Goal: Information Seeking & Learning: Check status

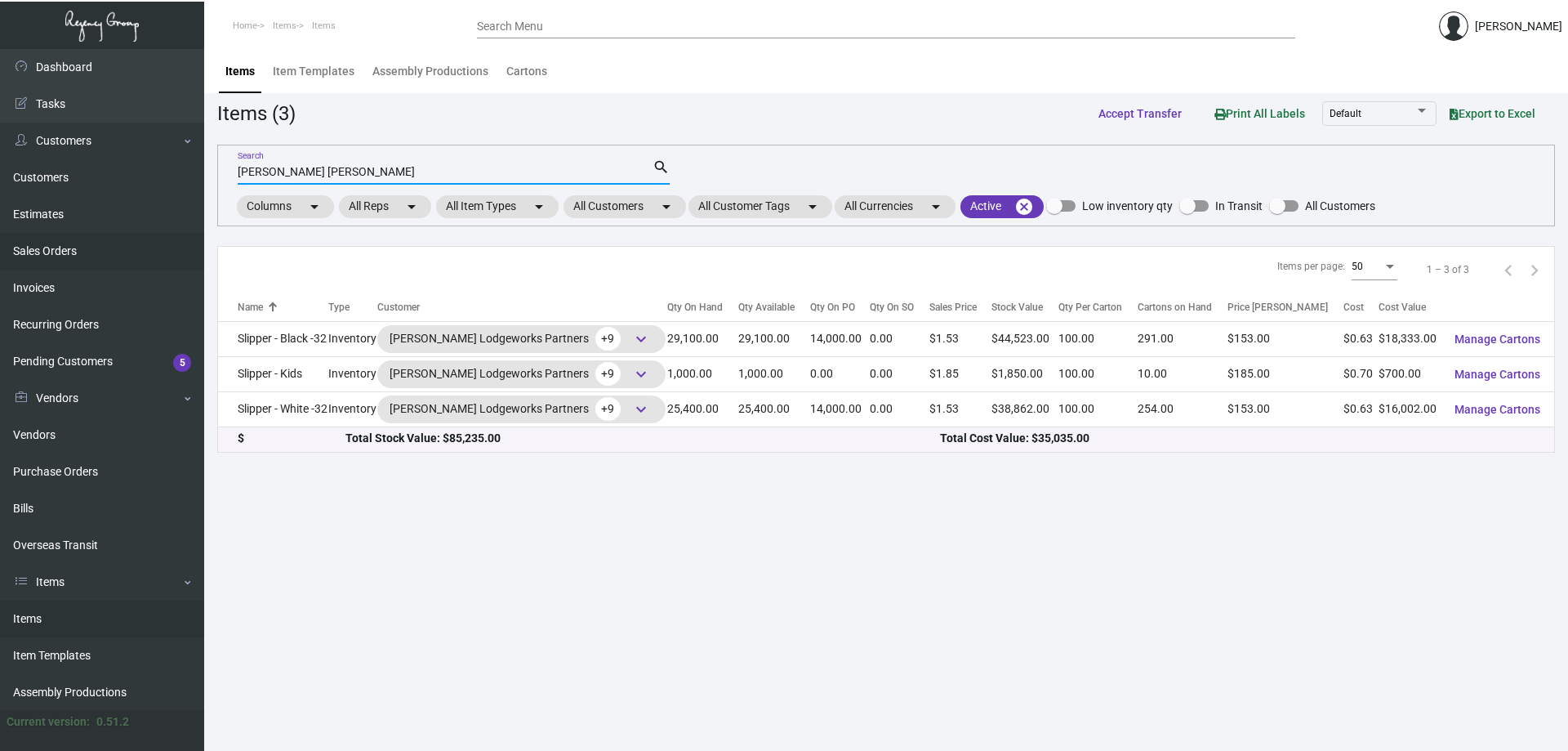
drag, startPoint x: 331, startPoint y: 166, endPoint x: 24, endPoint y: 233, distance: 314.2
click at [24, 233] on div "Dashboard Dashboard Tasks Customers Customers Estimates Sales Orders Invoices R…" at bounding box center [784, 400] width 1568 height 702
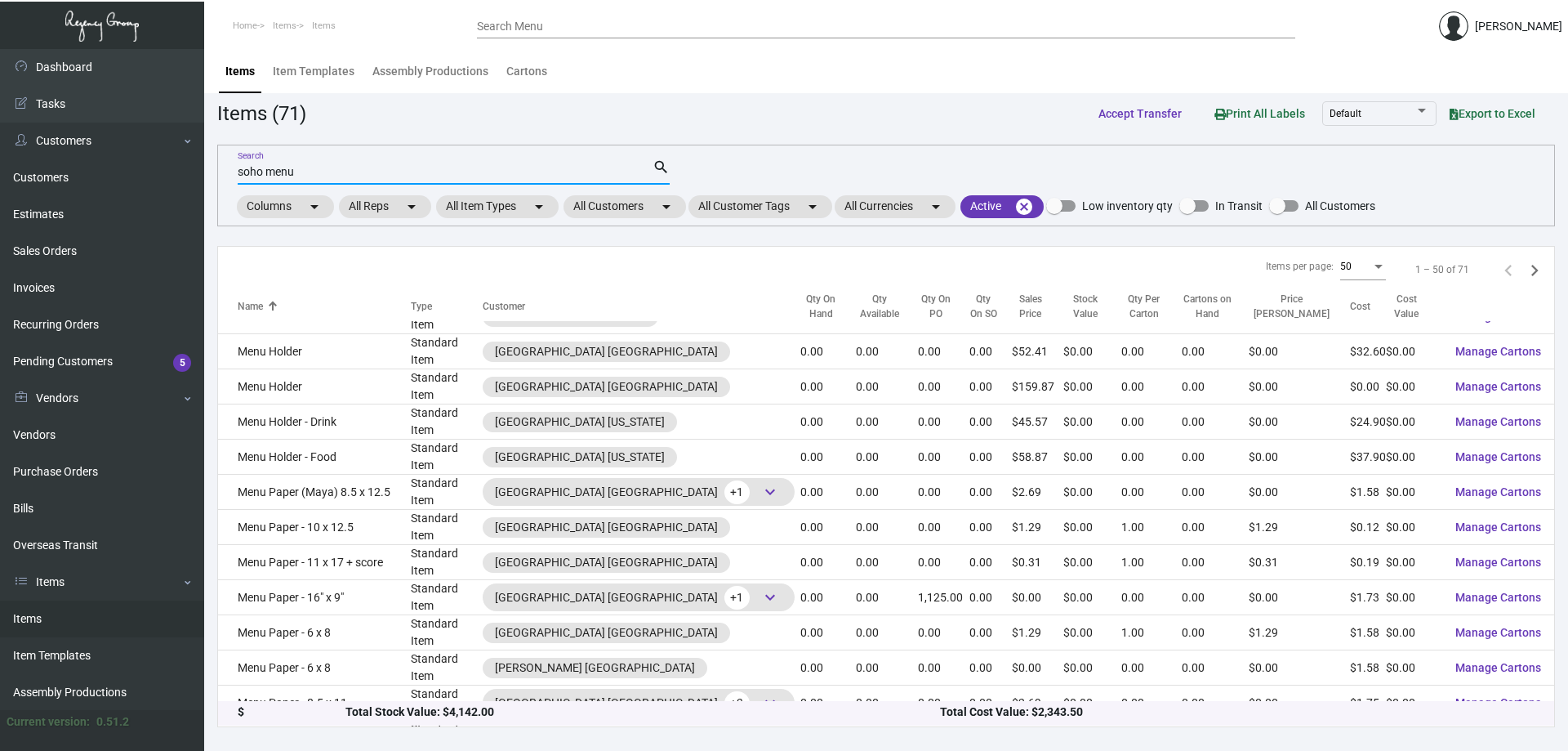
scroll to position [409, 0]
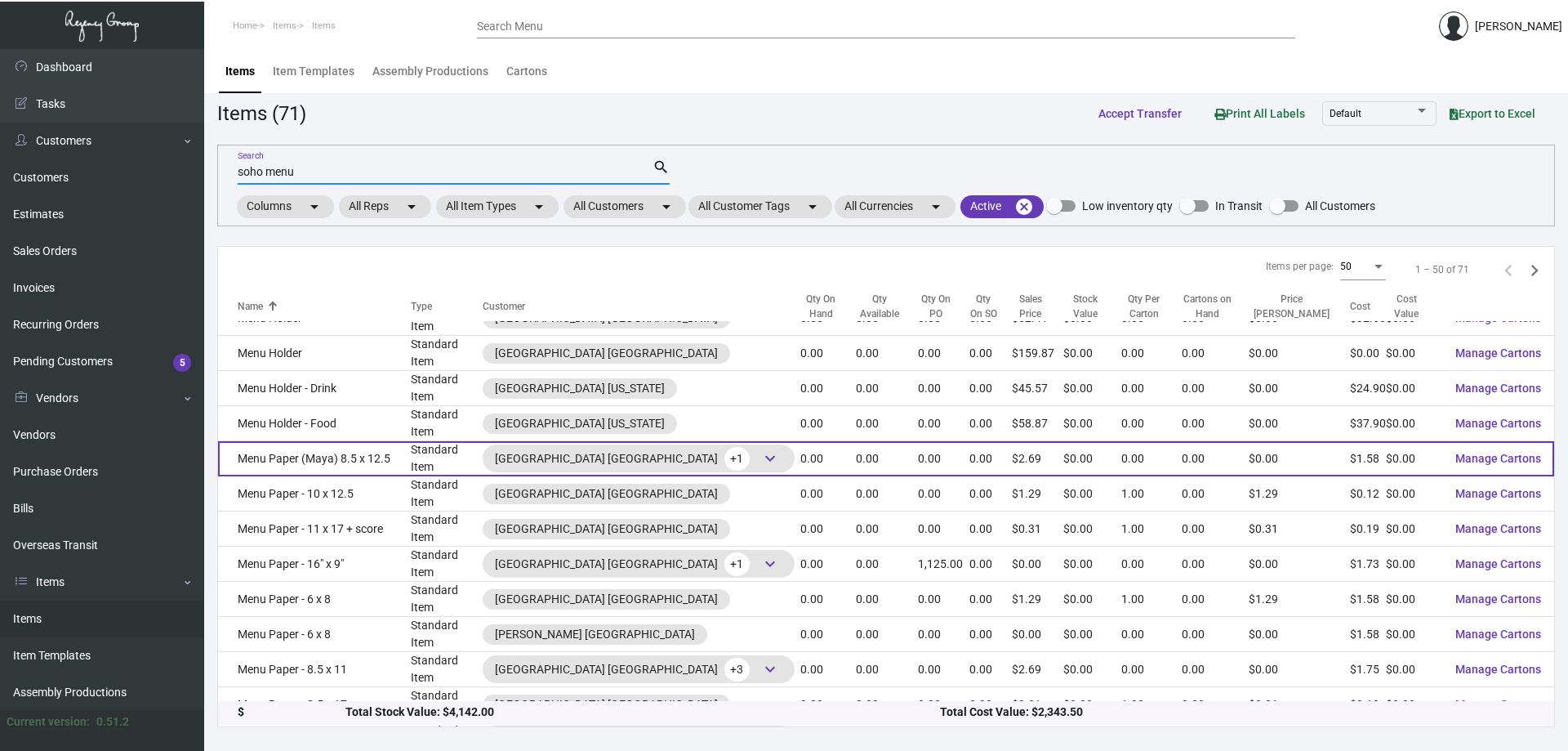
type input "soho menu"
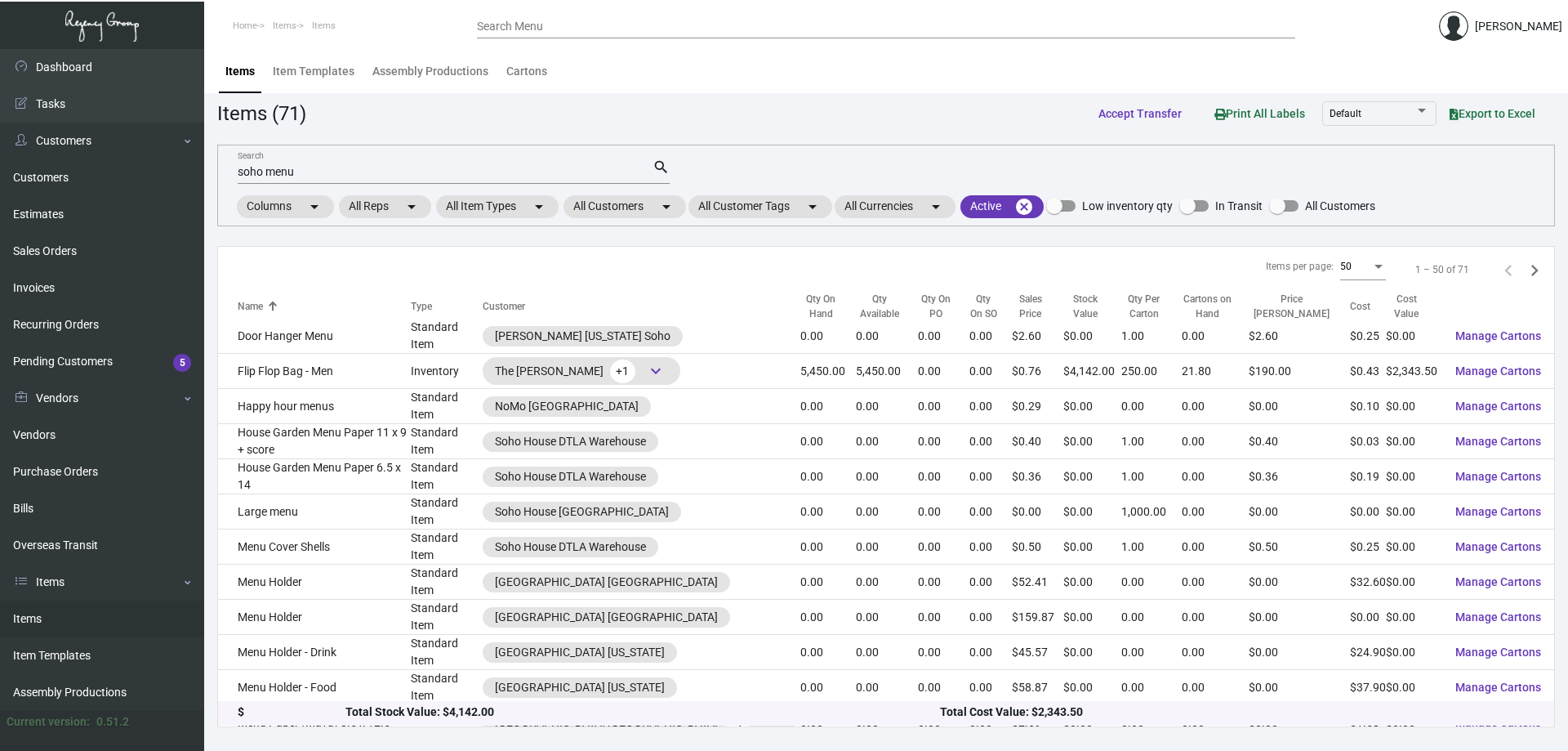
scroll to position [0, 0]
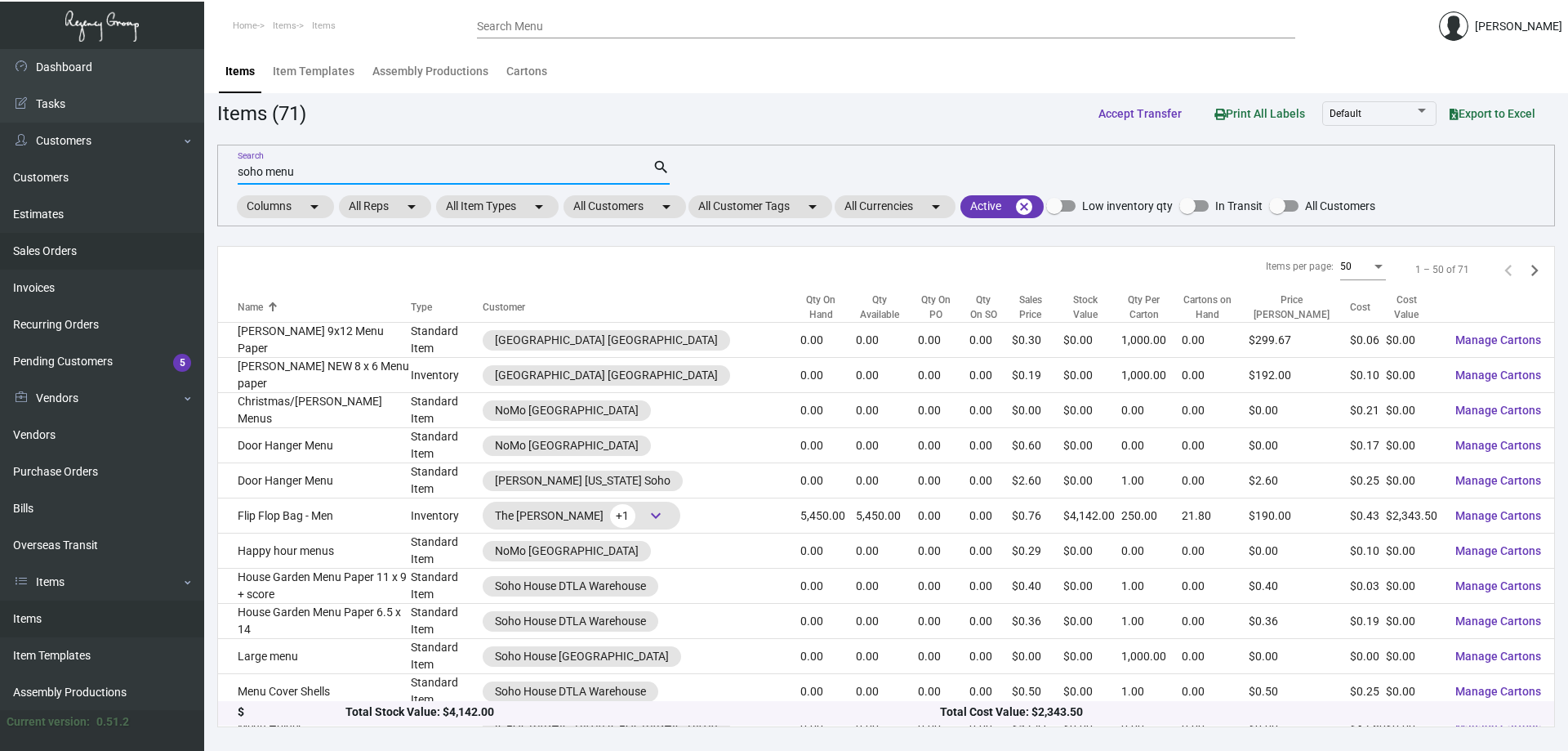
click at [67, 251] on link "Sales Orders" at bounding box center [102, 251] width 204 height 37
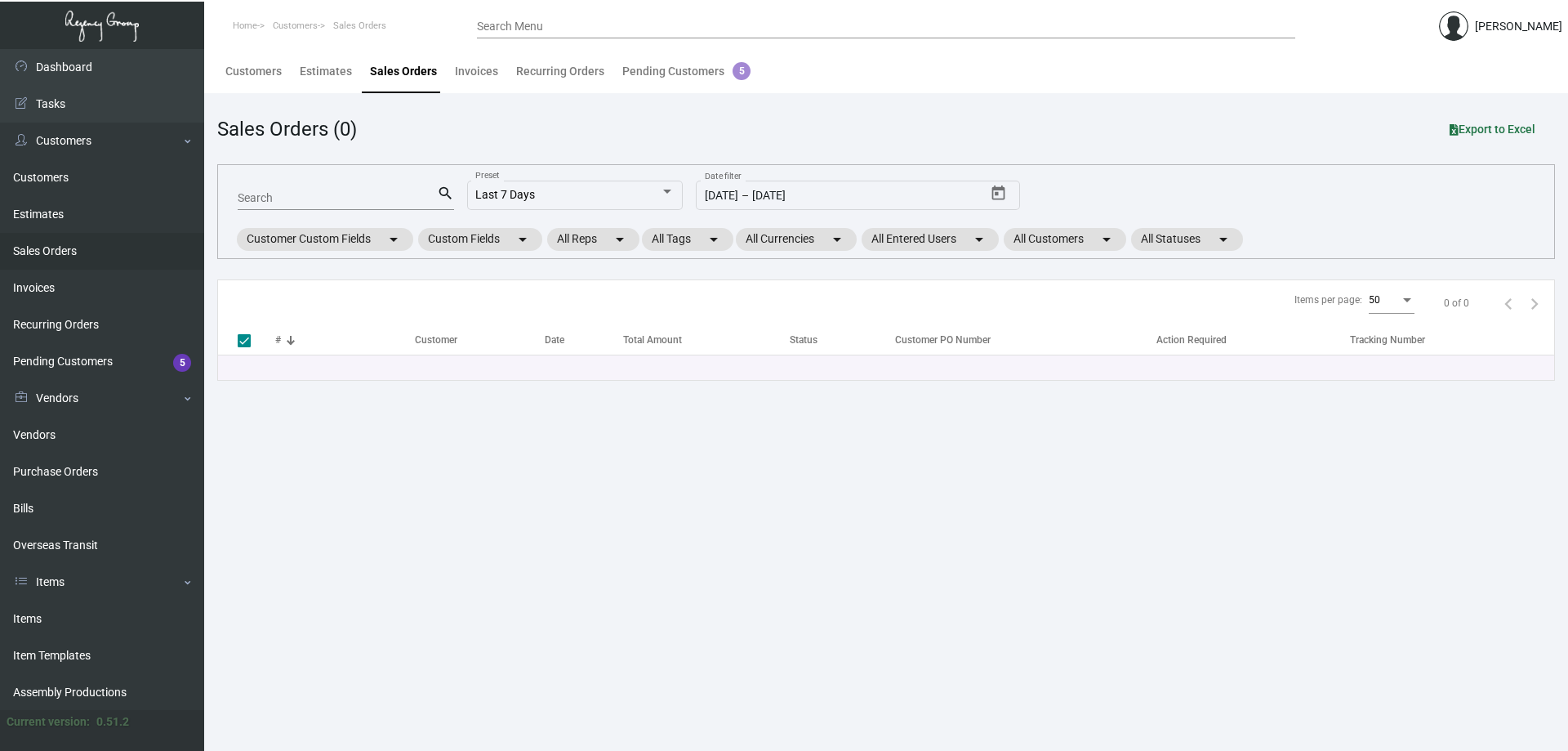
click at [67, 251] on link "Sales Orders" at bounding box center [102, 251] width 204 height 37
click at [275, 188] on div "Search" at bounding box center [337, 197] width 199 height 25
type input "16002339"
checkbox input "false"
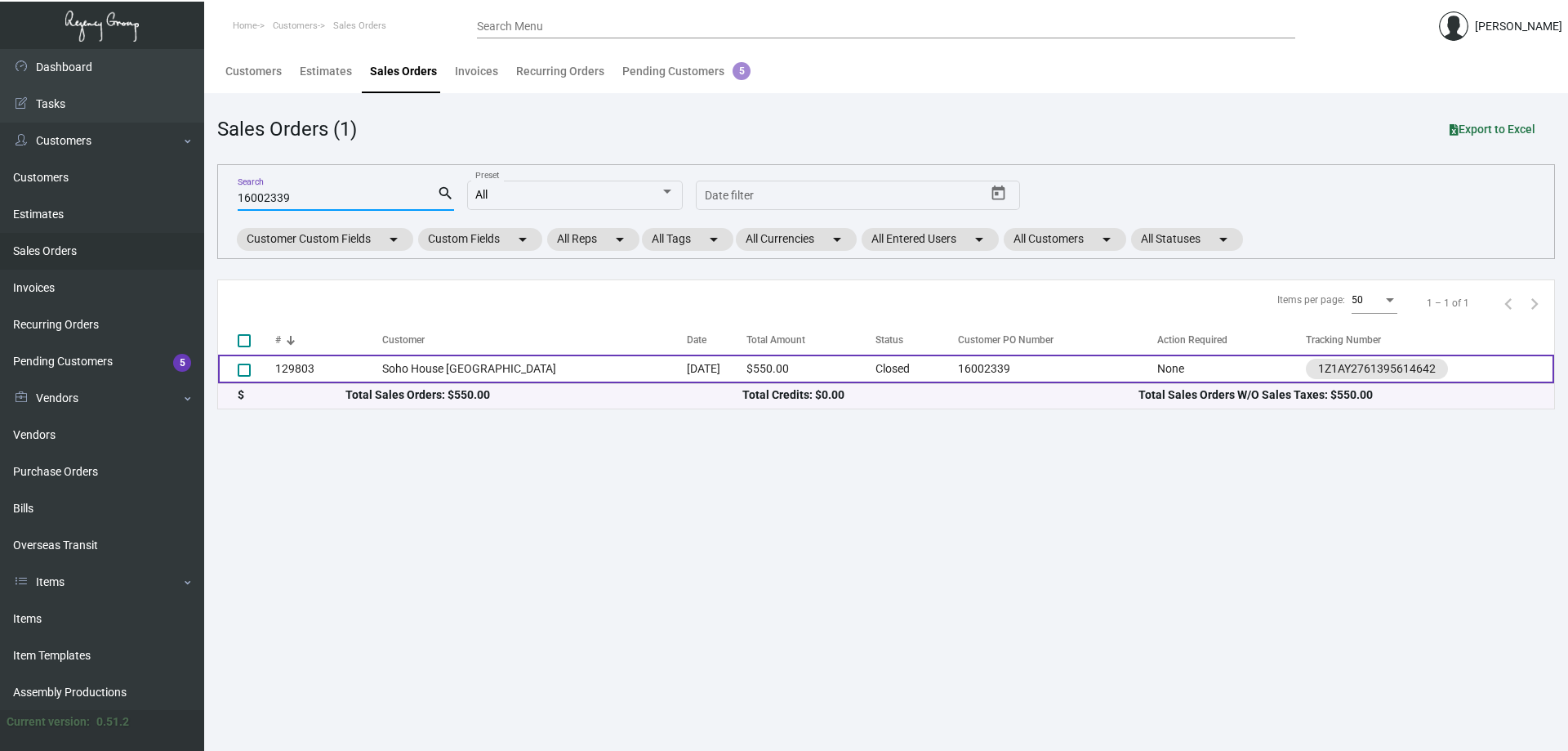
type input "16002339"
click at [486, 356] on td "Soho House [GEOGRAPHIC_DATA]" at bounding box center [534, 368] width 304 height 28
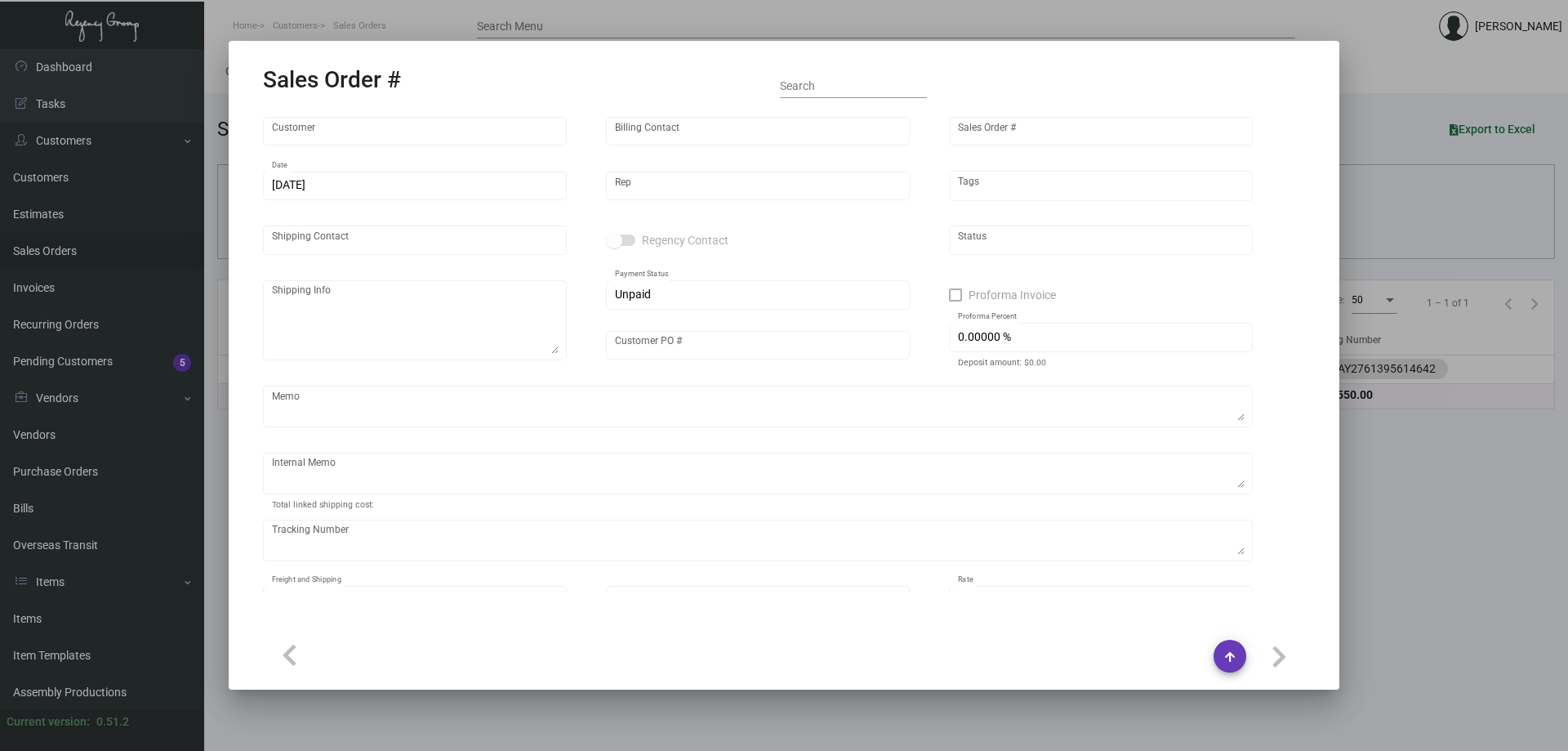
type input "Soho House [GEOGRAPHIC_DATA]"
type input "[DEMOGRAPHIC_DATA][PERSON_NAME]"
type input "129803"
type input "[DATE]"
type input "[PERSON_NAME]"
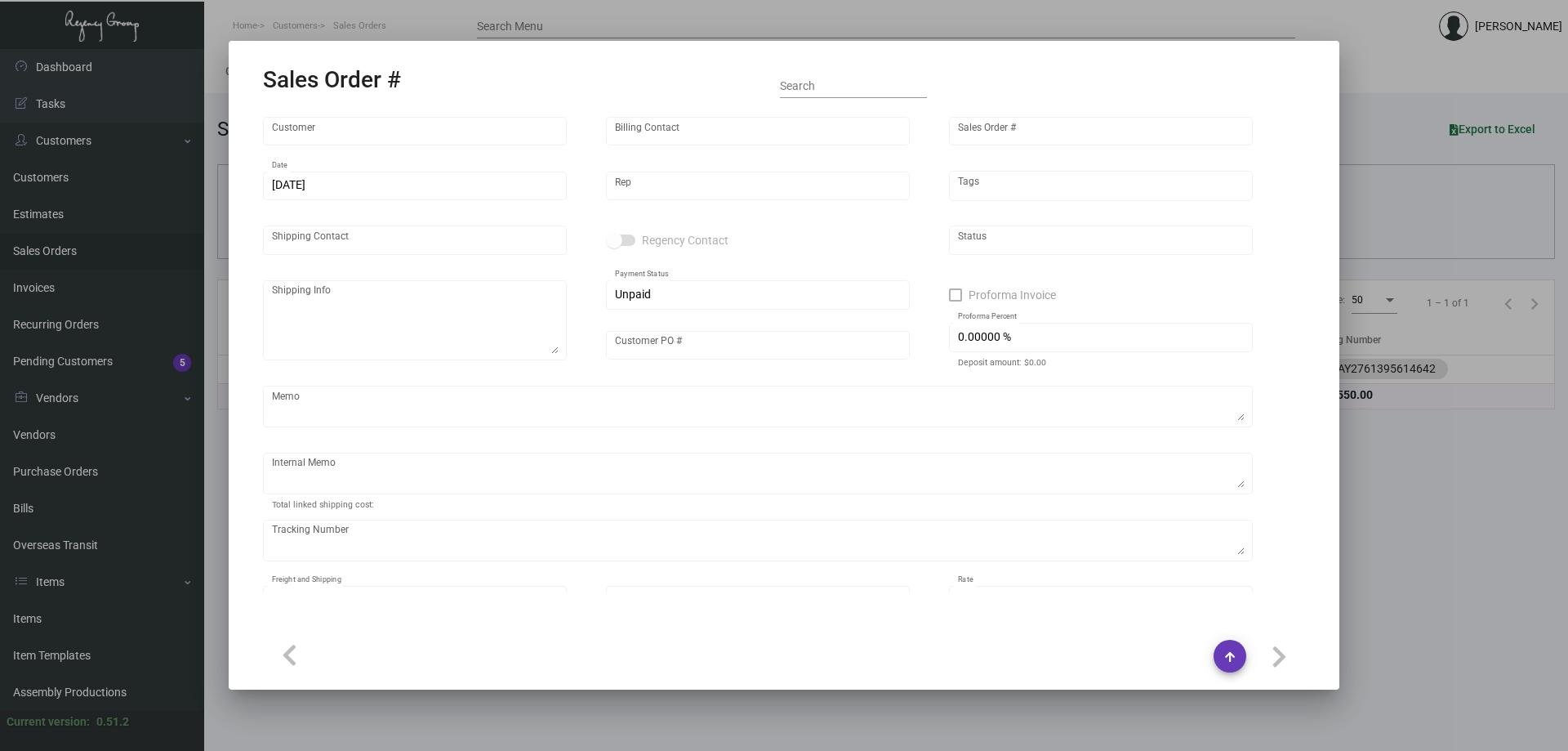
type input "[PERSON_NAME]"
type textarea "Soho House [GEOGRAPHIC_DATA] - [PERSON_NAME] [STREET_ADDRESS]"
type input "16002339"
type textarea "223.04 overnight"
type input "United States Dollar $"
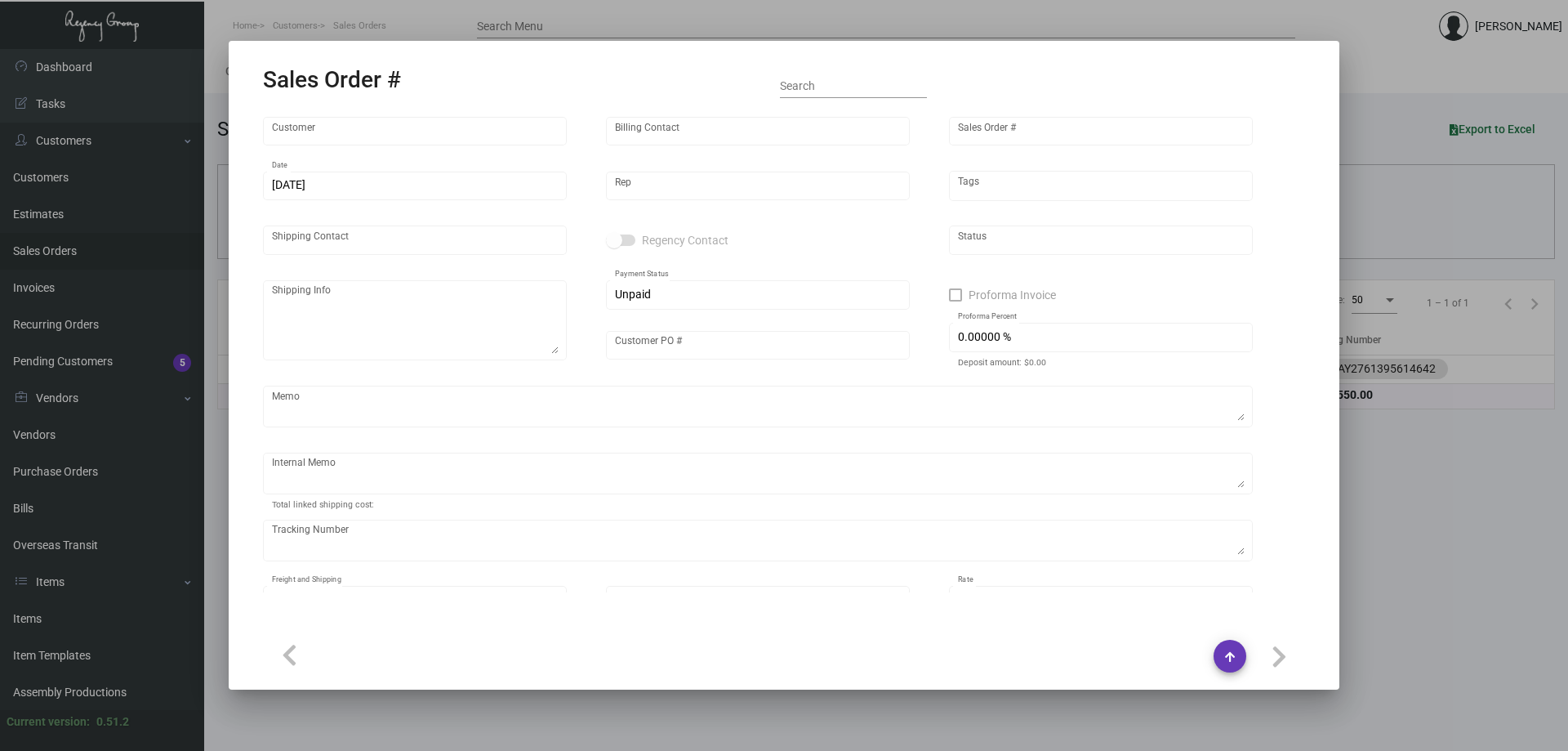
type input "$ 0.00"
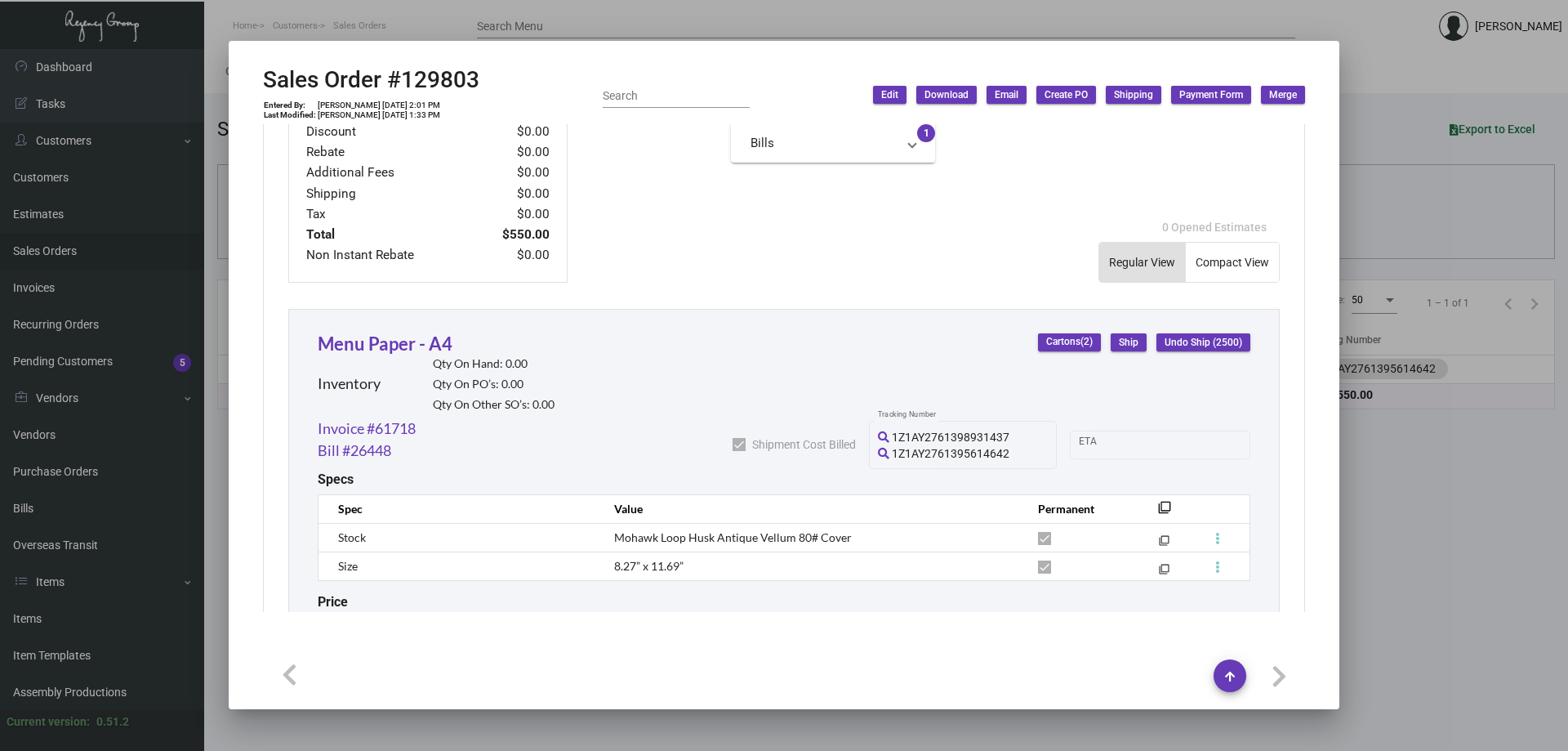
scroll to position [738, 0]
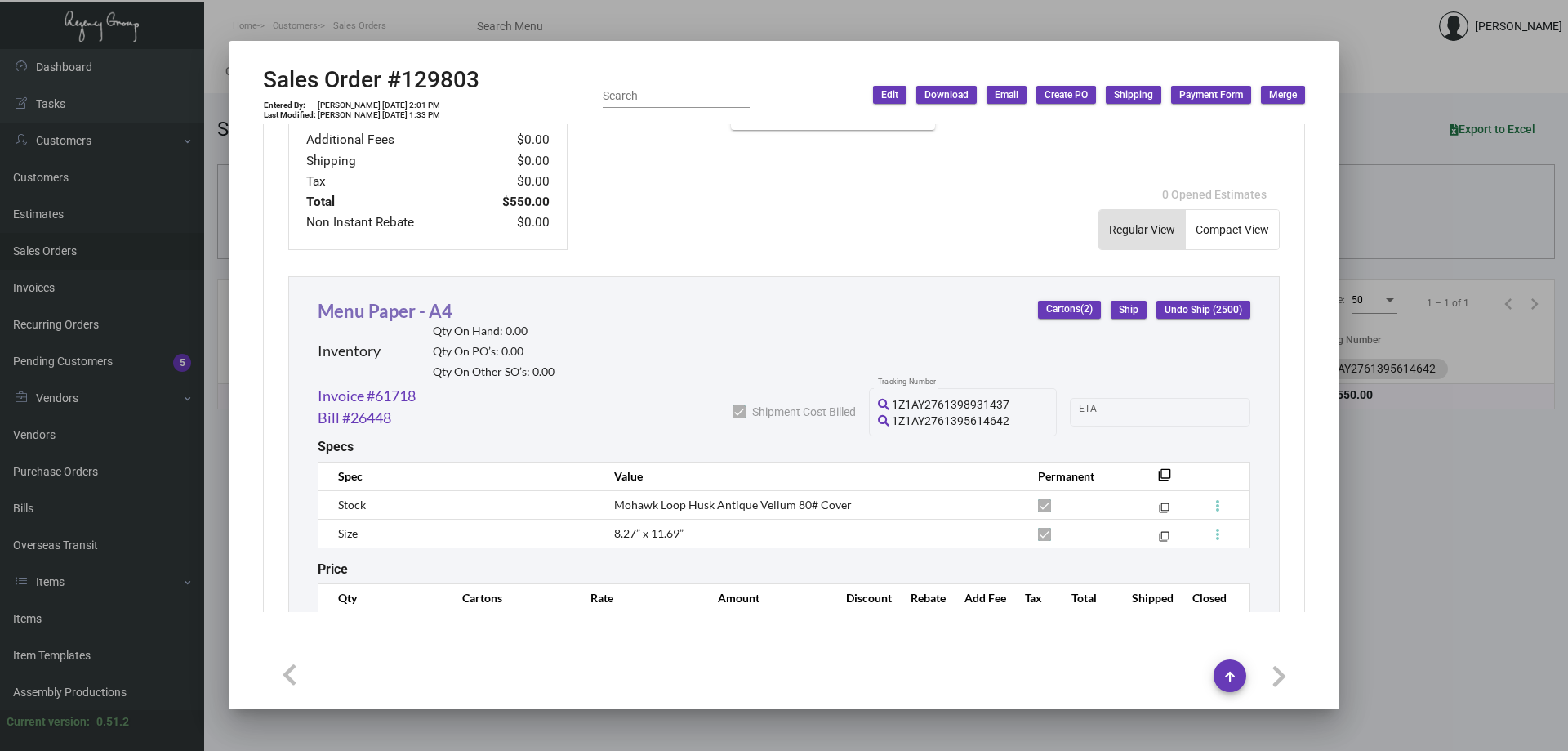
click at [388, 315] on link "Menu Paper - A4" at bounding box center [385, 311] width 134 height 22
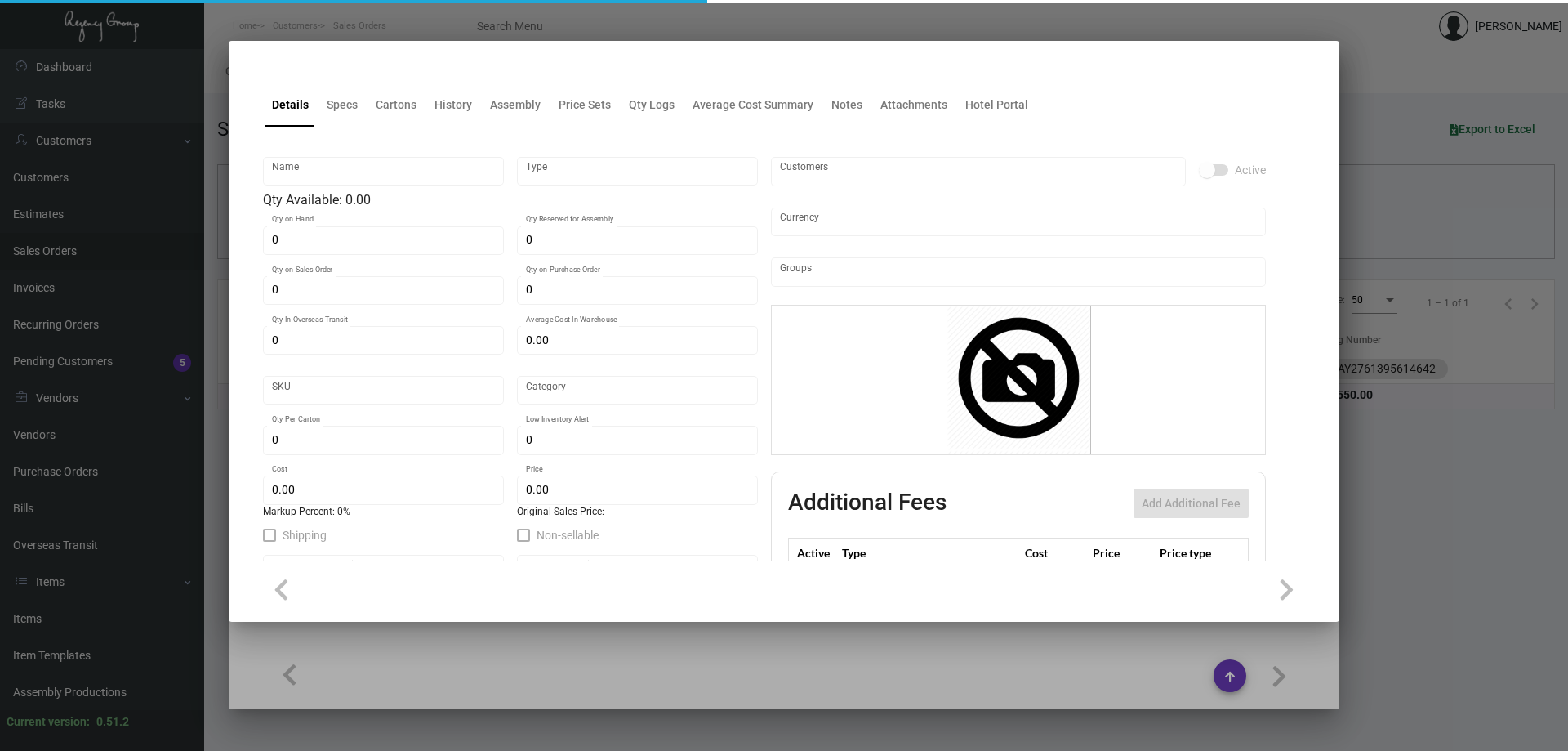
type input "Menu Paper - A4"
type input "Inventory"
type input "$ 0.14357"
type input "SHCNN-55-734"
type input "Standard"
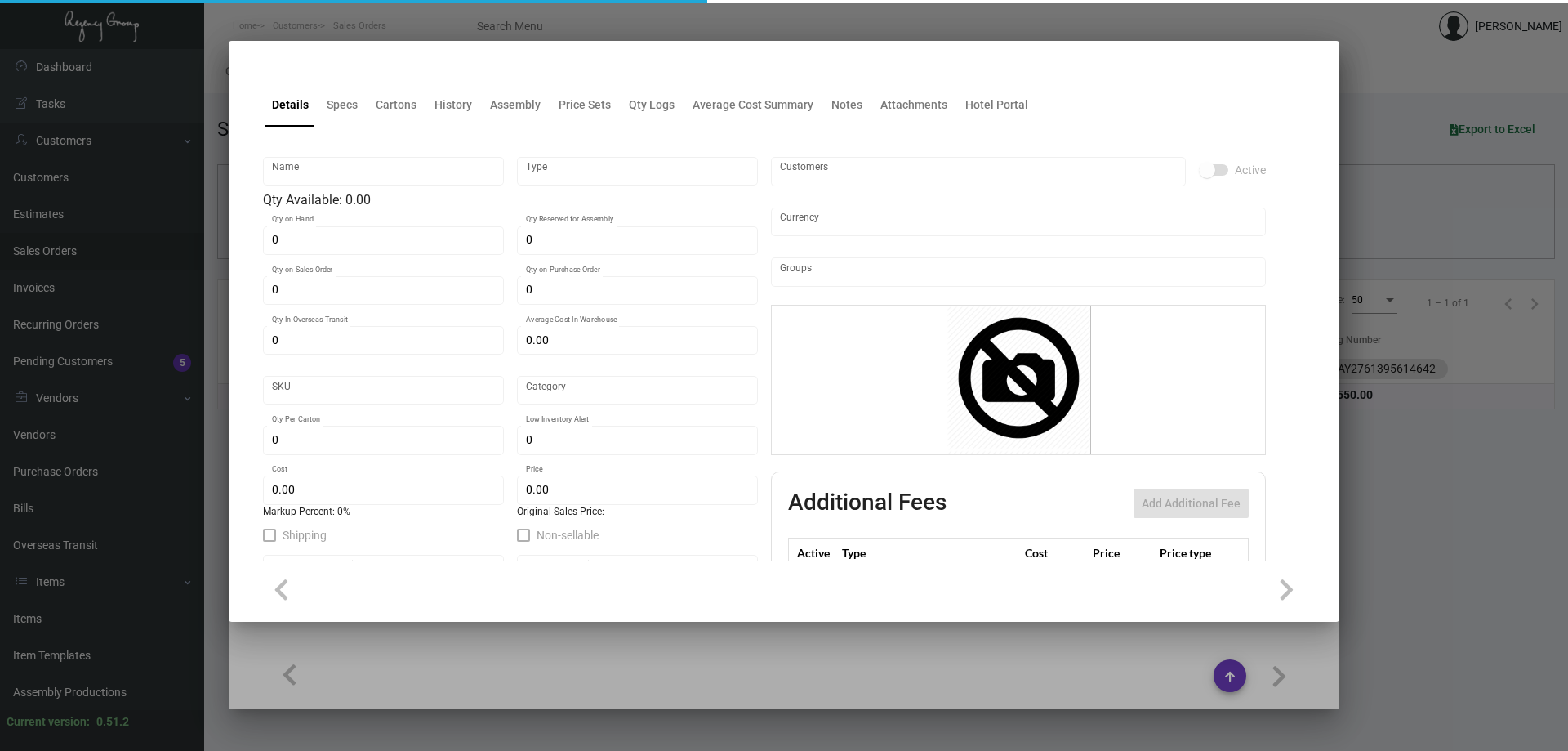
type input "1,000"
type input "1,500"
type input "$ 0.16355"
type input "$ 0.27"
checkbox input "true"
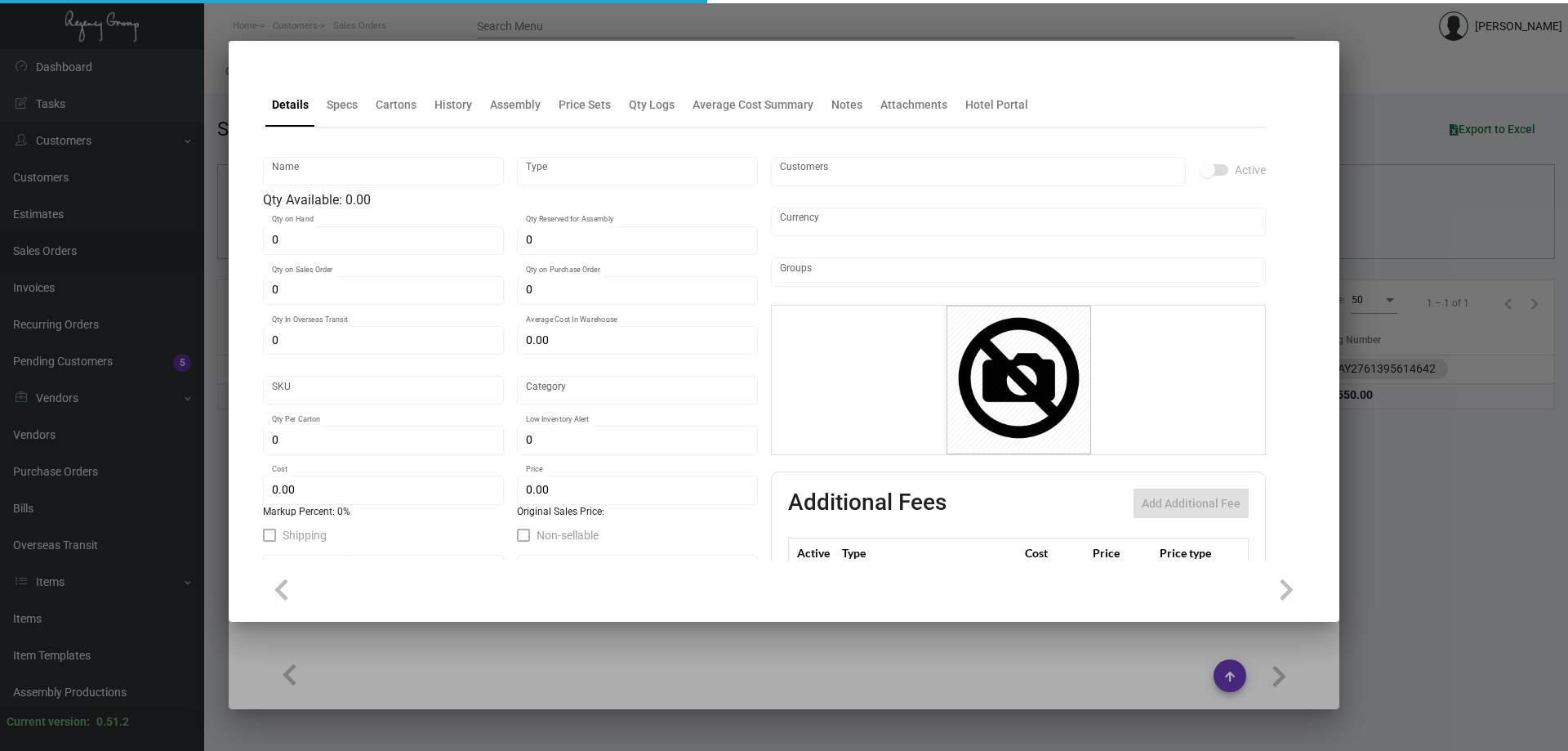
checkbox input "true"
type input "United States Dollar $"
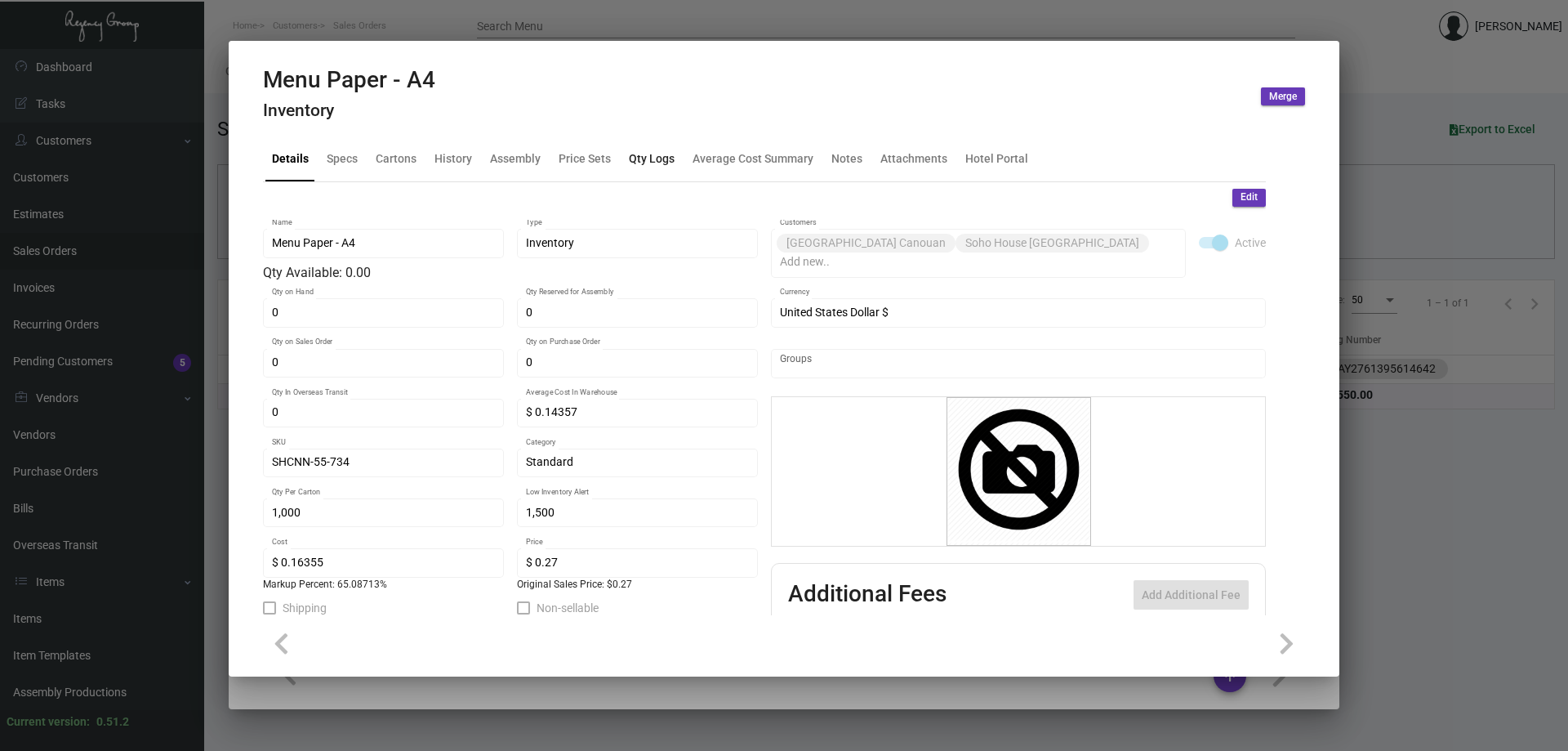
click at [672, 174] on div "Qty Logs" at bounding box center [652, 159] width 59 height 39
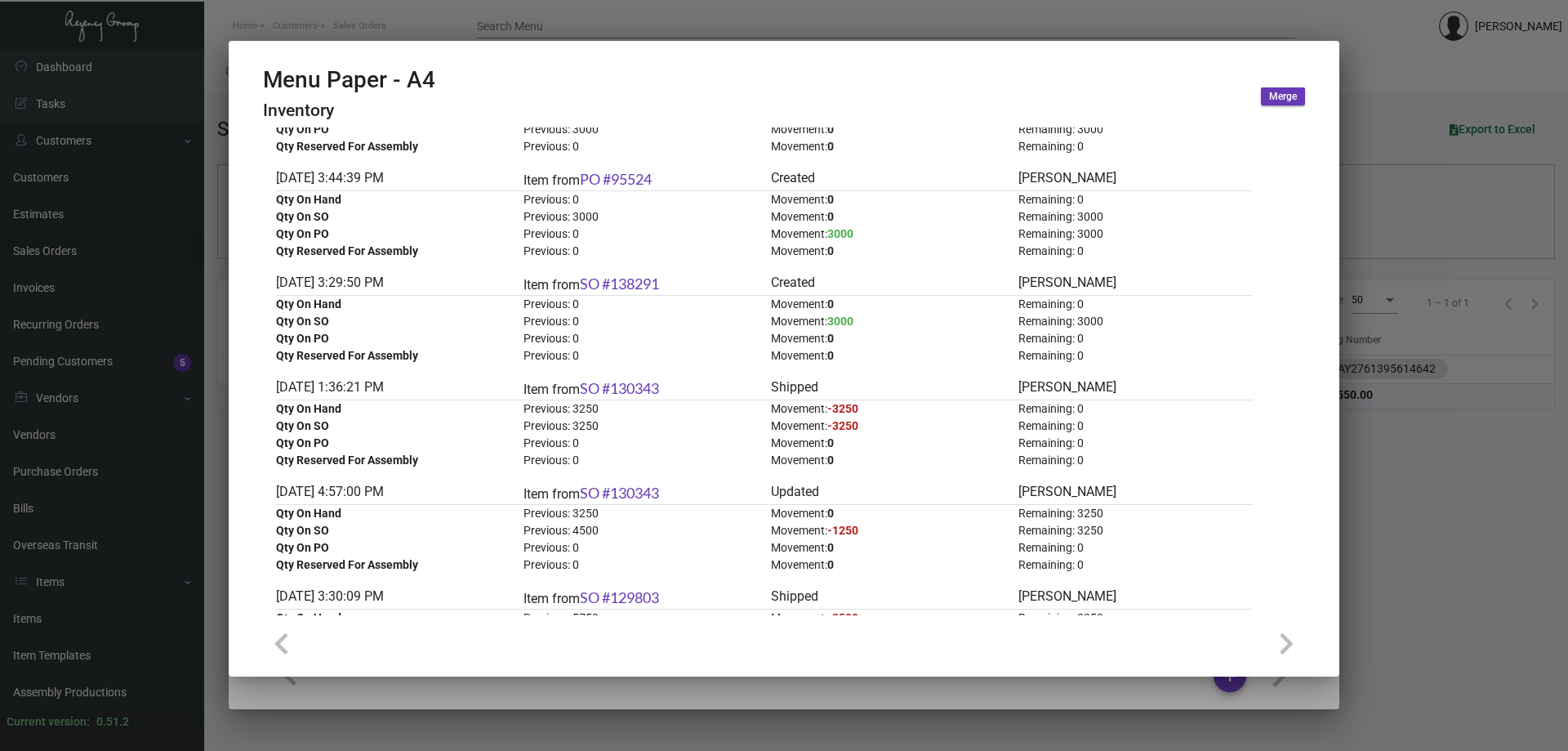
scroll to position [735, 0]
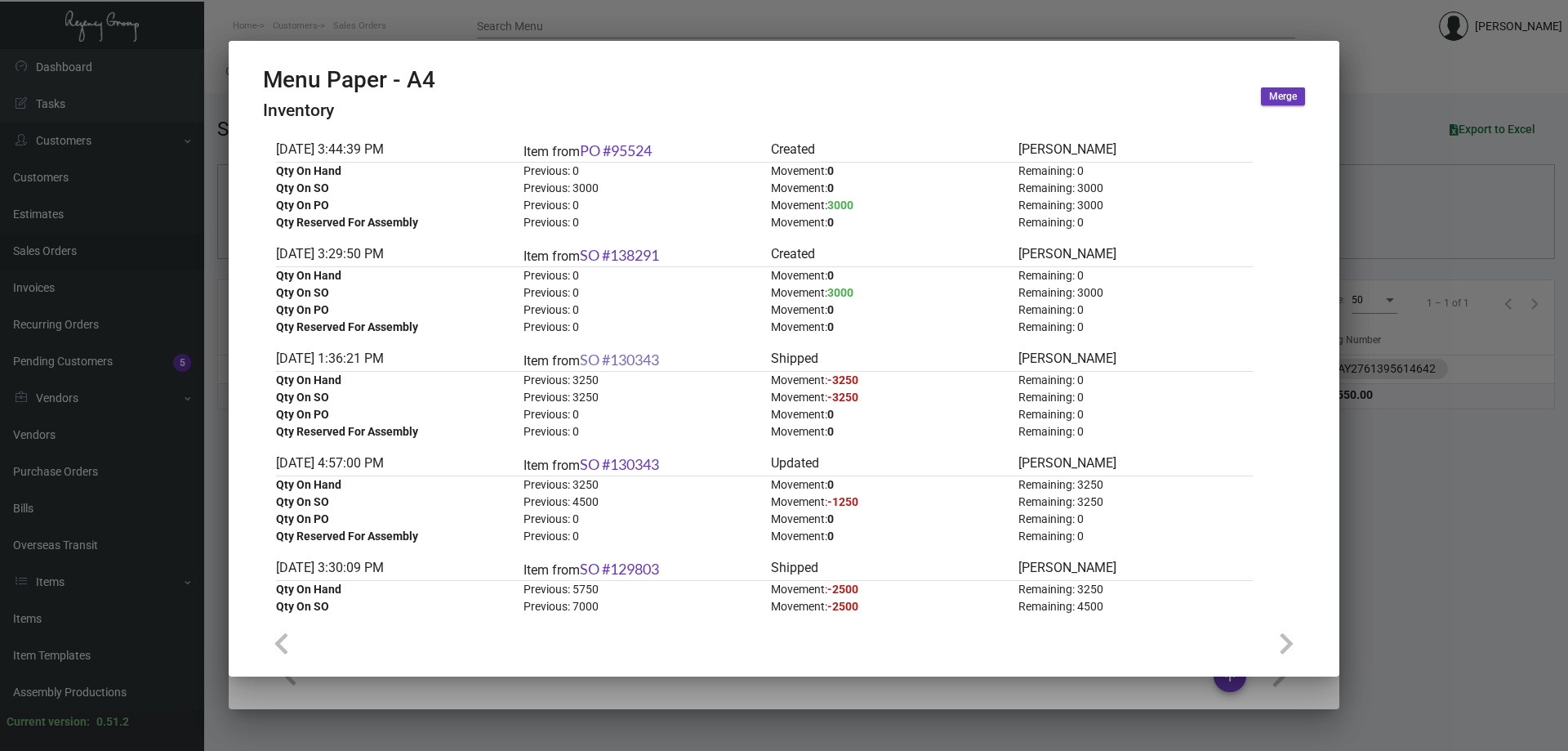
click at [643, 353] on link "SO #130343" at bounding box center [620, 359] width 79 height 18
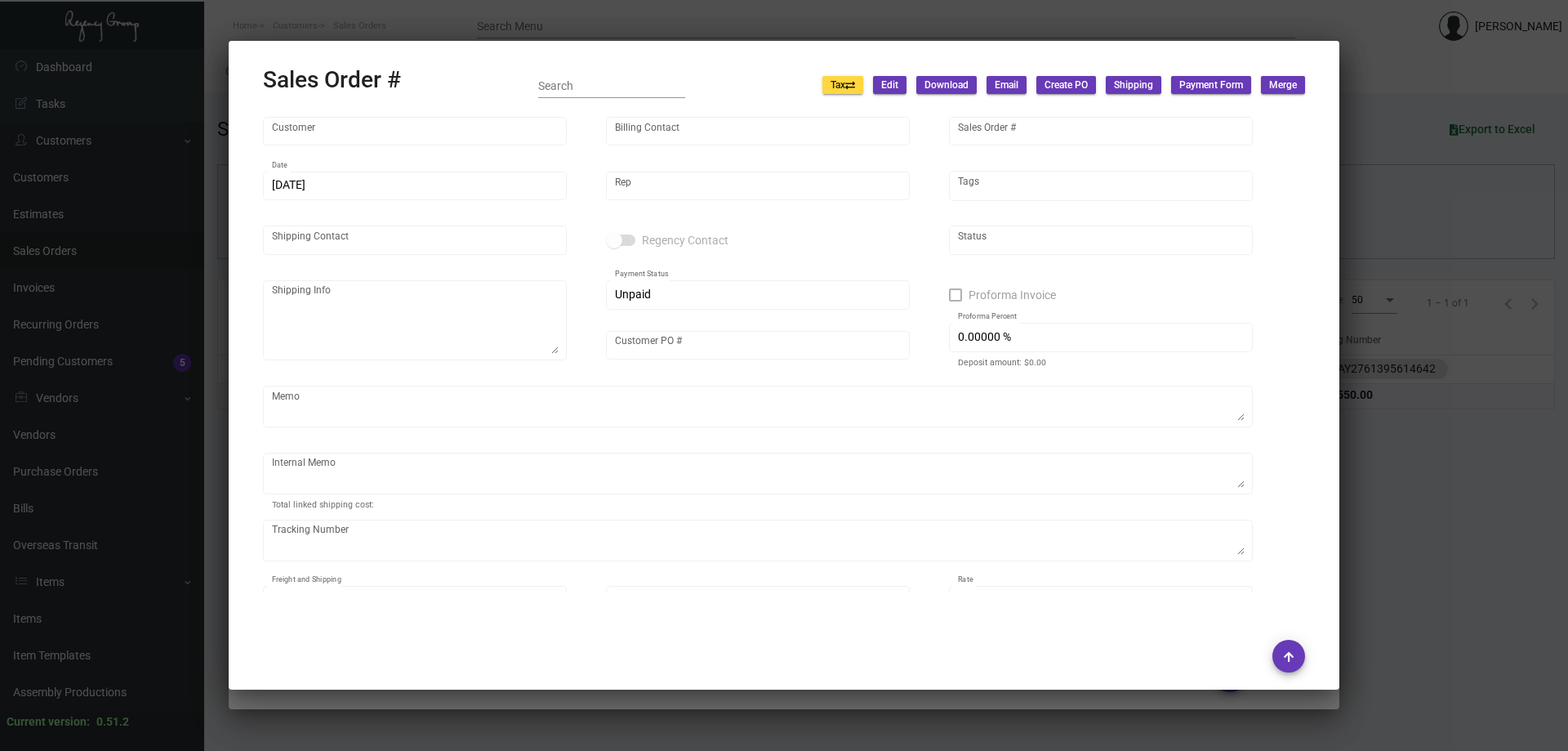
type input "Soho House [GEOGRAPHIC_DATA]"
type input "[PERSON_NAME]"
type input "130343"
type input "[DATE]"
type input "[PERSON_NAME]"
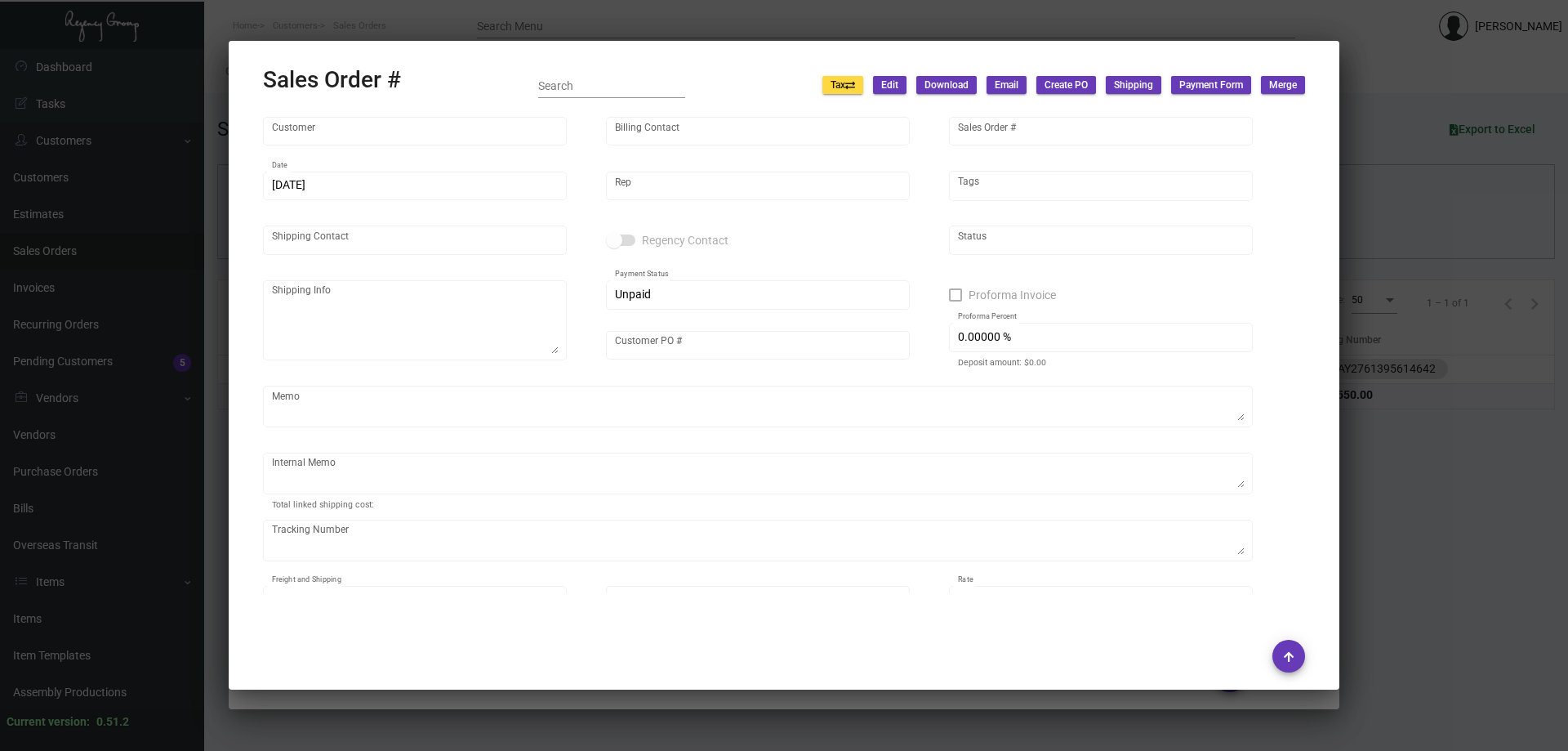
type input "[PERSON_NAME]"
type textarea "Soho House [PERSON_NAME] - [PERSON_NAME] [STREET_ADDRESS]"
type input "15011753"
type textarea "1K B5 OVERNIGHT 101.01 6/30 3250 a4, 86.32 overnight - 1Z60V39X0149519131 2k B5…"
type input "United States Dollar $"
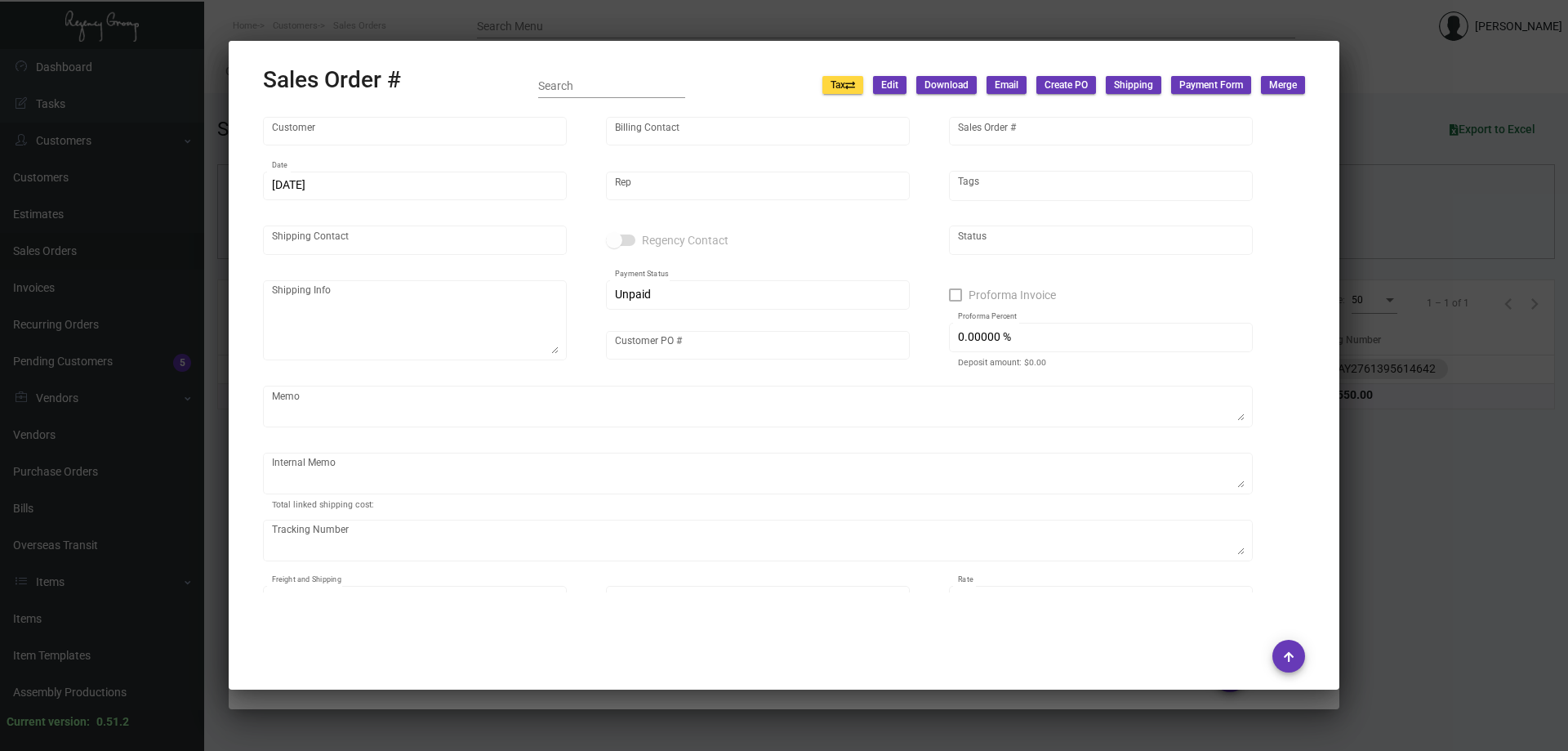
type input "$ 0.00"
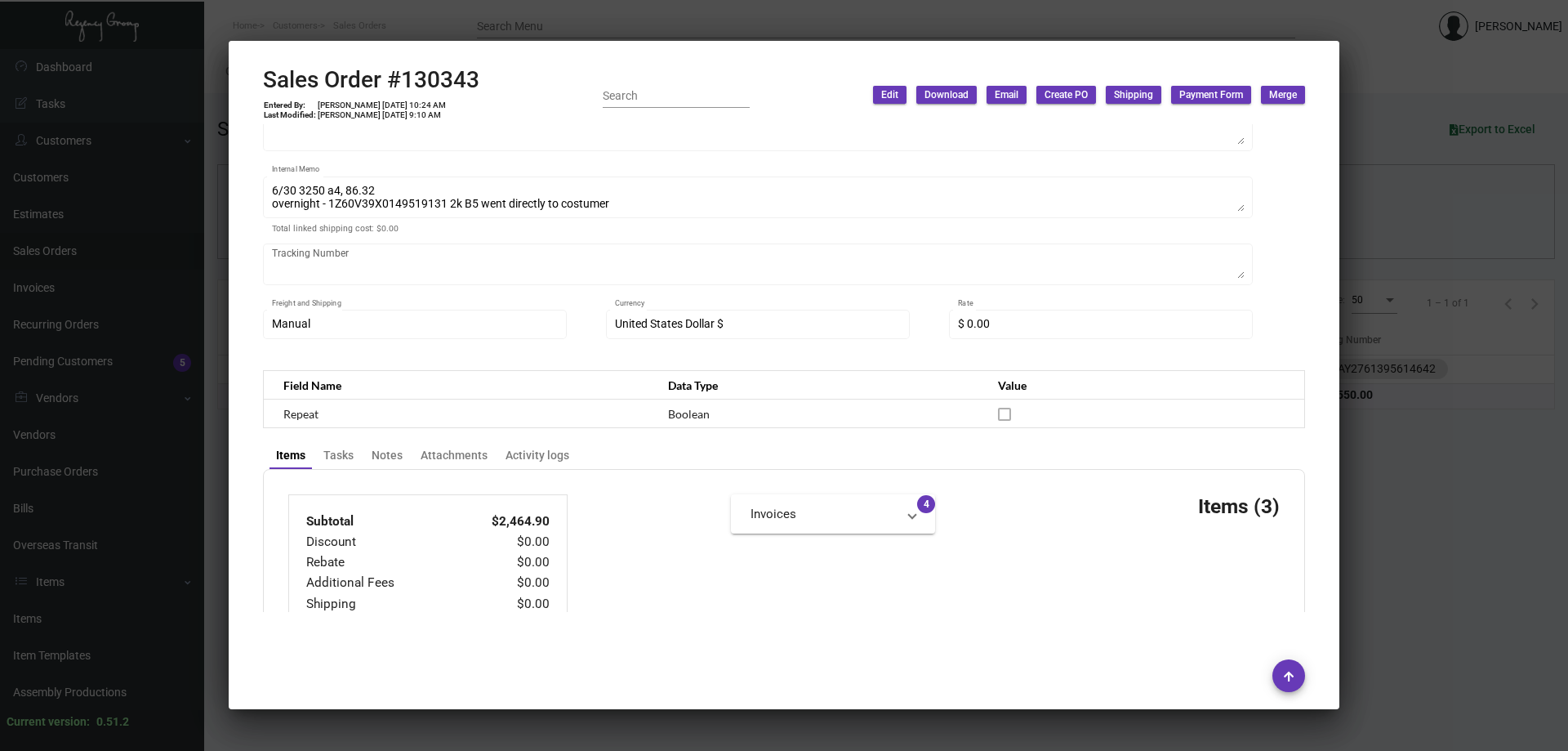
scroll to position [22, 0]
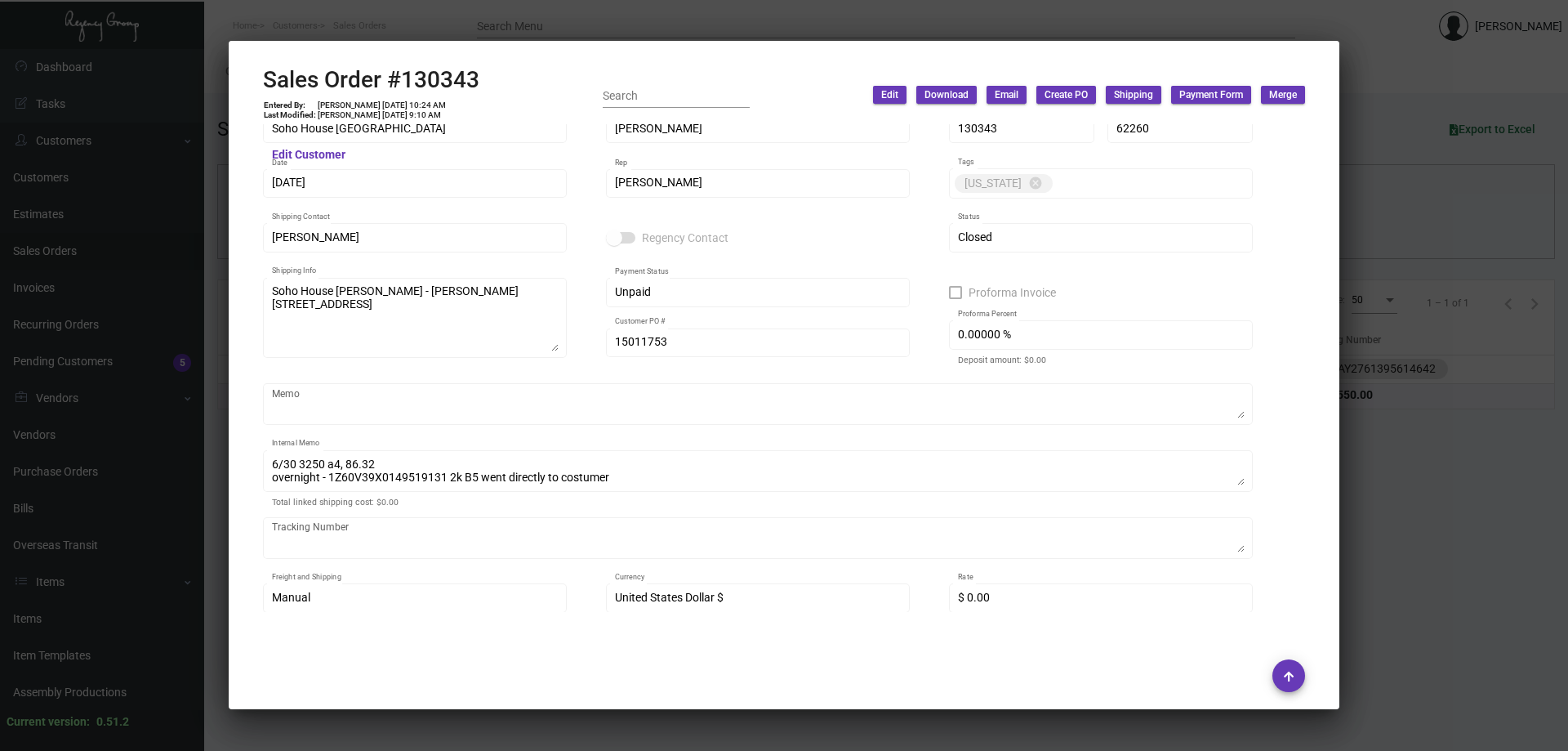
click at [578, 13] on div at bounding box center [784, 375] width 1568 height 751
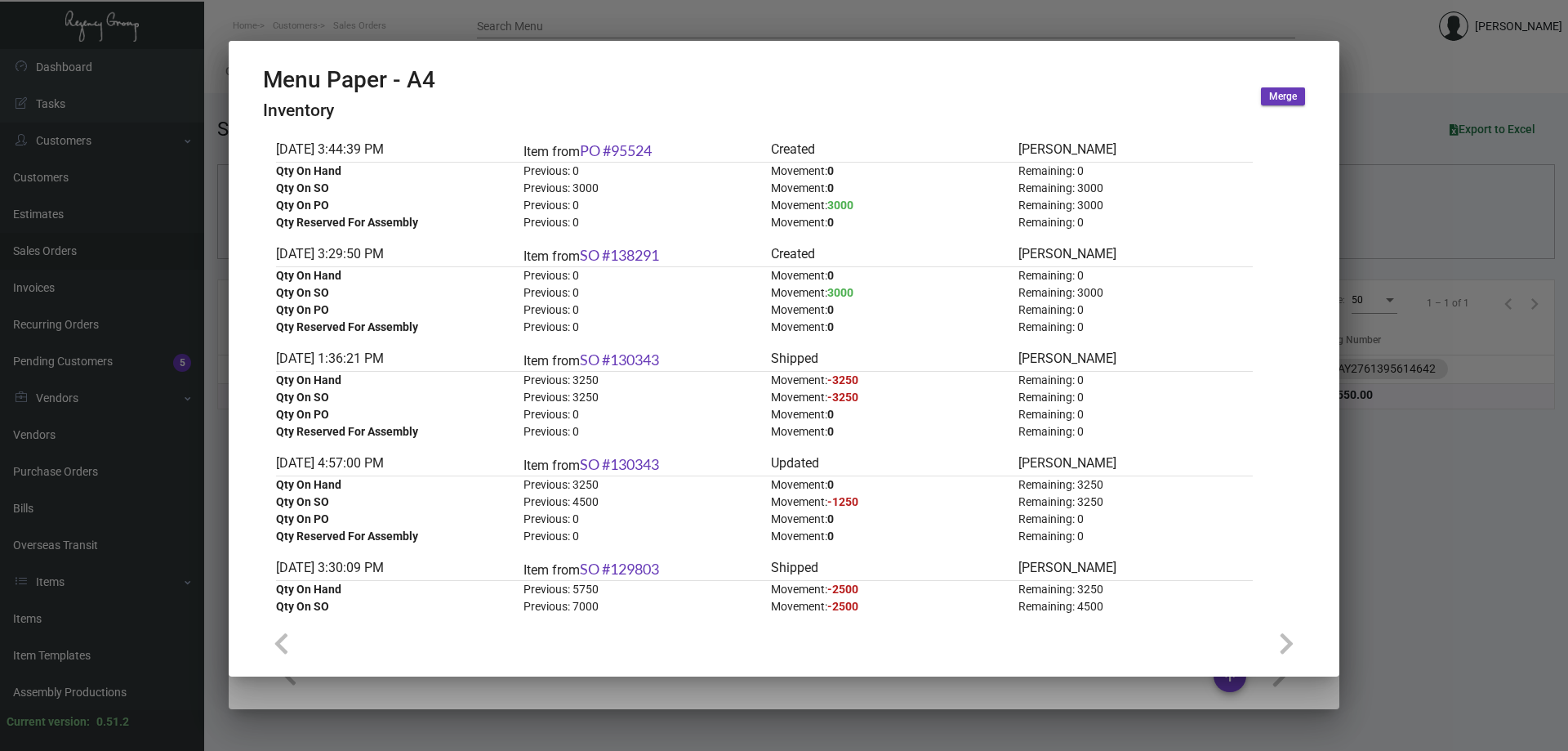
click at [446, 30] on div at bounding box center [784, 375] width 1568 height 751
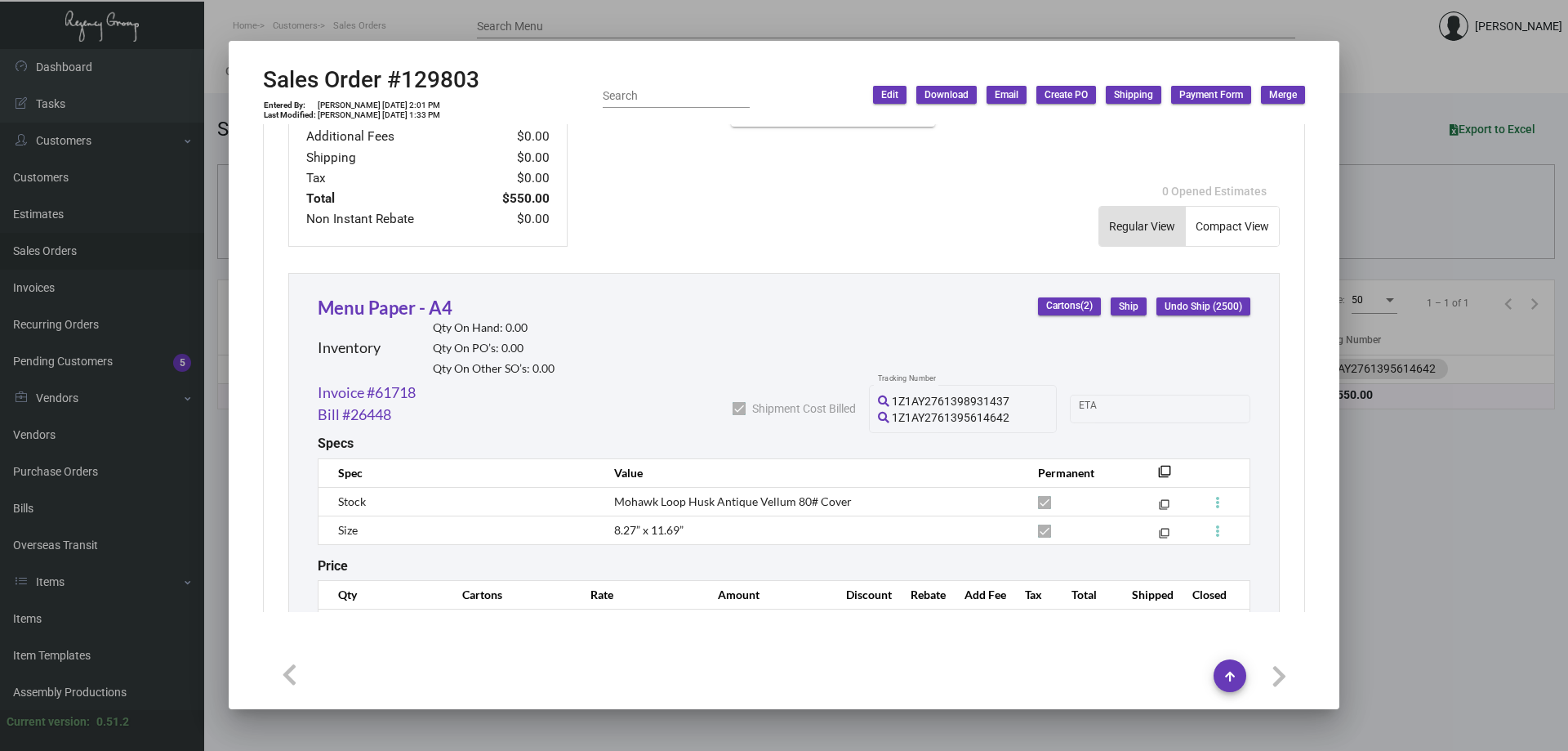
scroll to position [742, 0]
click at [57, 627] on div at bounding box center [784, 375] width 1568 height 751
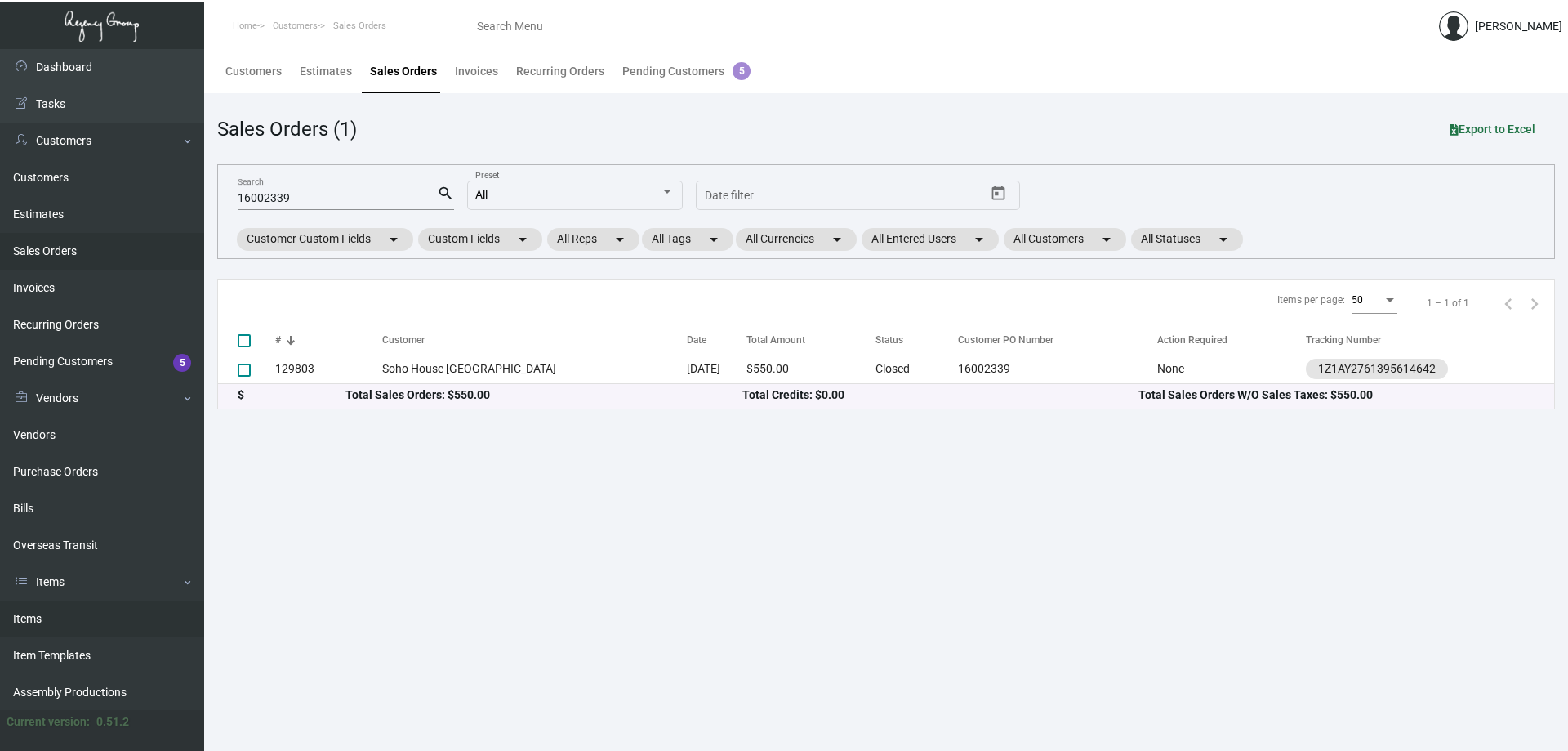
click at [72, 615] on link "Items" at bounding box center [102, 618] width 204 height 37
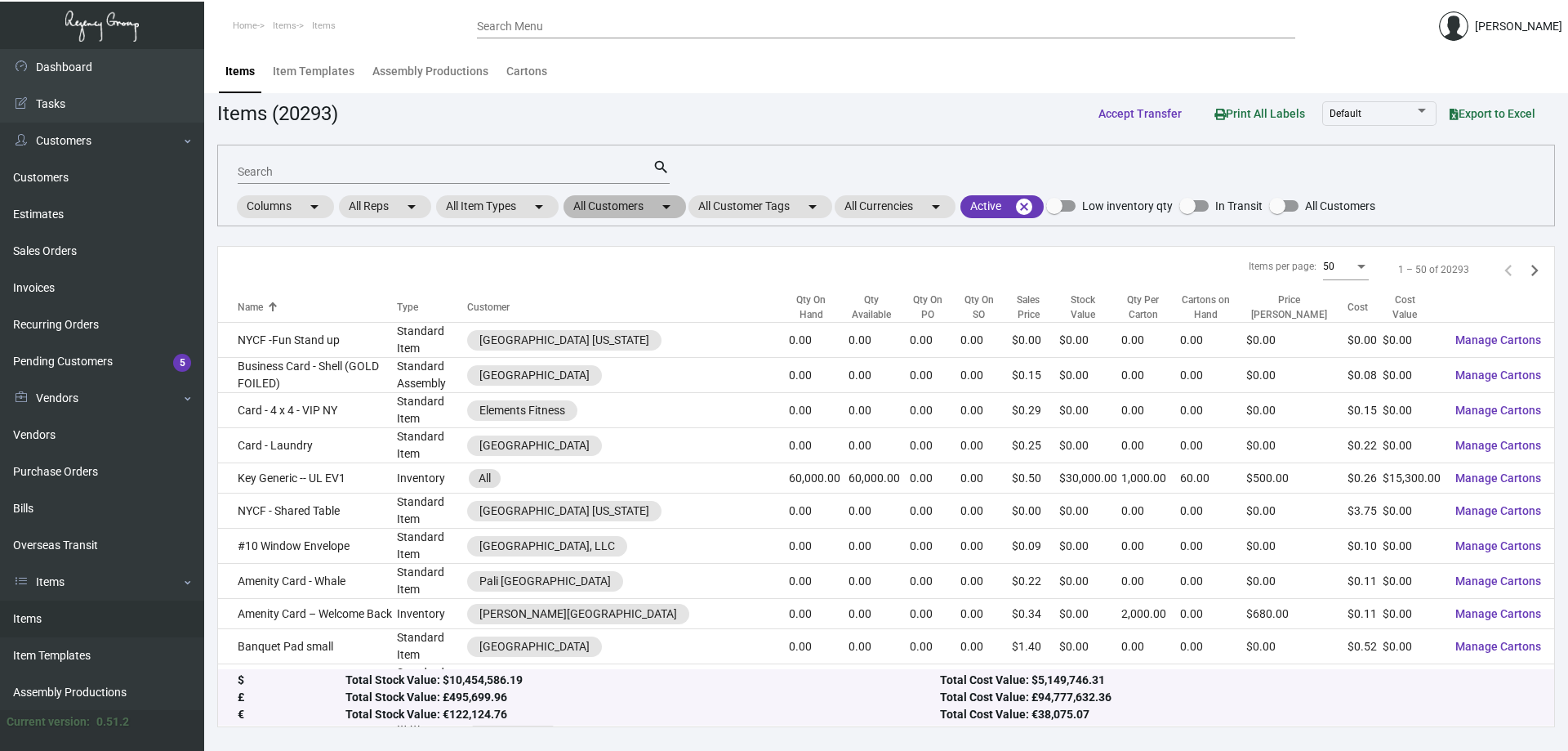
click at [629, 204] on mat-chip "All Customers arrow_drop_down" at bounding box center [625, 206] width 122 height 23
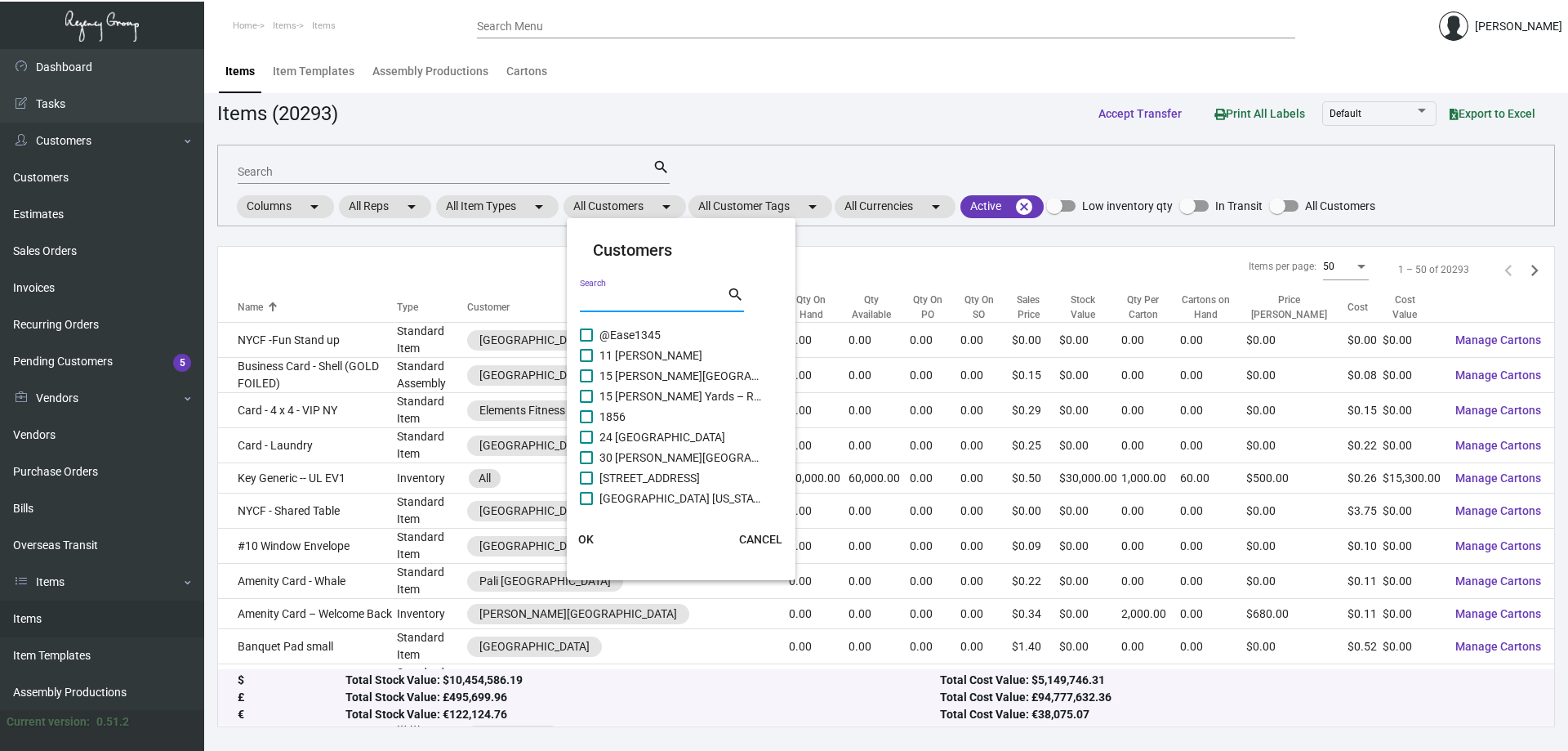
click at [639, 303] on input "Search" at bounding box center [653, 299] width 147 height 13
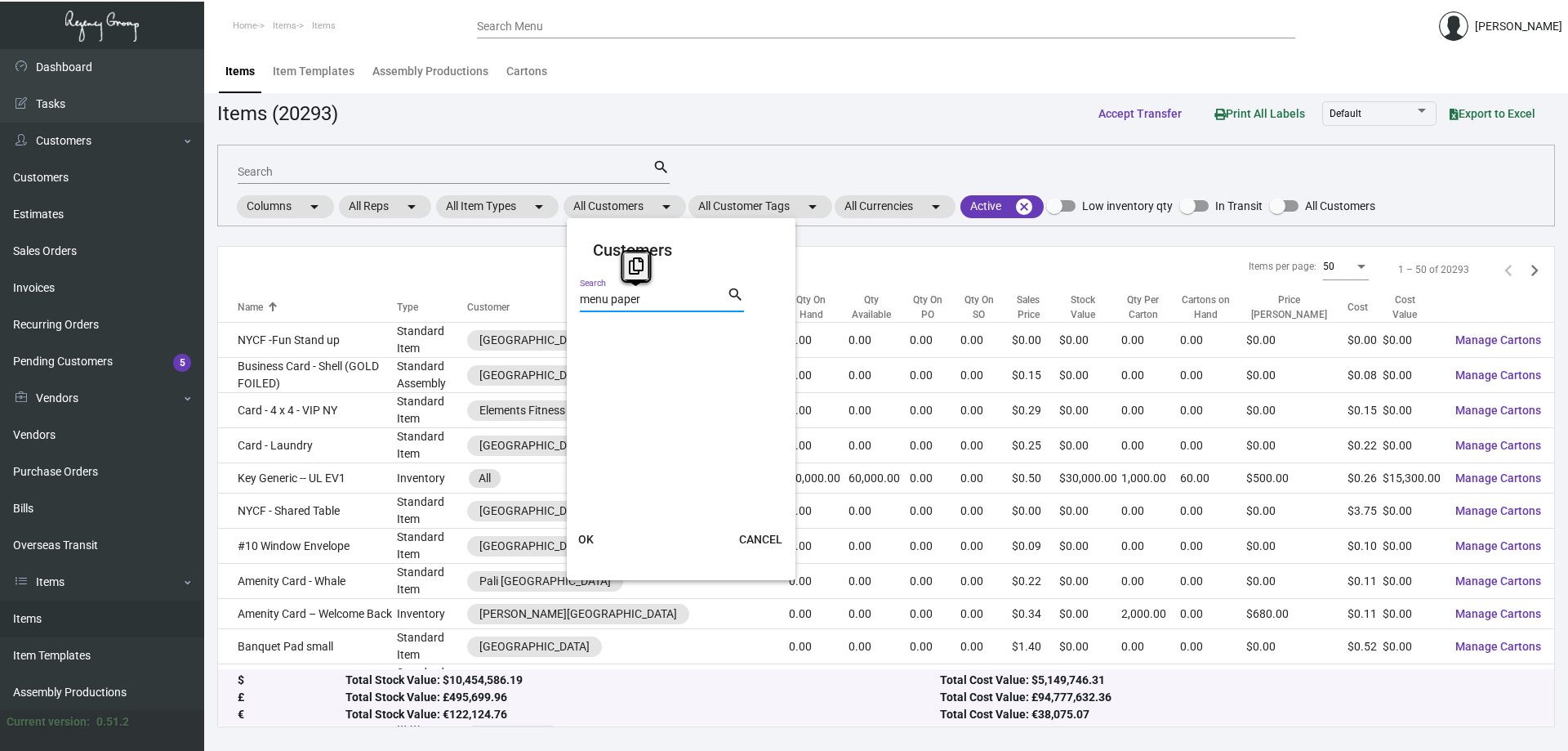
drag, startPoint x: 654, startPoint y: 303, endPoint x: 228, endPoint y: 354, distance: 429.0
click at [228, 354] on div "Customers menu paper Search search OK CANCEL" at bounding box center [784, 375] width 1568 height 751
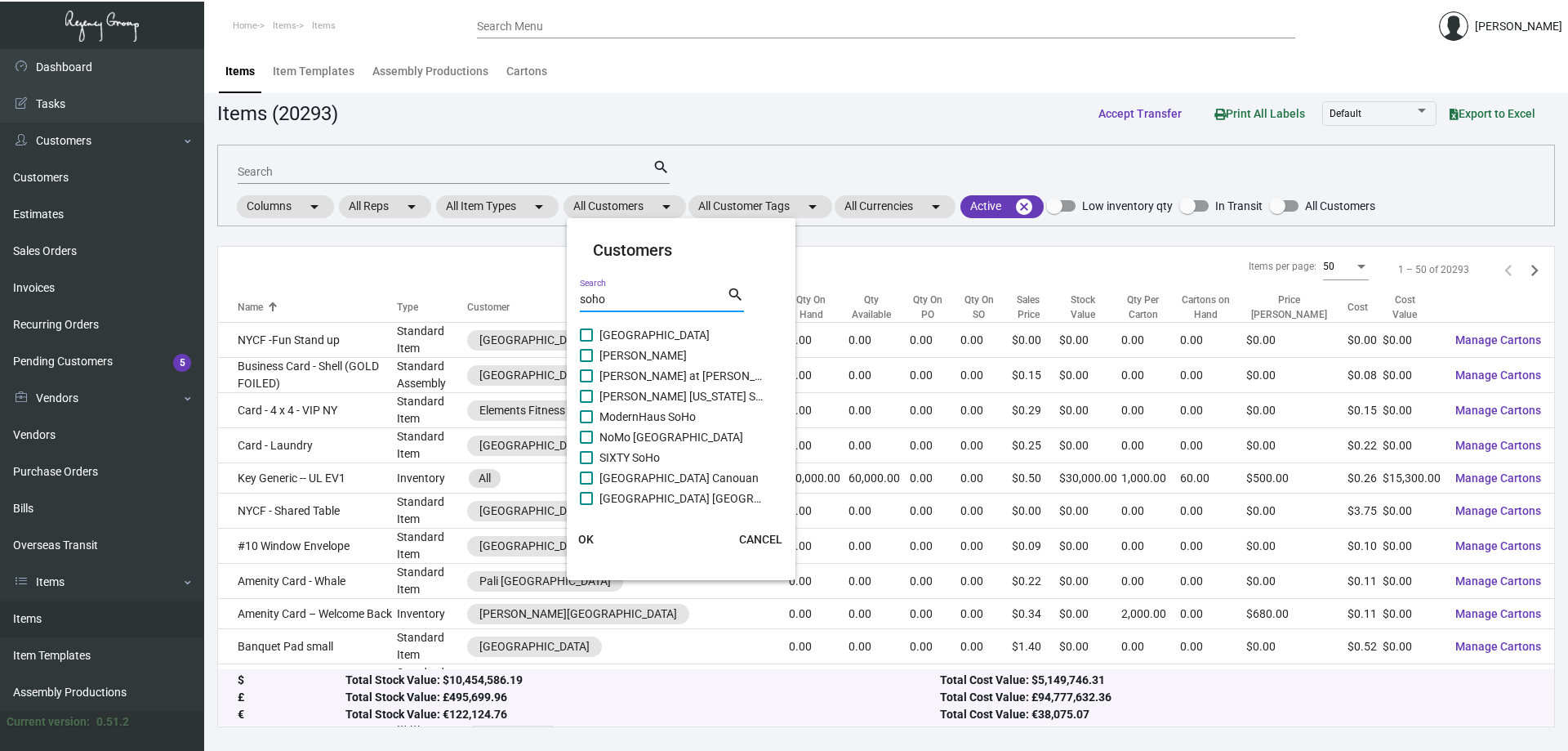
type input "soho"
click at [666, 478] on span "[GEOGRAPHIC_DATA] Canouan" at bounding box center [680, 478] width 163 height 20
click at [586, 485] on input "[GEOGRAPHIC_DATA] Canouan" at bounding box center [585, 485] width 1 height 1
checkbox input "true"
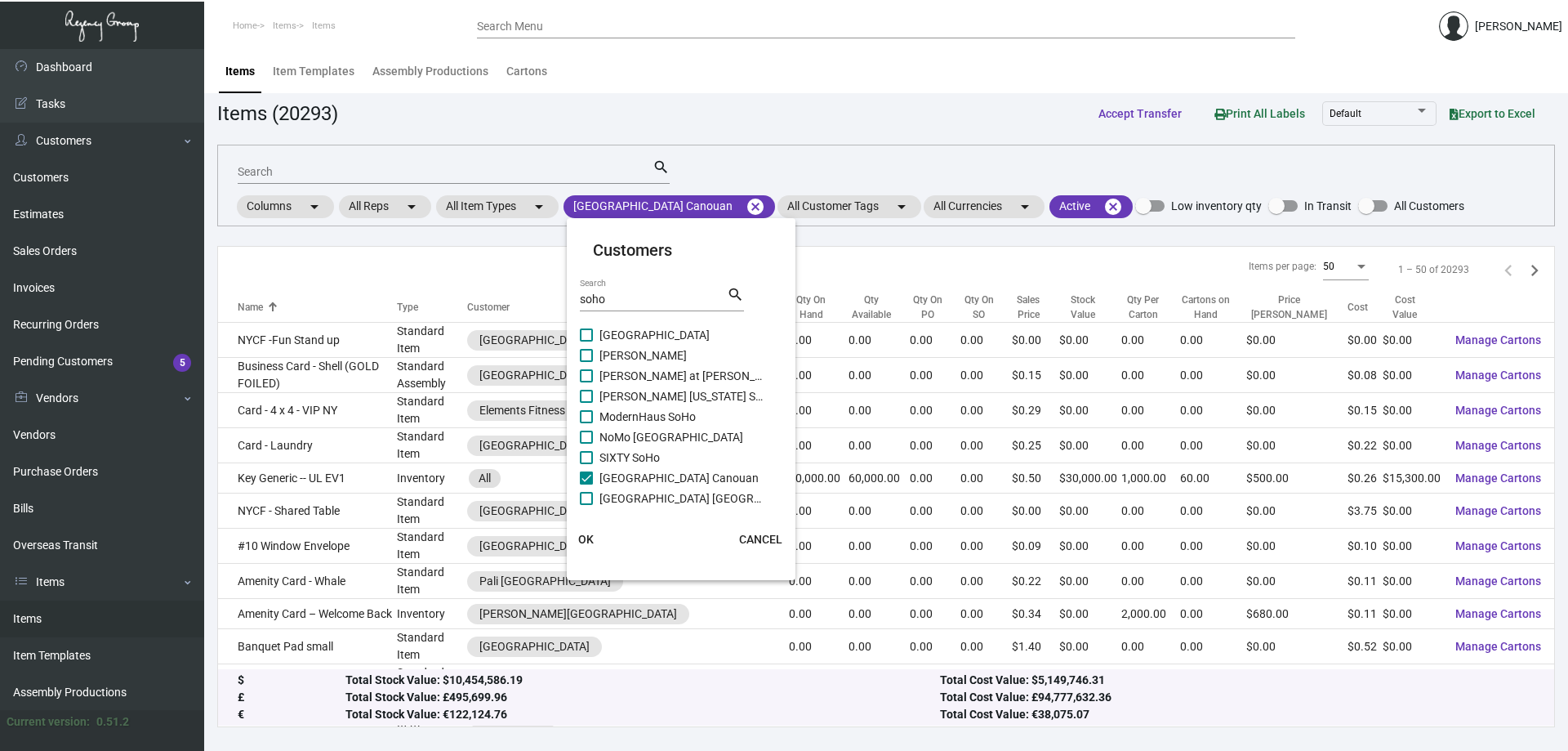
click at [665, 492] on span "[GEOGRAPHIC_DATA] [GEOGRAPHIC_DATA]" at bounding box center [680, 498] width 163 height 20
click at [586, 505] on input "[GEOGRAPHIC_DATA] [GEOGRAPHIC_DATA]" at bounding box center [585, 505] width 1 height 1
checkbox input "true"
click at [585, 541] on span "OK" at bounding box center [586, 539] width 16 height 13
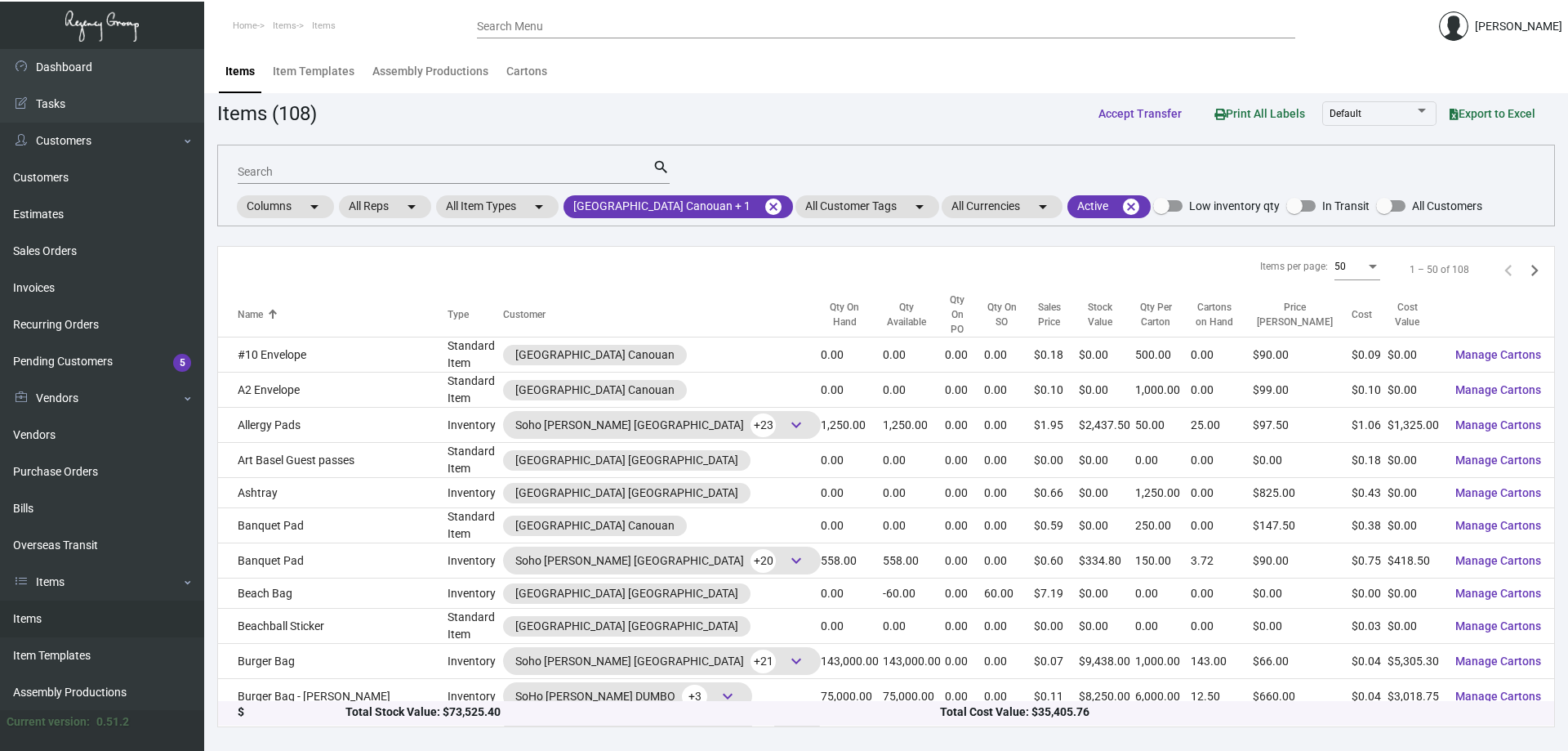
click at [414, 166] on input "Search" at bounding box center [445, 172] width 415 height 13
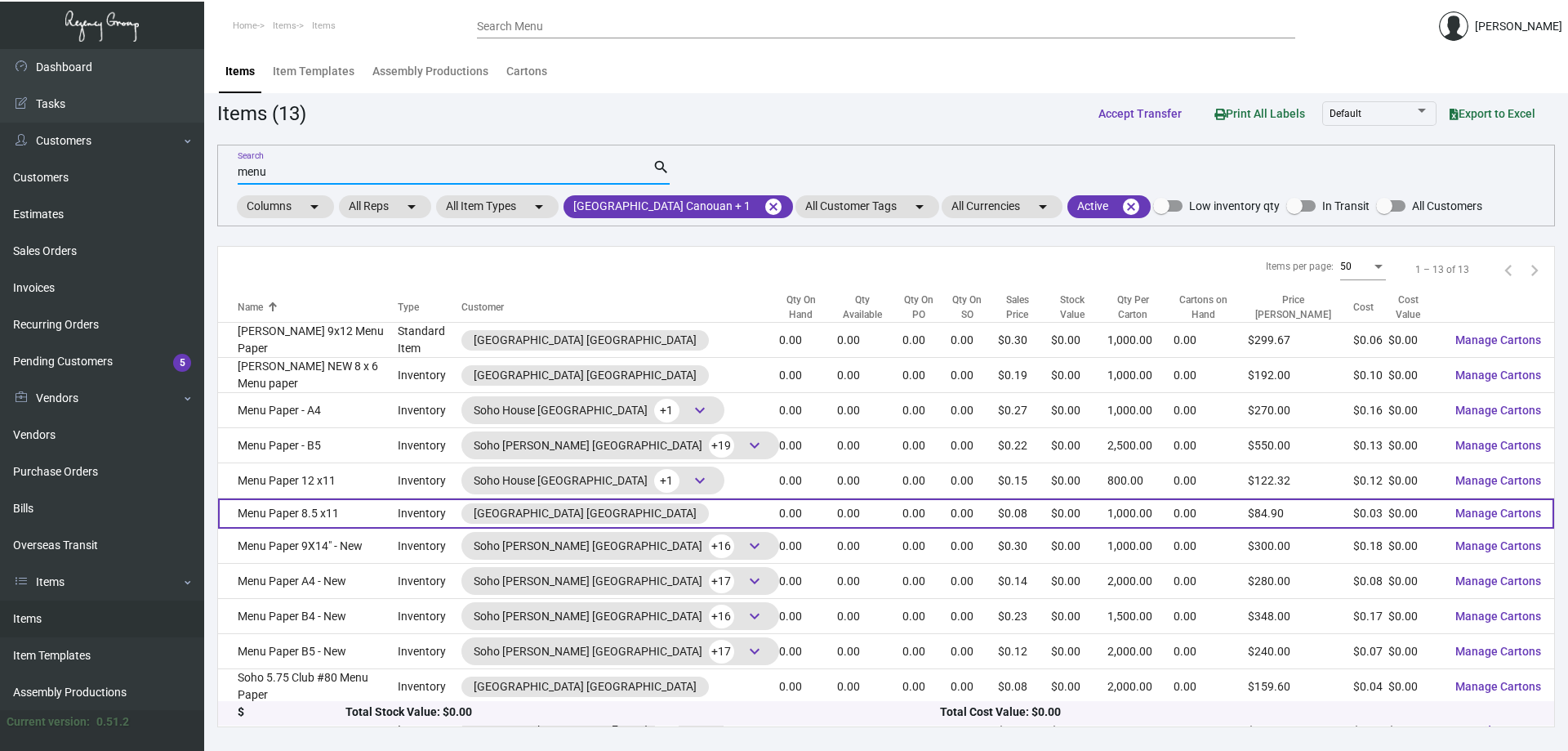
scroll to position [53, 0]
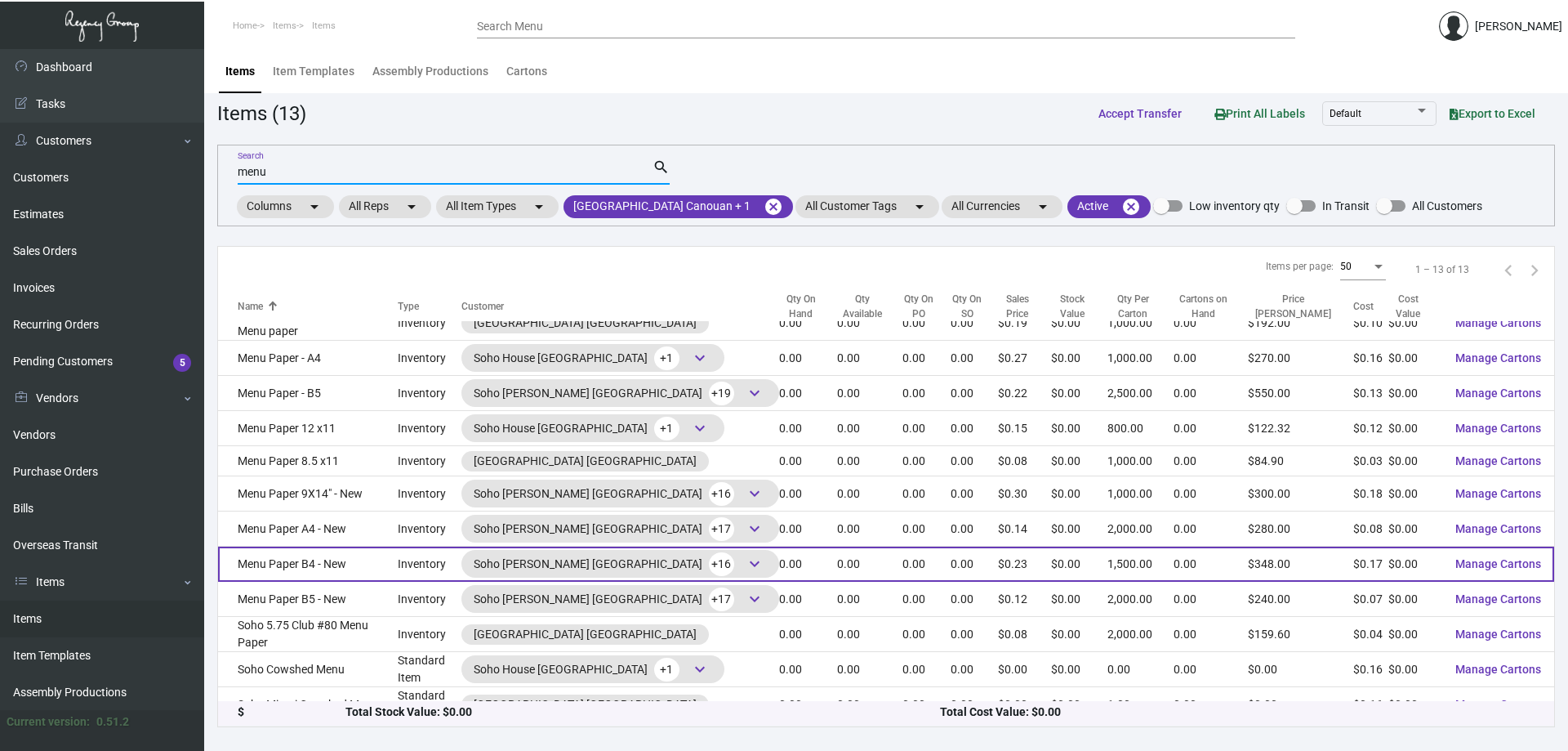
type input "menu"
click at [315, 555] on td "Menu Paper B4 - New" at bounding box center [308, 564] width 179 height 35
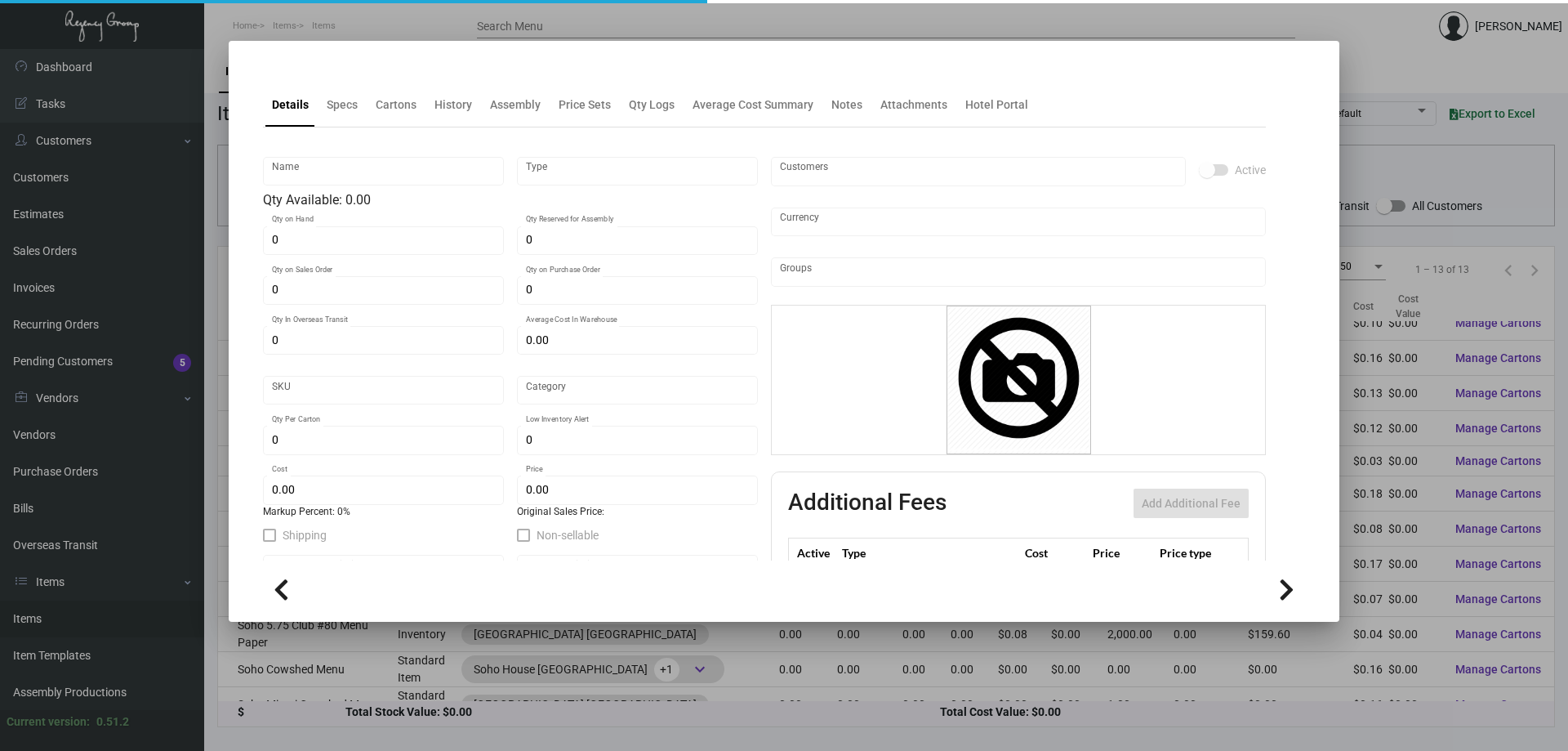
type input "Menu Paper B4 - New"
type input "Inventory"
type input "$ 0.51375"
type input "SH-519-992"
type input "Standard"
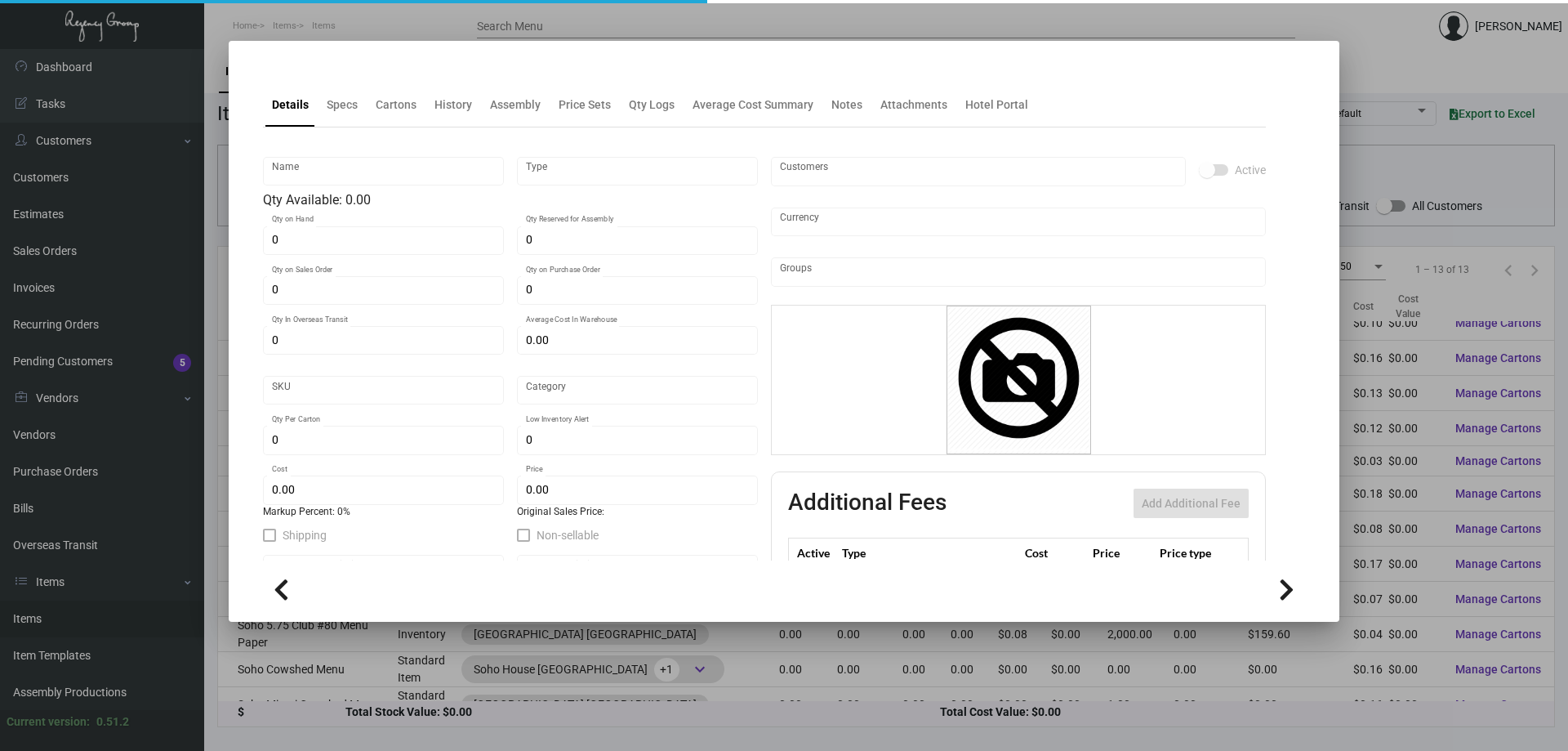
type input "1,500"
type input "$ 0.17125"
type input "$ 0.232"
checkbox input "true"
type input "United States Dollar $"
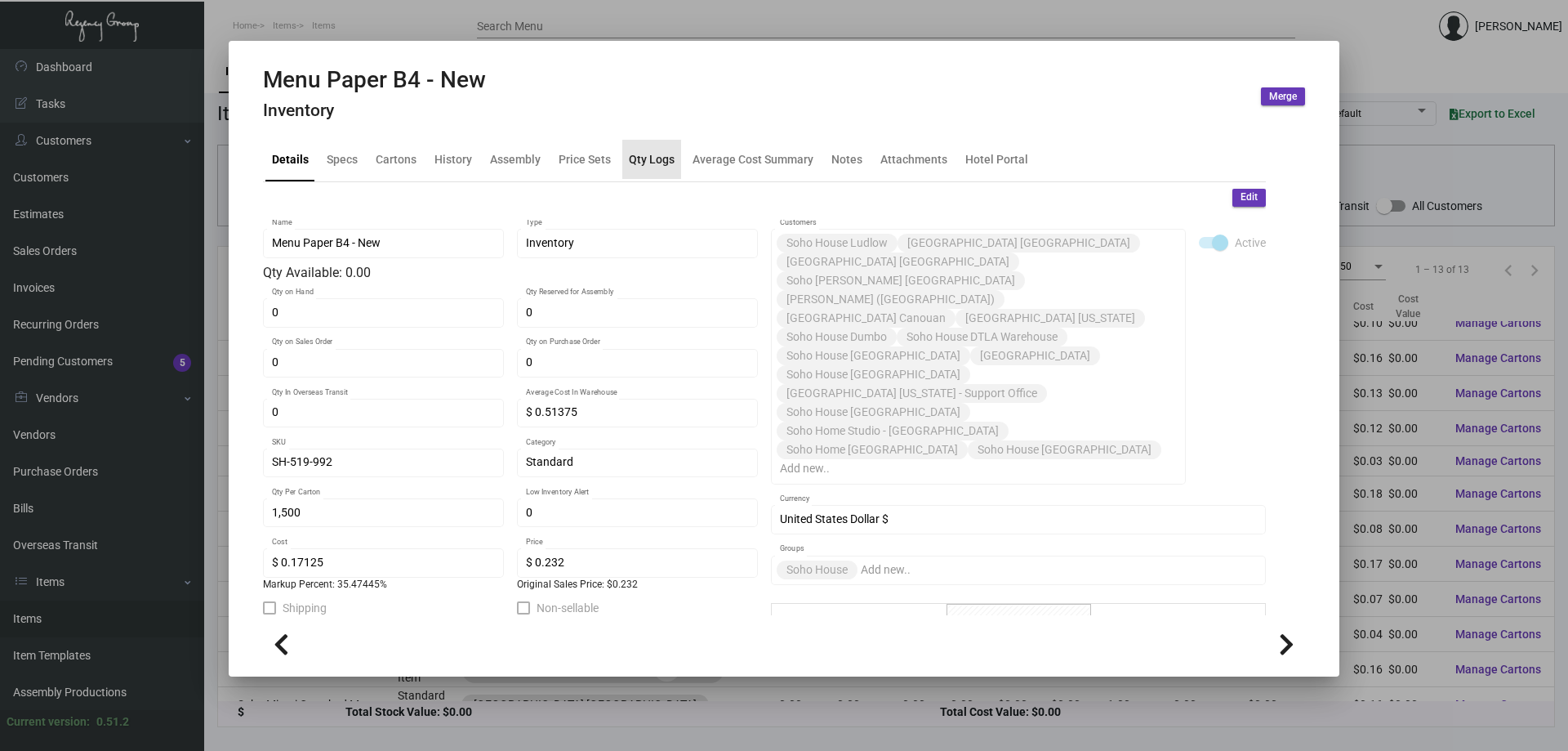
click at [651, 167] on div "Qty Logs" at bounding box center [652, 159] width 46 height 17
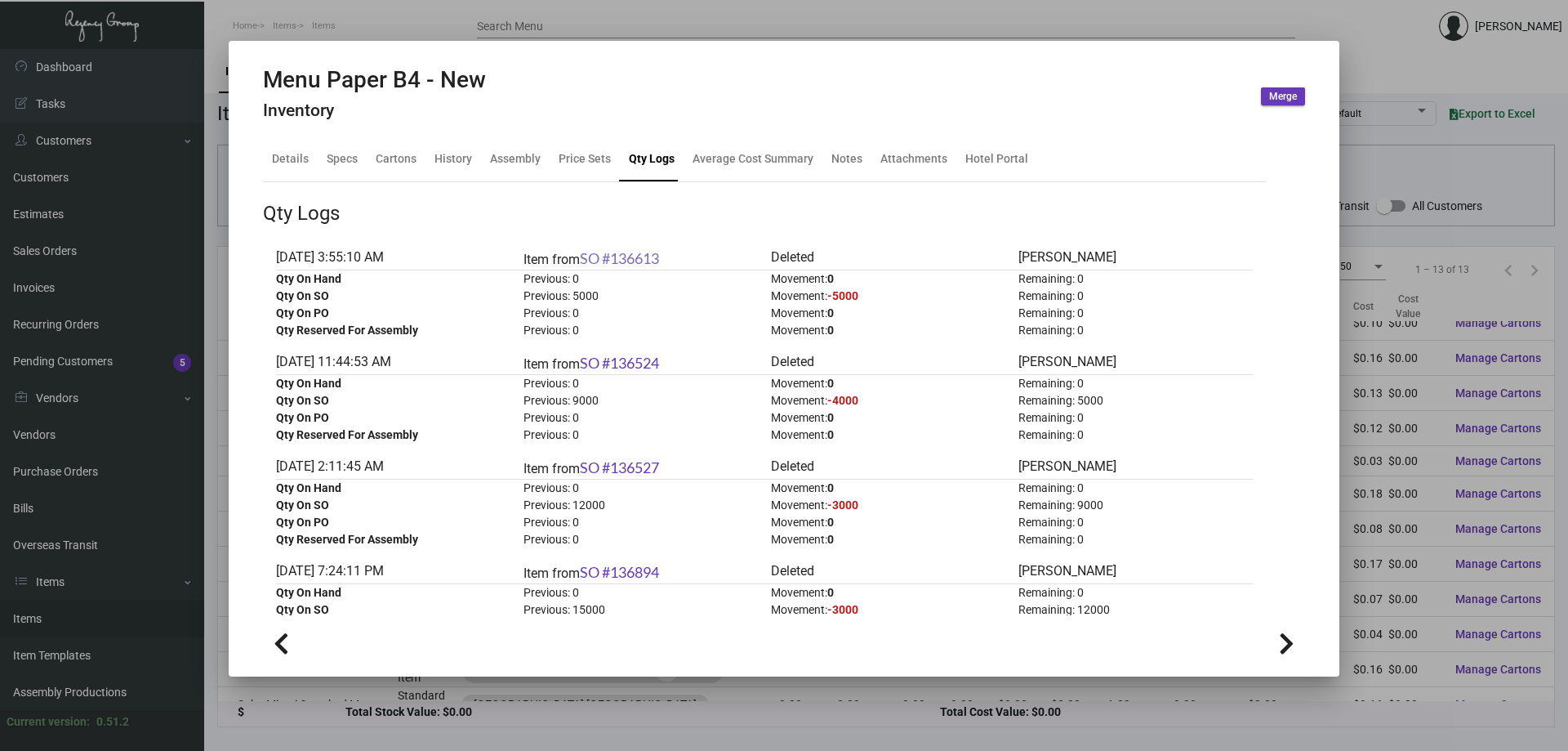
click at [615, 258] on link "SO #136613" at bounding box center [620, 258] width 79 height 18
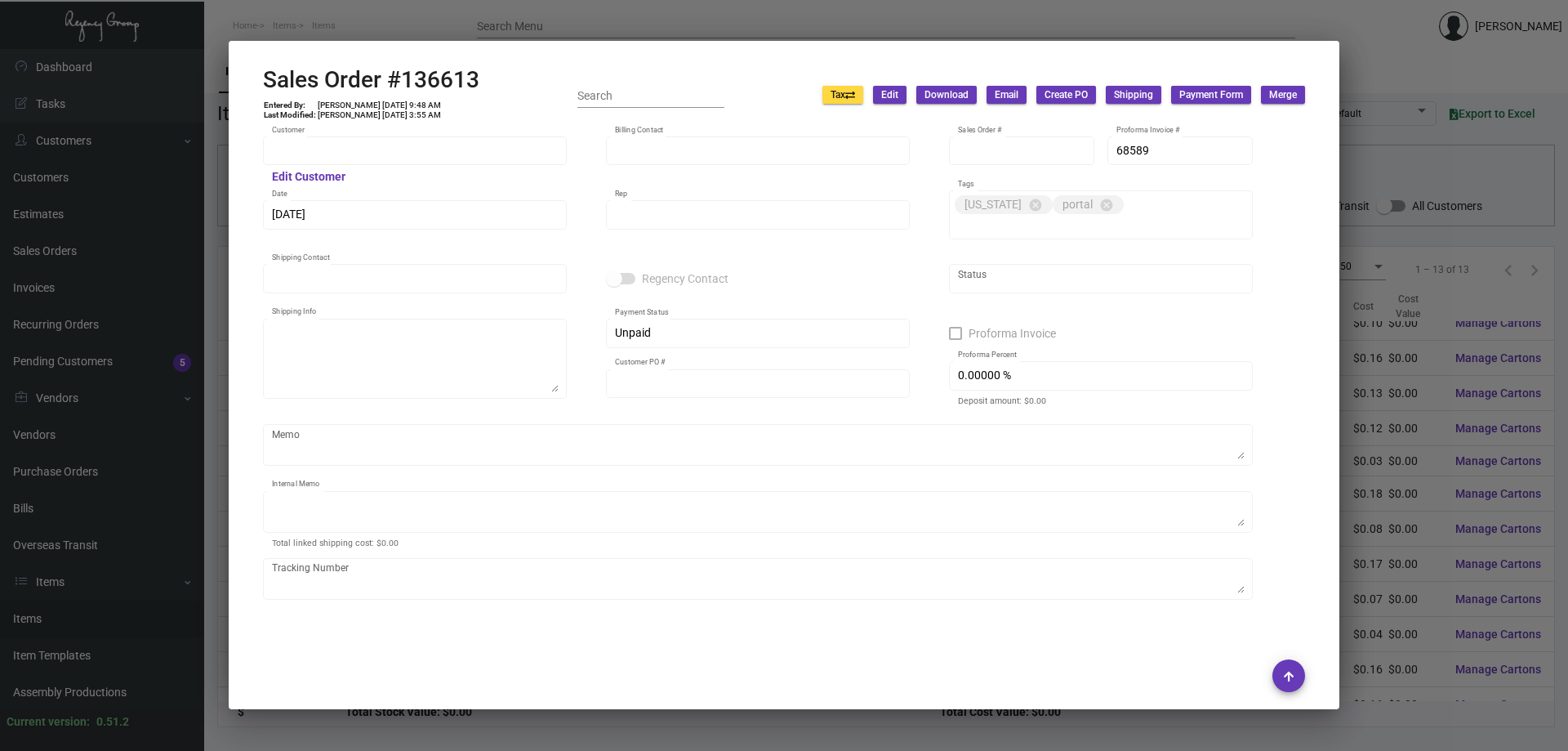
type input "[GEOGRAPHIC_DATA] [GEOGRAPHIC_DATA]"
type input "[PERSON_NAME]"
type input "136613"
type input "[DATE]"
type input "[PERSON_NAME]"
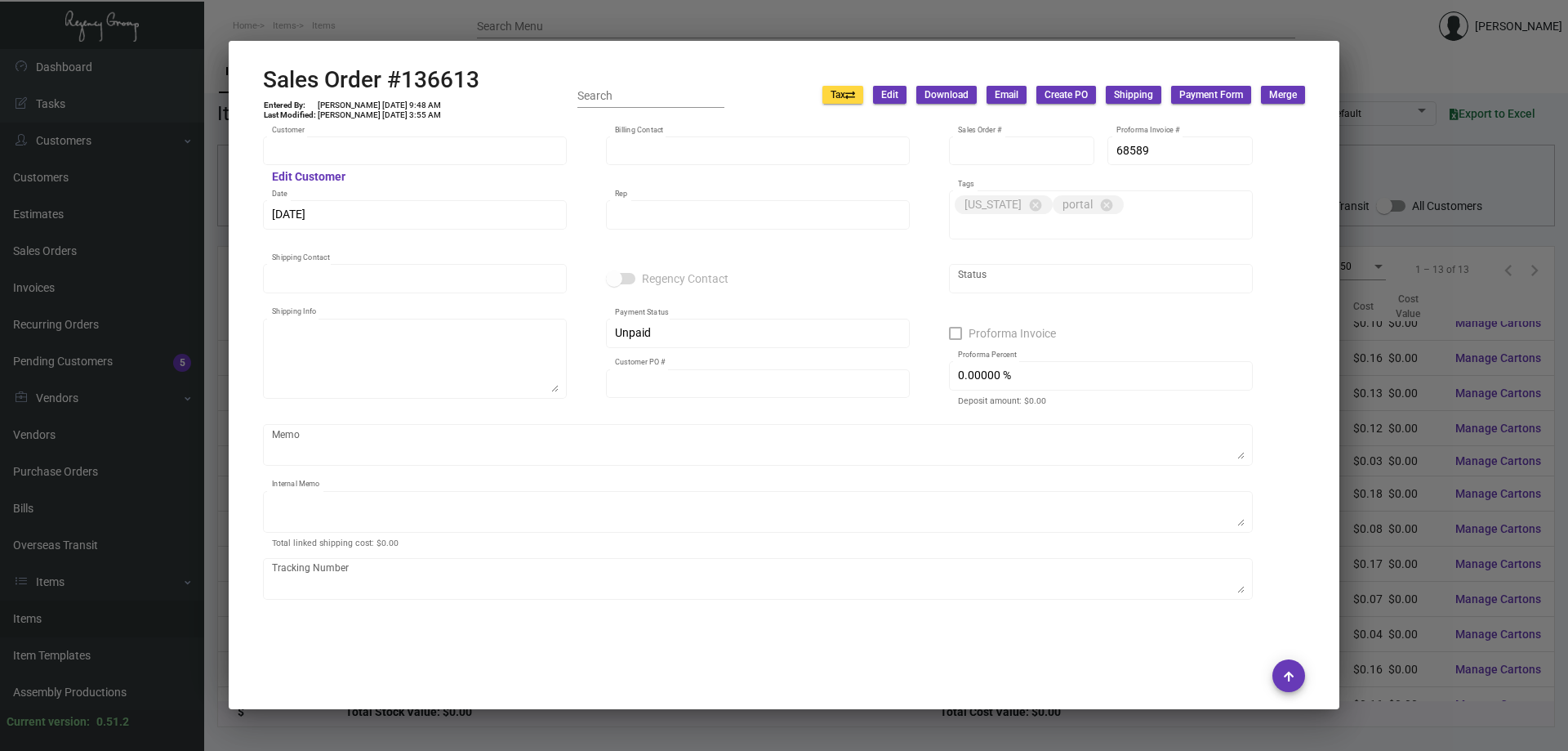
type input "[PERSON_NAME]"
type textarea "[GEOGRAPHIC_DATA] [GEOGRAPHIC_DATA] - [PERSON_NAME] [STREET_ADDRESS]"
type input "20015225"
type textarea "42.28"
type input "United States Dollar $"
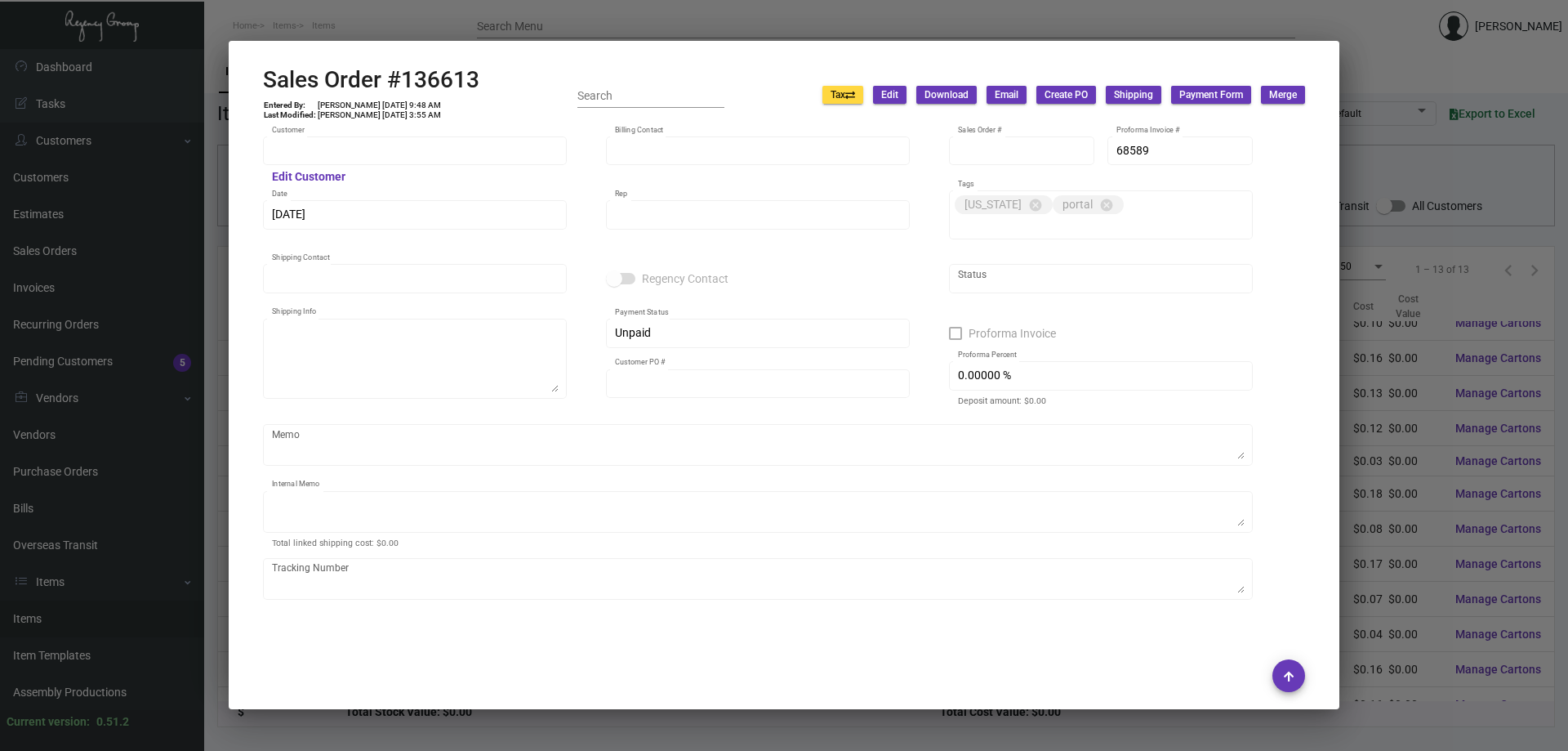
type input "$ 0.00"
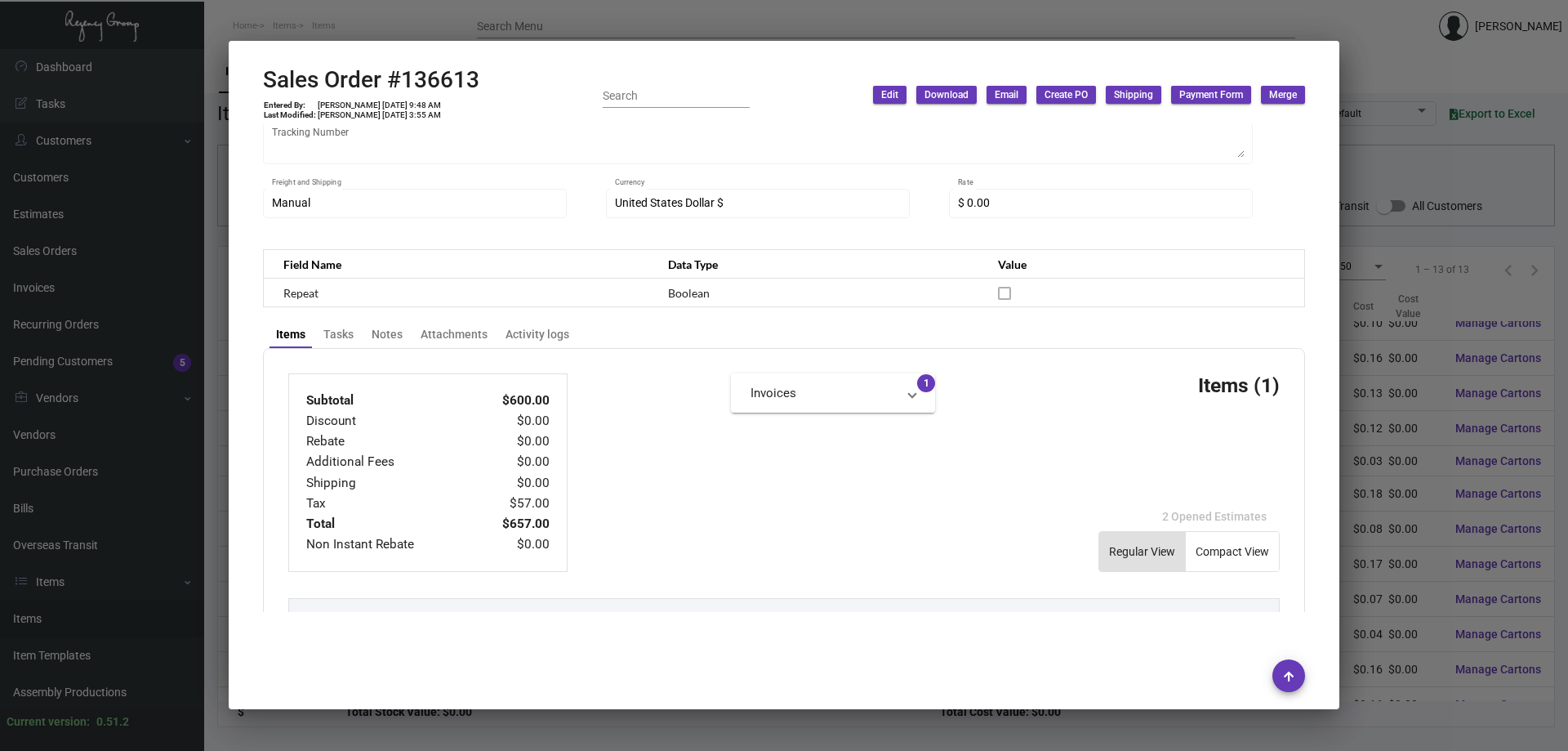
scroll to position [245, 0]
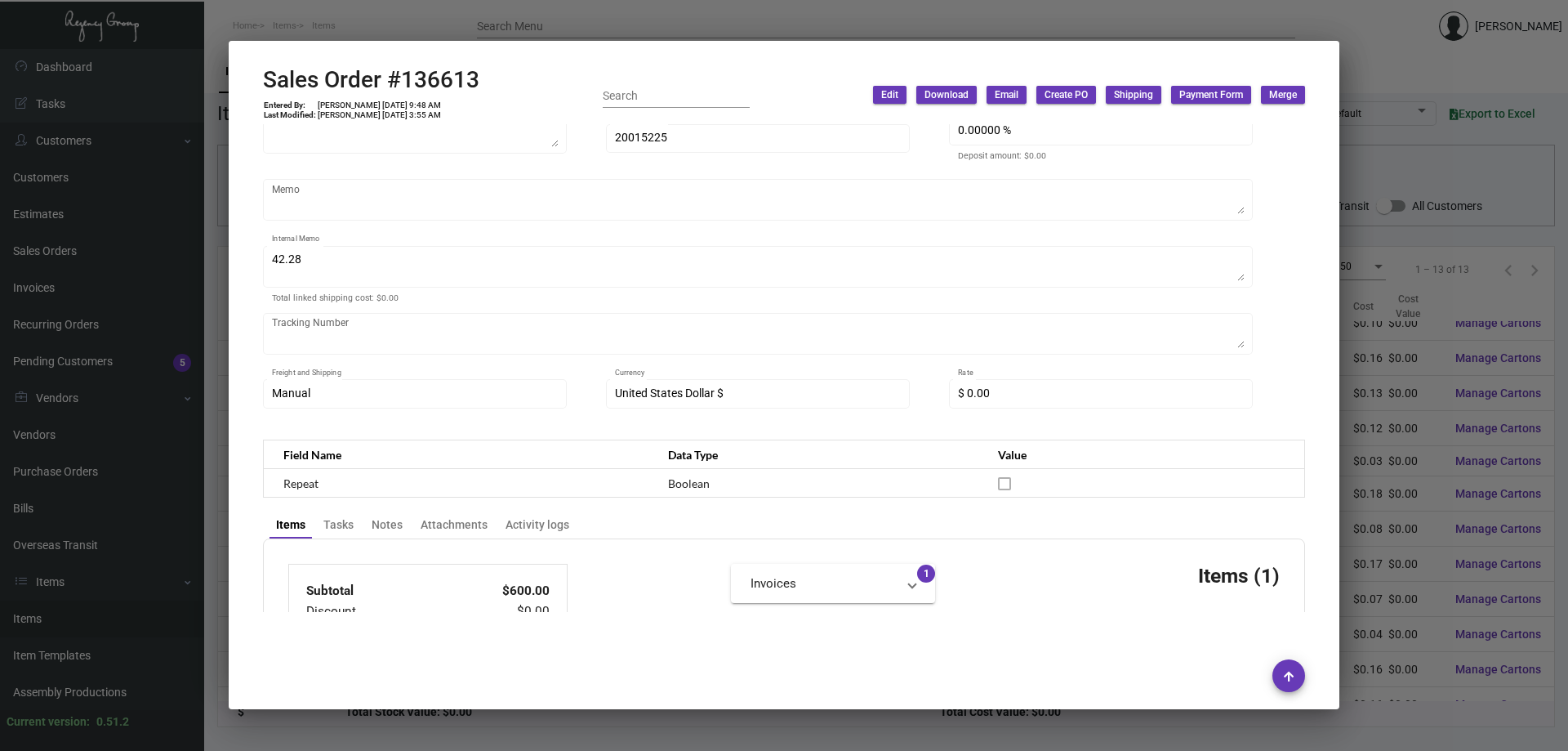
click at [515, 31] on div at bounding box center [784, 375] width 1568 height 751
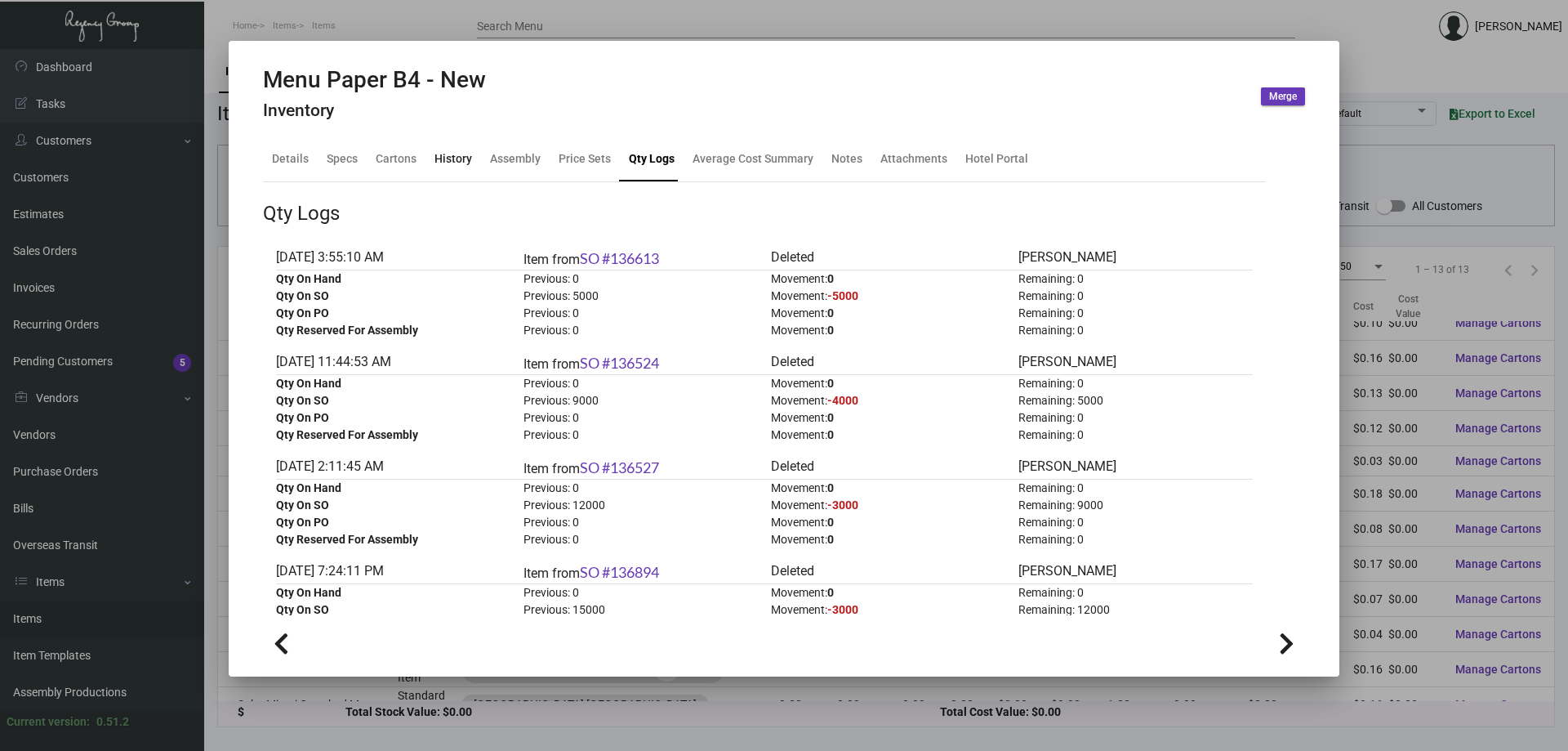
click at [454, 163] on div "History" at bounding box center [453, 159] width 38 height 17
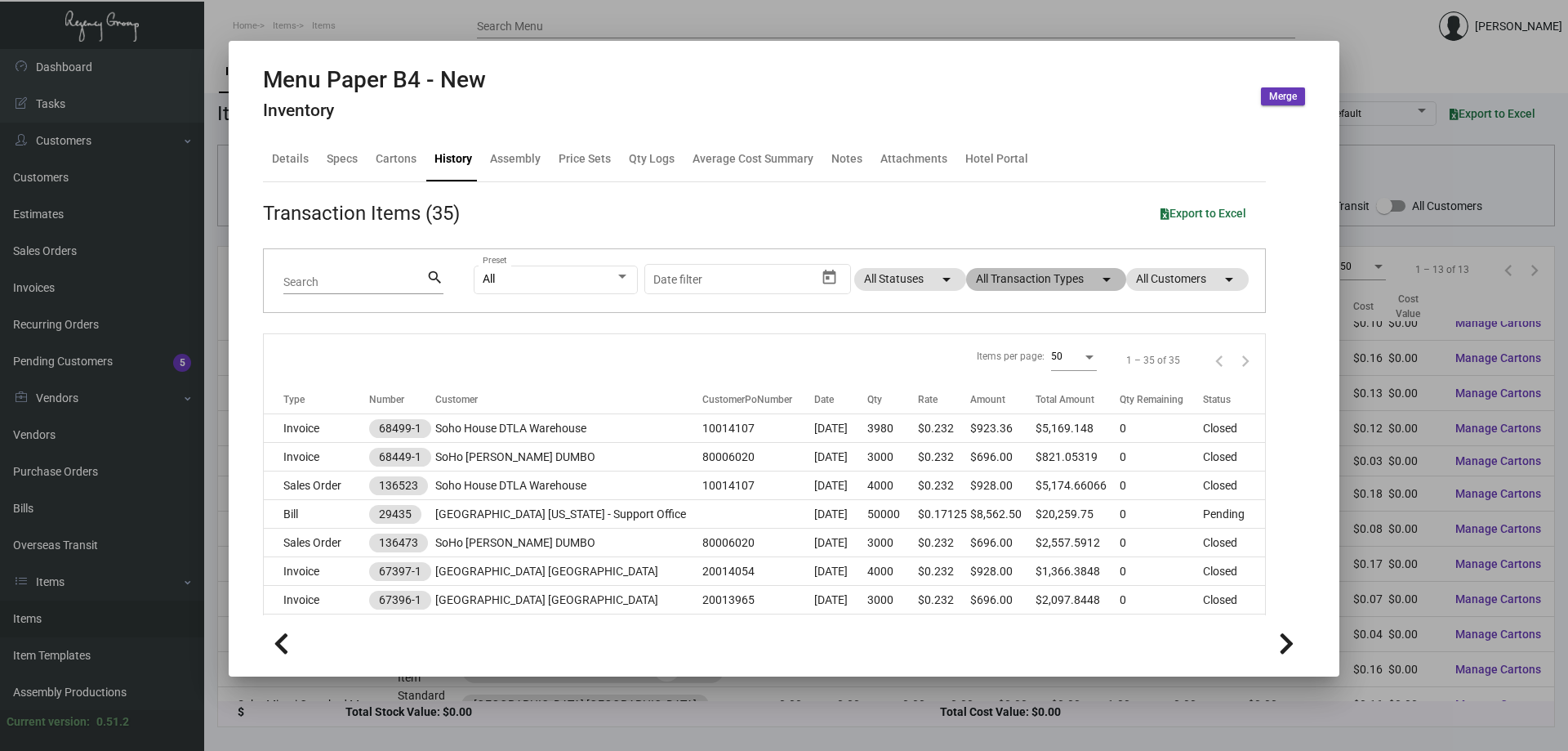
click at [1014, 278] on mat-chip "All Transaction Types arrow_drop_down" at bounding box center [1046, 279] width 160 height 23
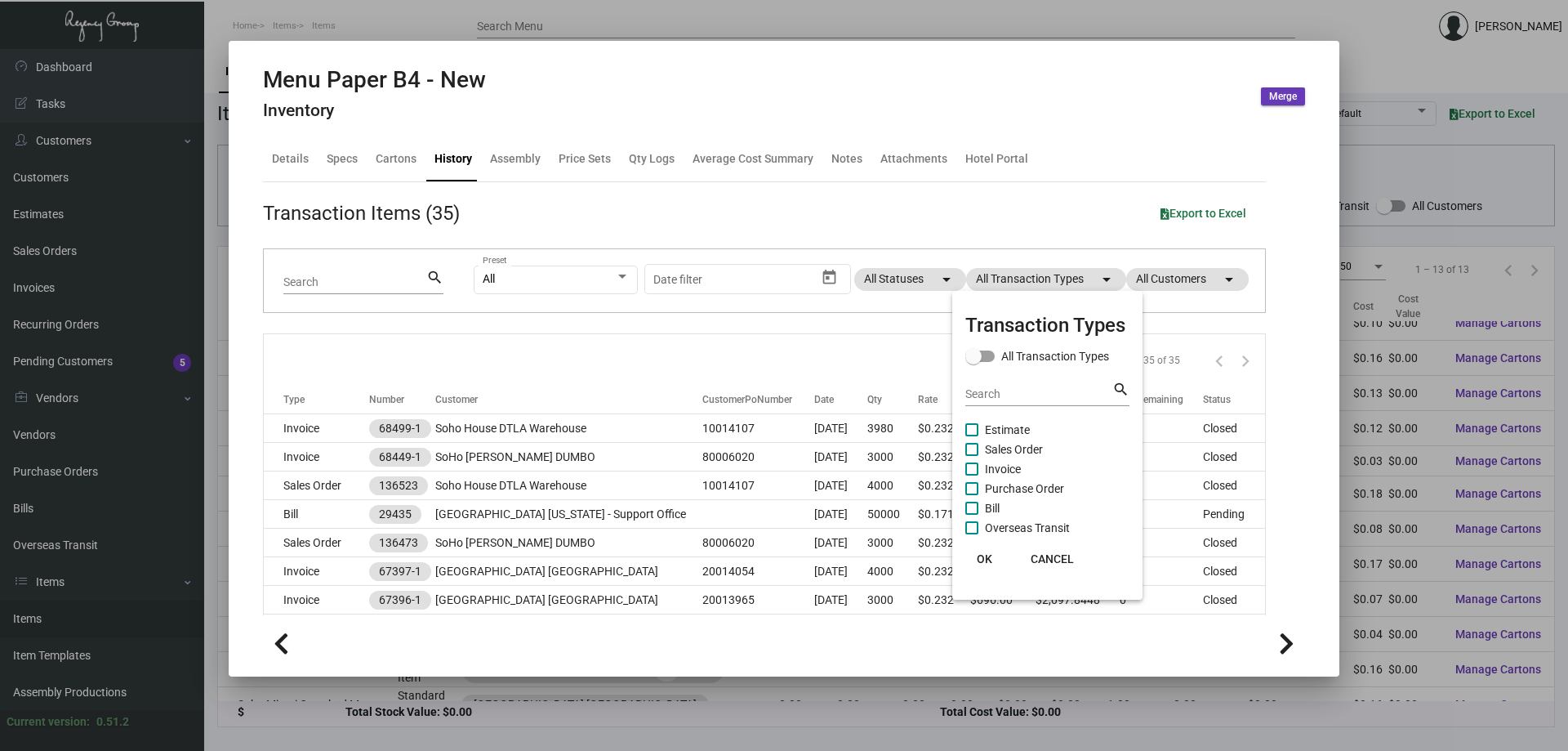
click at [1023, 487] on span "Purchase Order" at bounding box center [1025, 488] width 79 height 20
click at [971, 495] on input "Purchase Order" at bounding box center [971, 495] width 1 height 1
checkbox input "true"
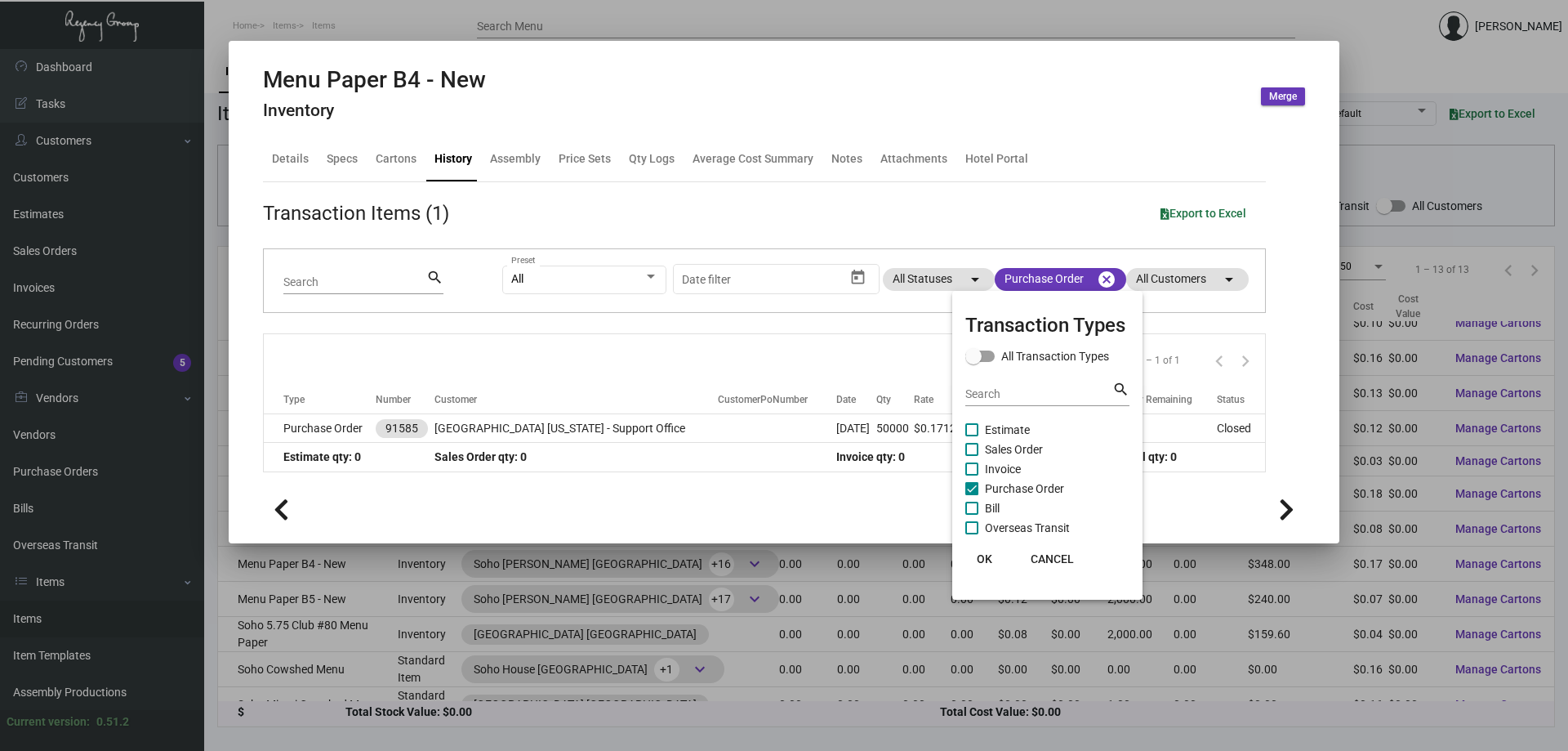
click at [984, 555] on span "OK" at bounding box center [984, 558] width 16 height 13
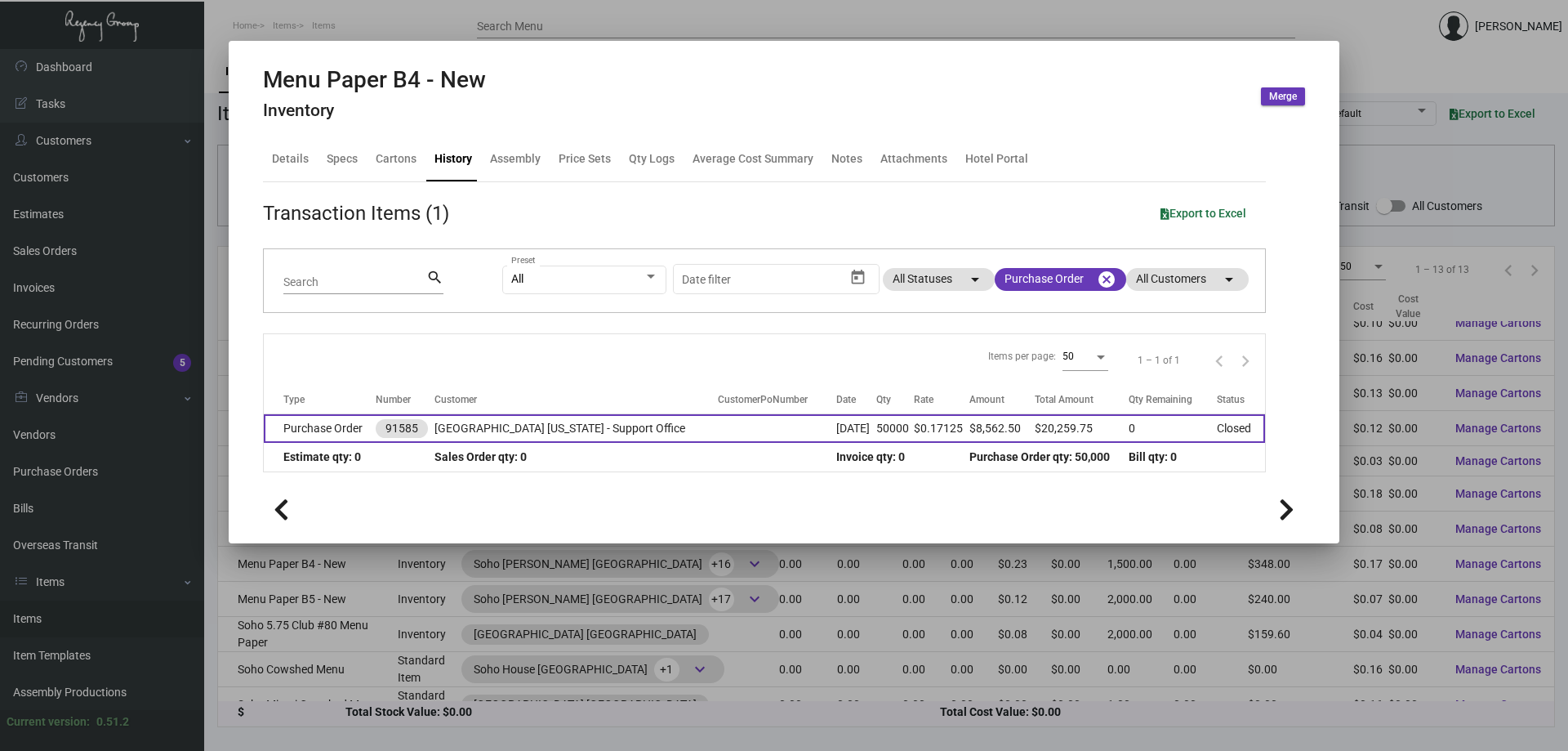
click at [787, 425] on td at bounding box center [777, 428] width 118 height 28
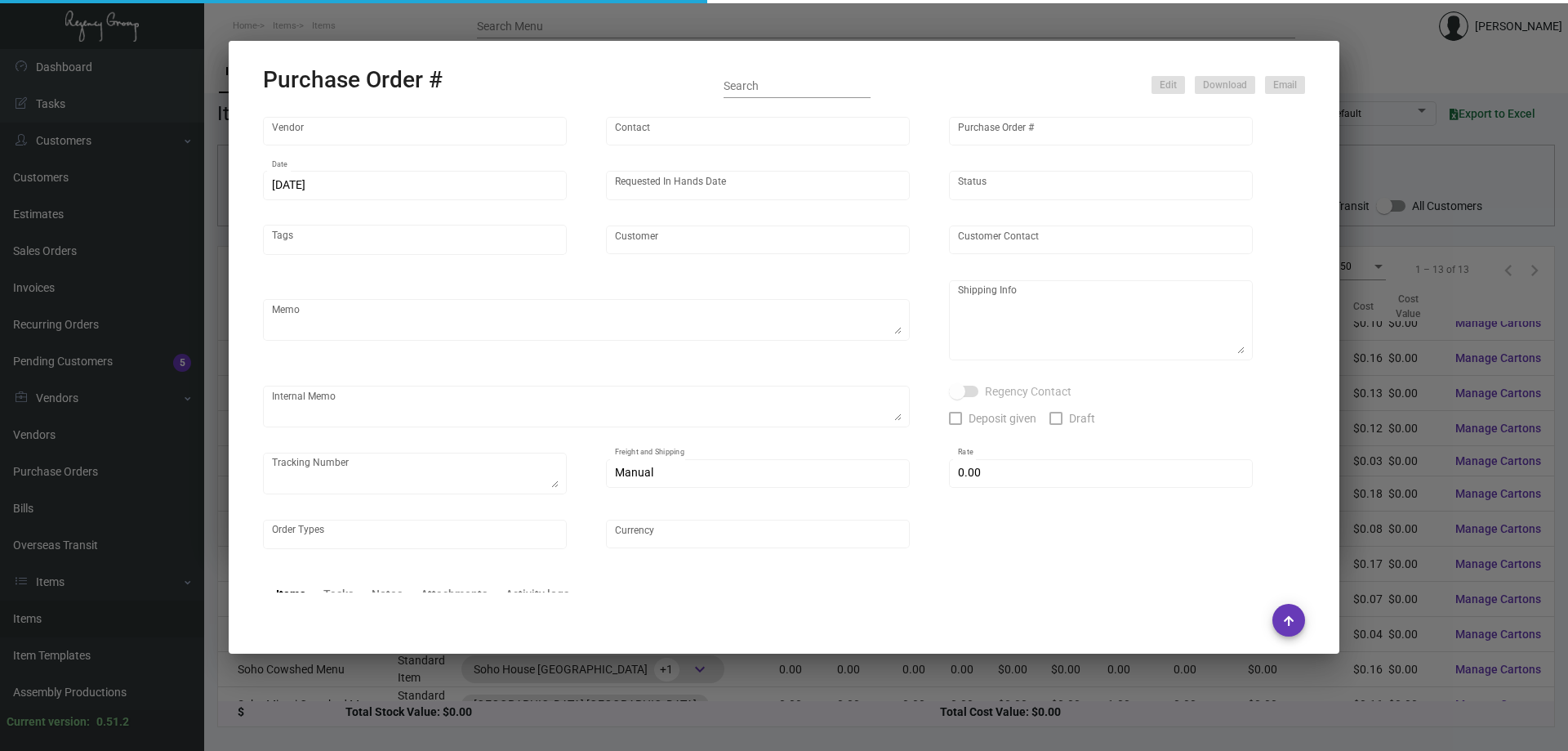
type input "Glodan Inc"
type input "[PERSON_NAME]"
type input "91585"
type input "[DATE]"
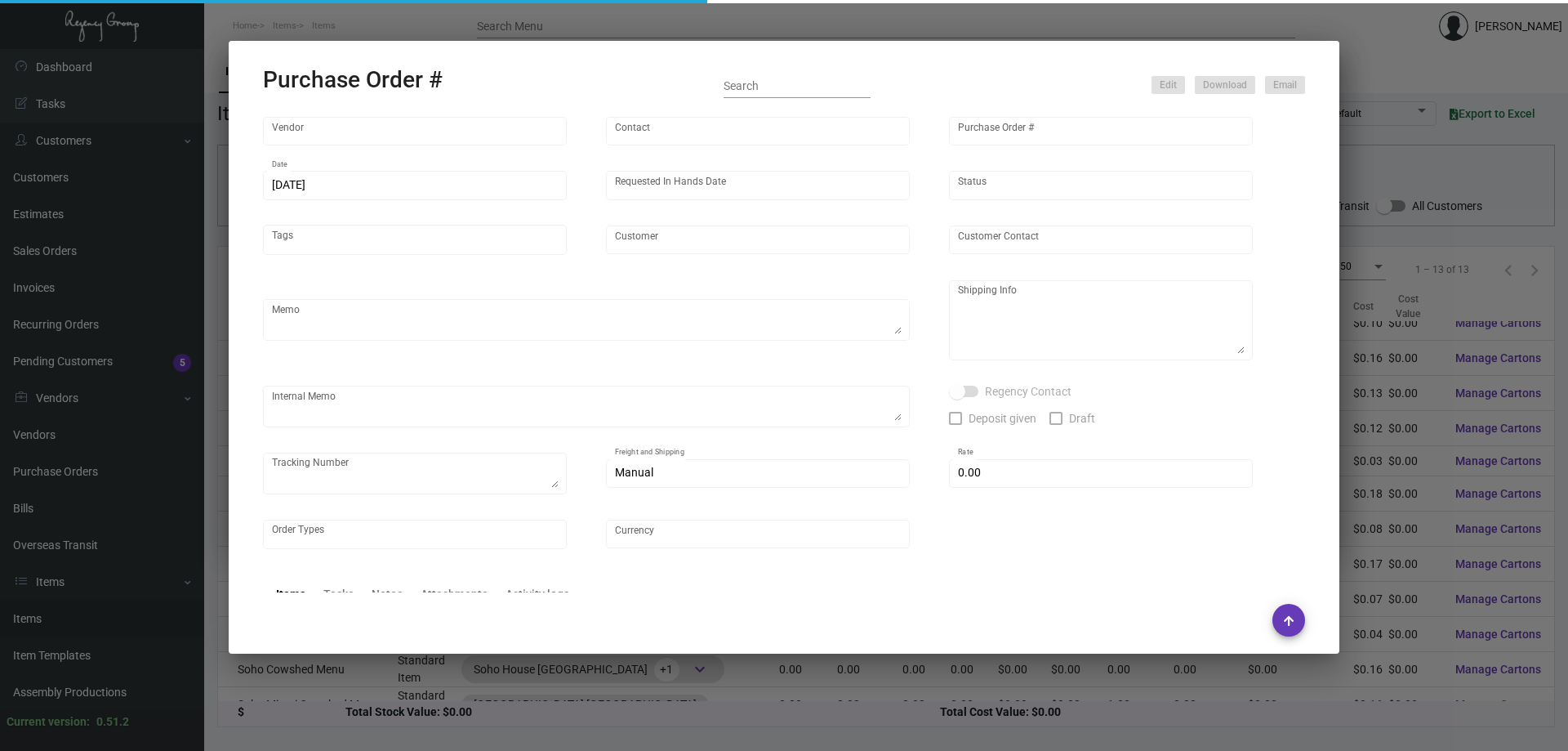
type input "[GEOGRAPHIC_DATA] [US_STATE] - Support Office"
type textarea "All Paper must be marked with Item Description on cartons -- All cartons need t…"
type textarea "The Regency Group Attn: Receiving Department [STREET_ADDRESS]"
type textarea "signed Estimate is attached to the SO [DATE] 660885050 XPO Trucking - Shipped 1…"
type input "$ 0.00"
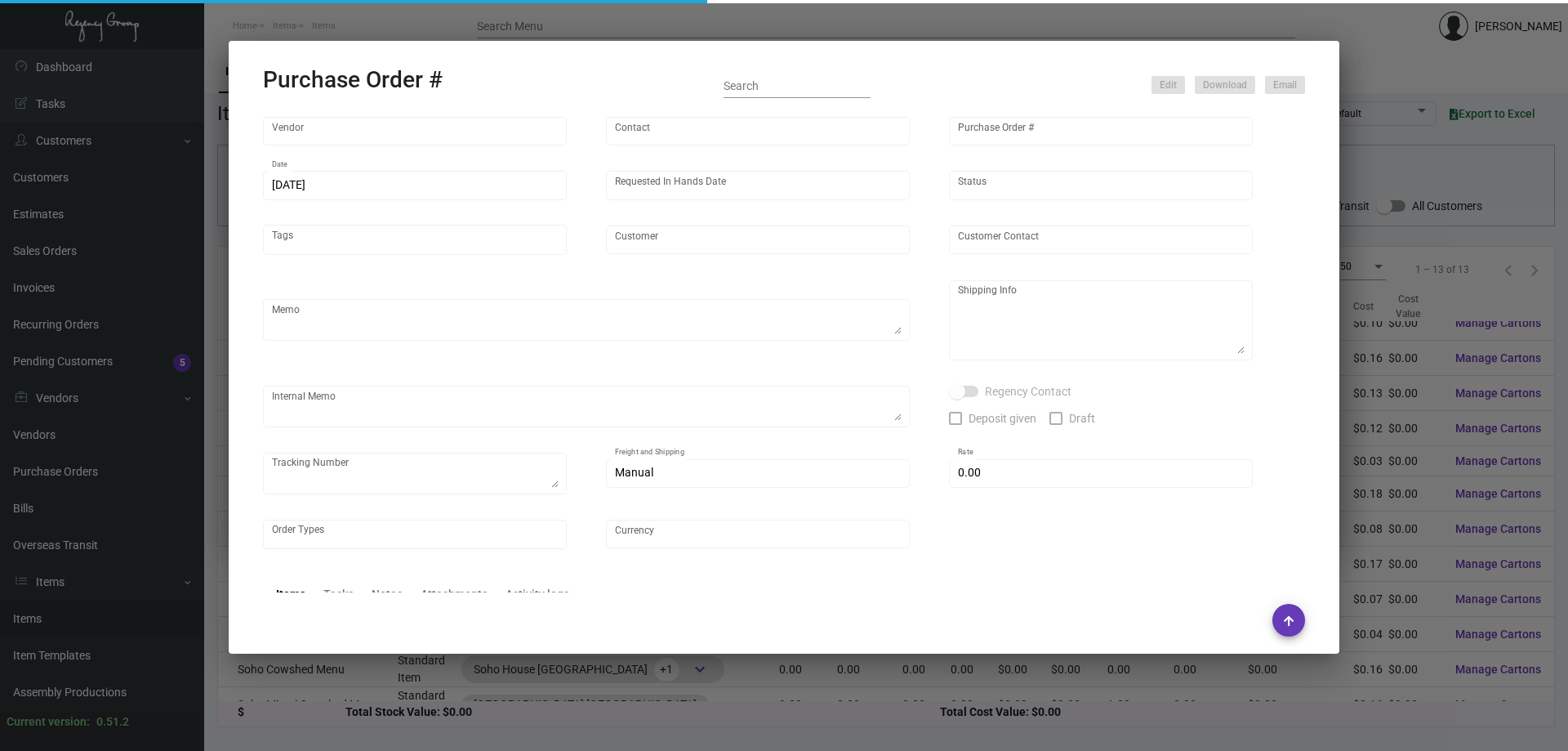
type input "United States Dollar $"
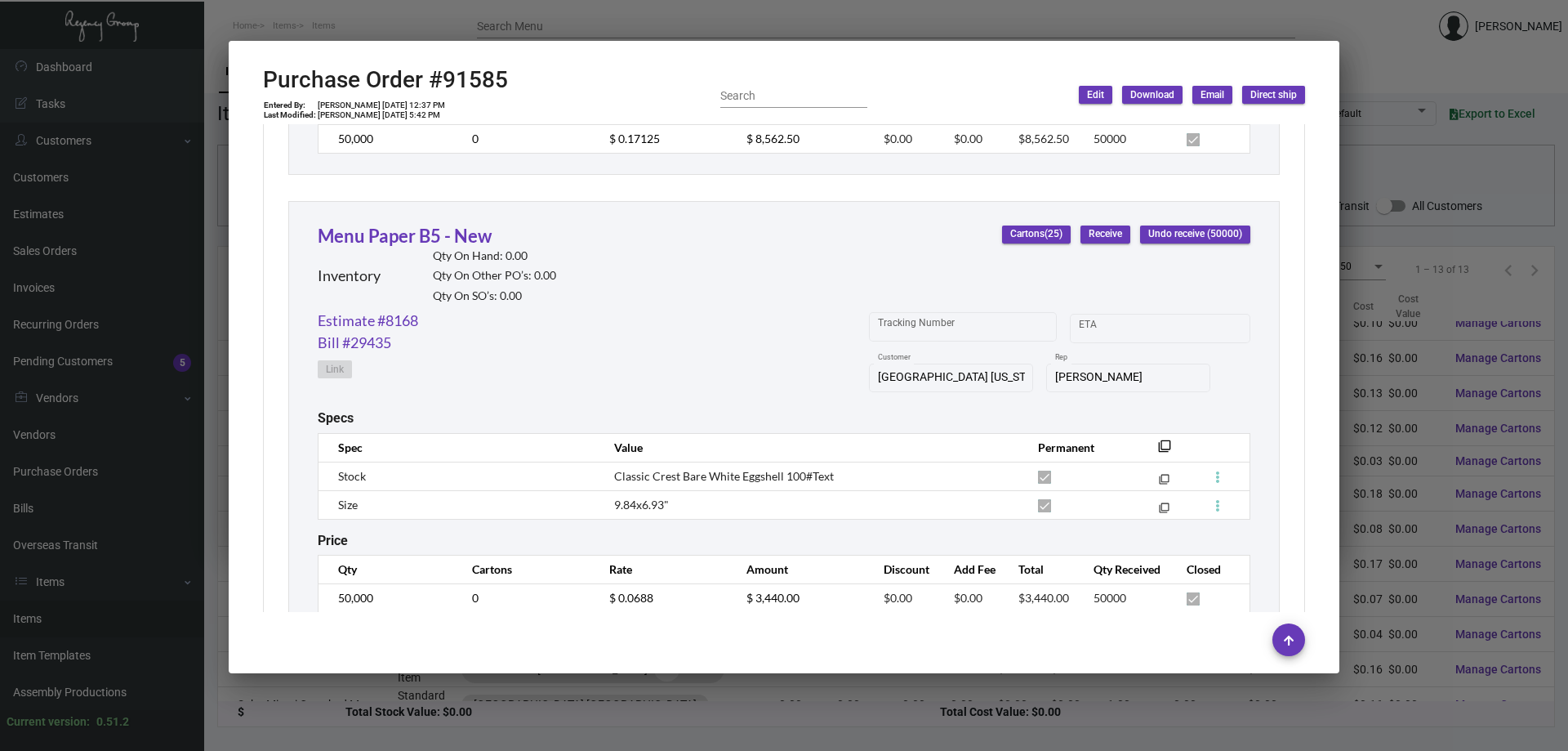
scroll to position [2152, 0]
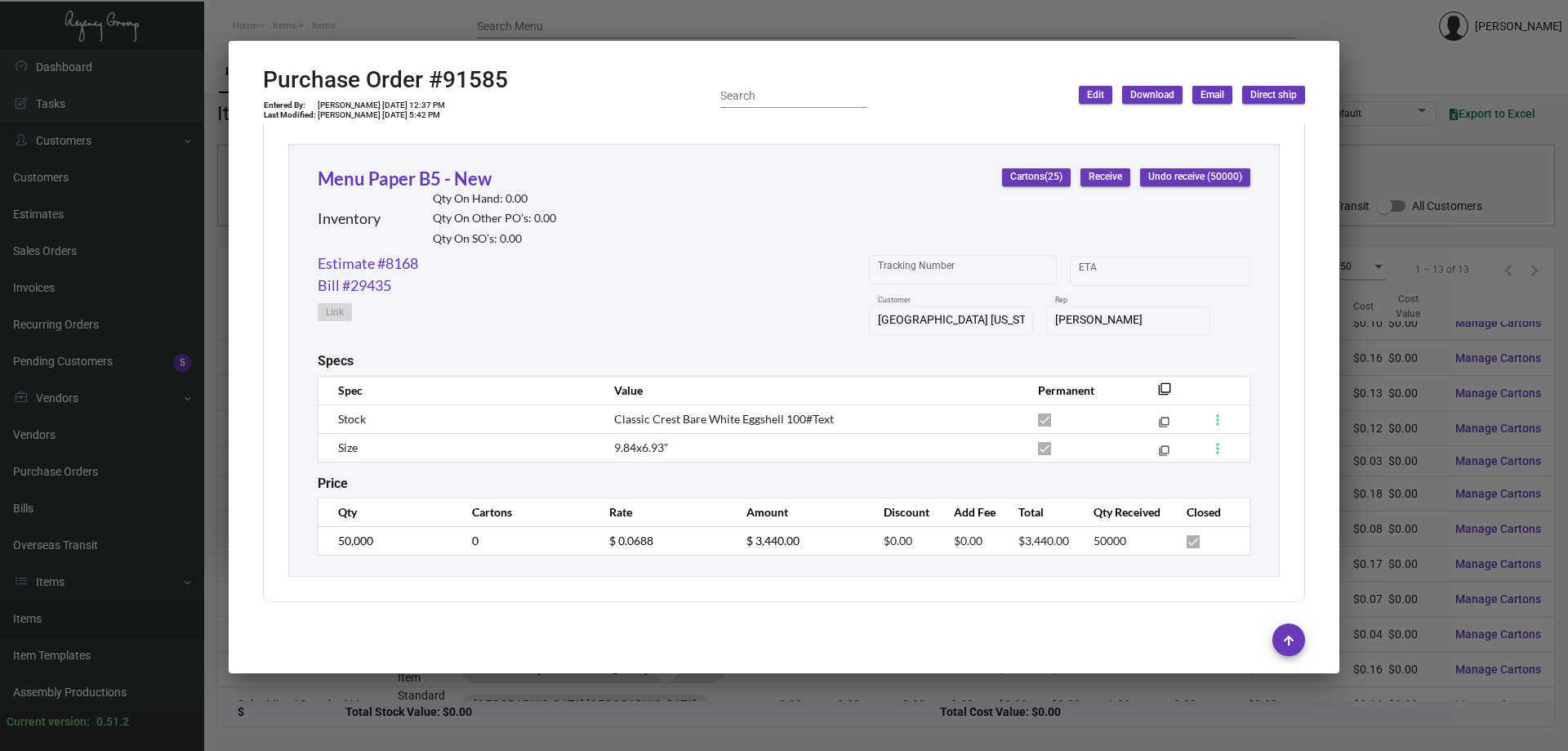
click at [595, 15] on div at bounding box center [784, 375] width 1568 height 751
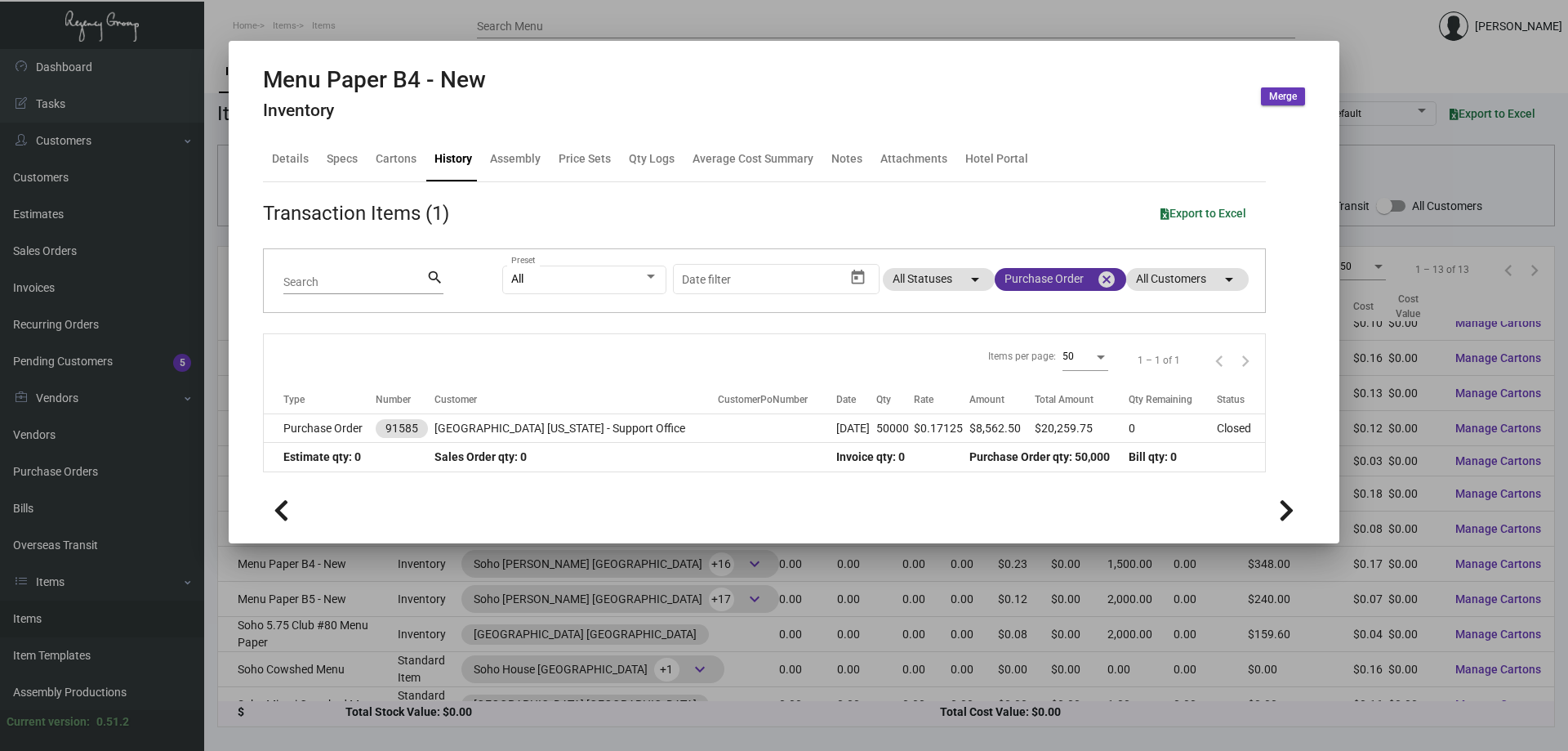
click at [1111, 278] on mat-icon "cancel" at bounding box center [1106, 279] width 20 height 20
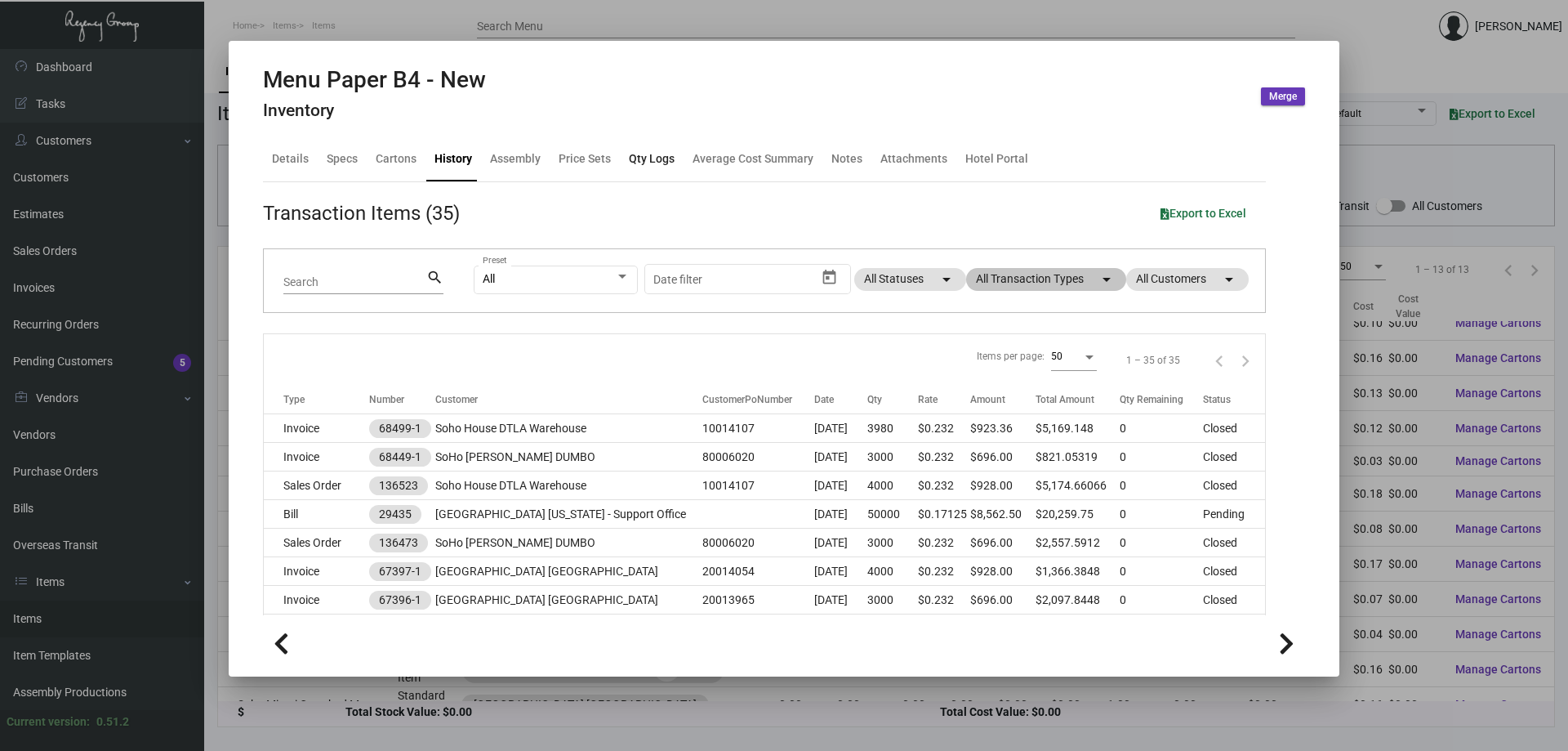
click at [657, 169] on div "Qty Logs" at bounding box center [652, 159] width 59 height 39
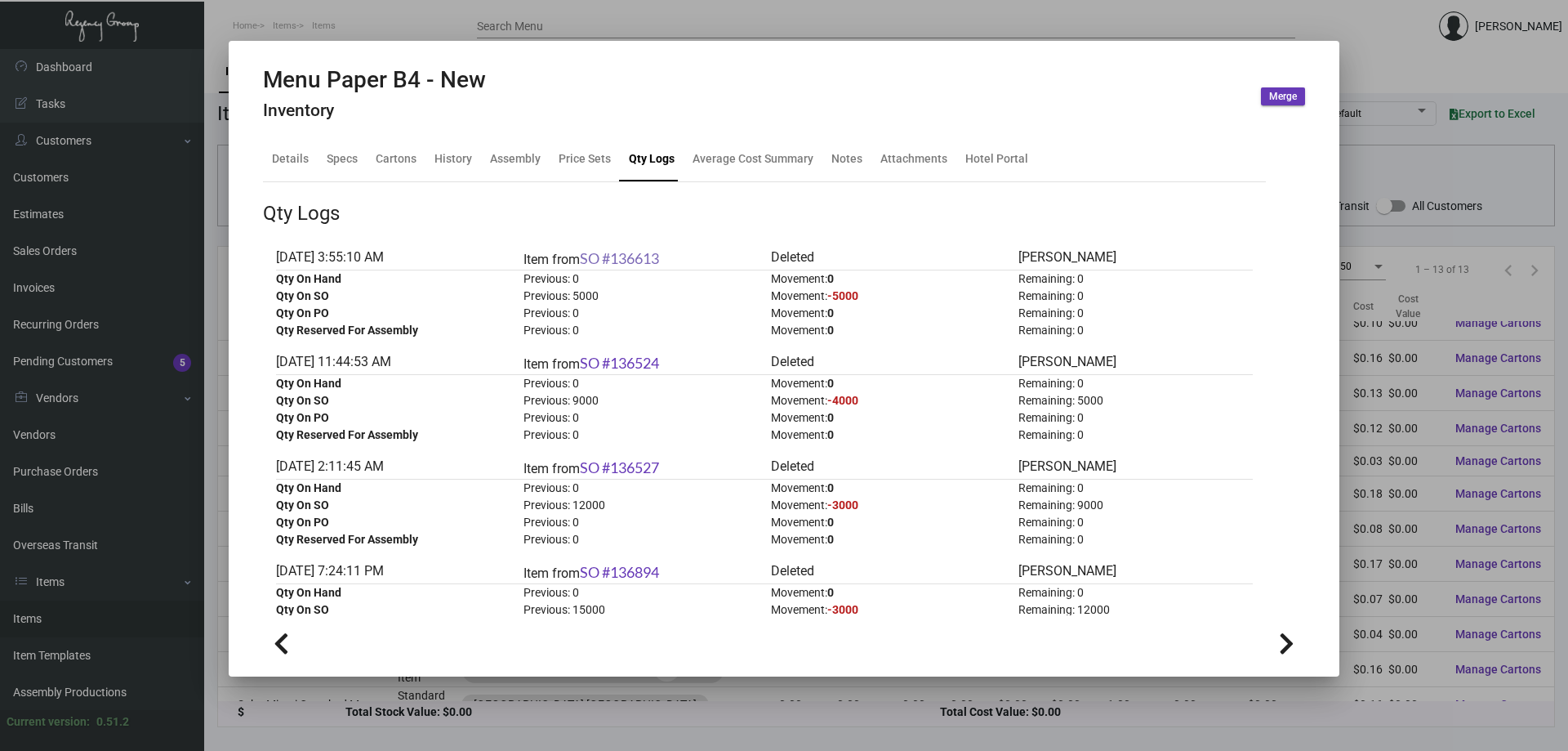
click at [620, 255] on link "SO #136613" at bounding box center [620, 258] width 79 height 18
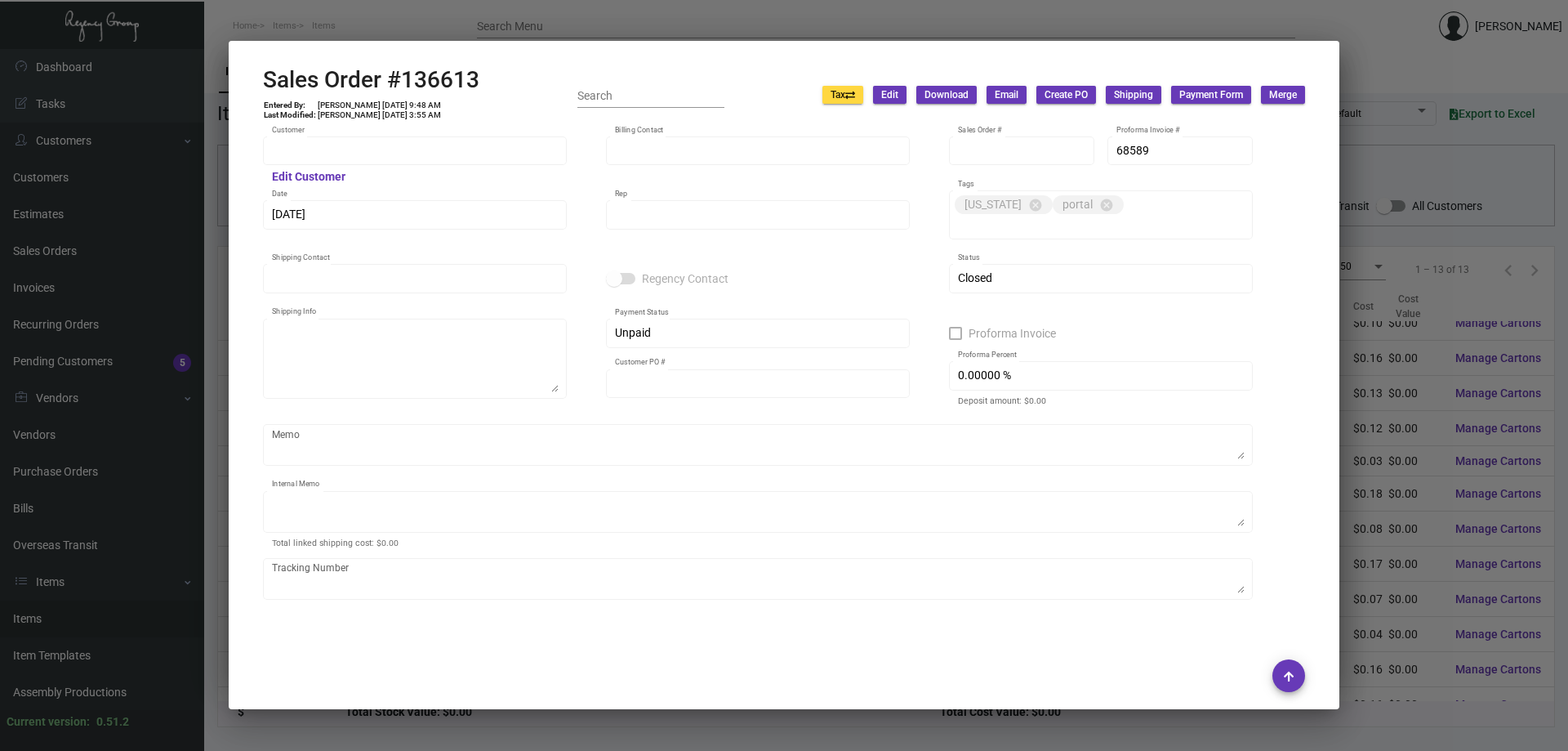
type input "[GEOGRAPHIC_DATA] [GEOGRAPHIC_DATA]"
type input "[PERSON_NAME]"
type input "136613"
type input "[DATE]"
type input "[PERSON_NAME]"
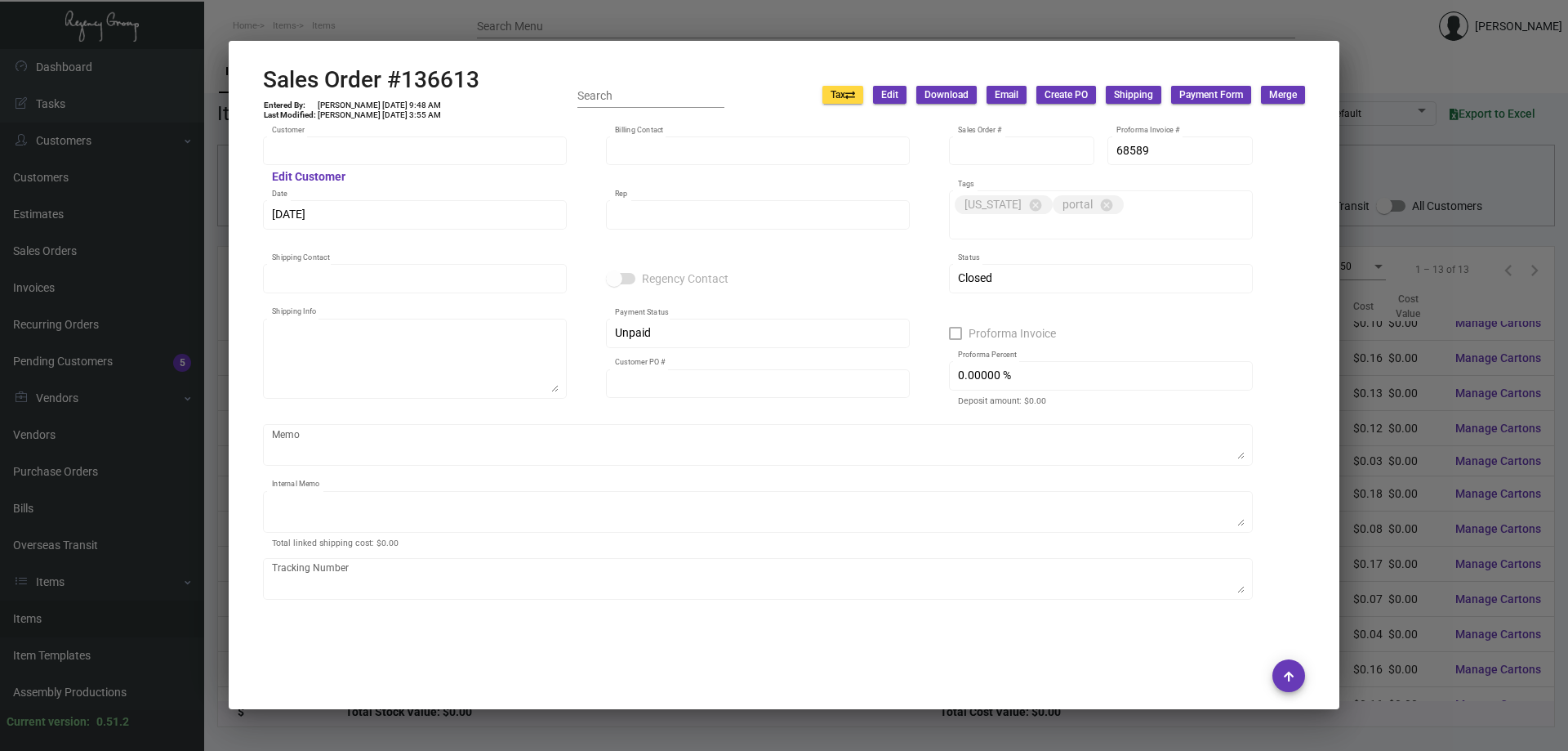
type input "[PERSON_NAME]"
type textarea "[GEOGRAPHIC_DATA] [GEOGRAPHIC_DATA] - [PERSON_NAME] [STREET_ADDRESS]"
type input "20015225"
type textarea "42.28"
type input "United States Dollar $"
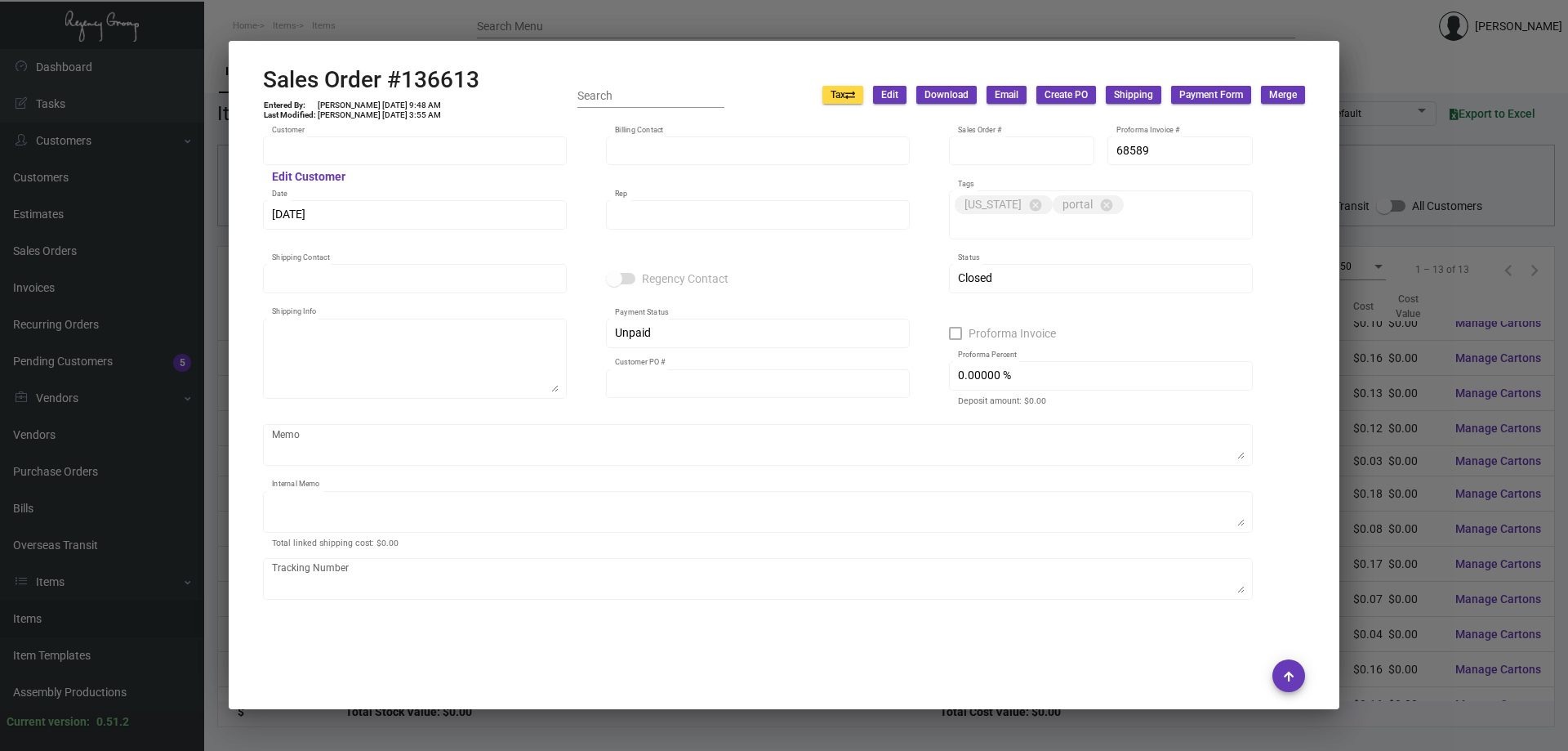
type input "$ 0.00"
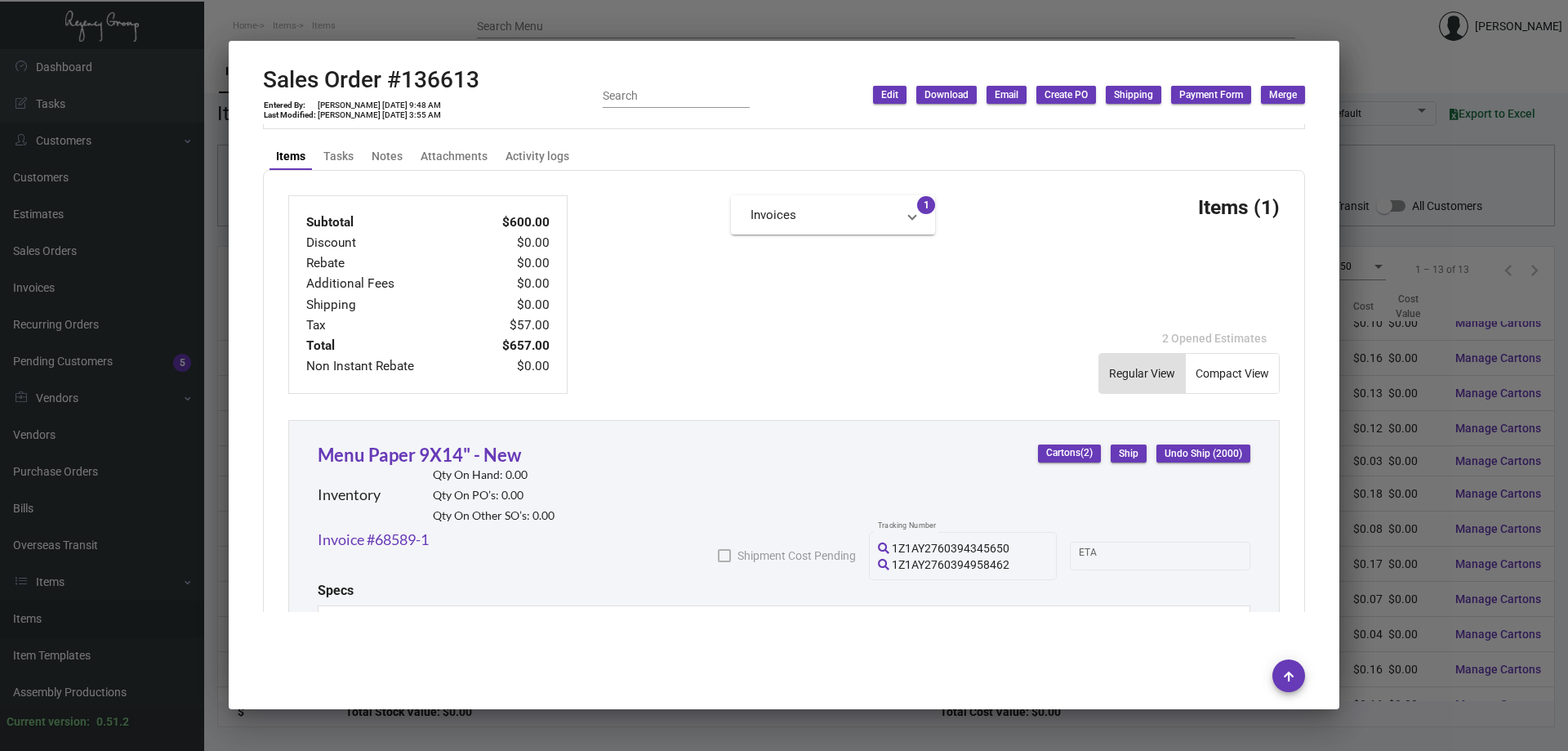
scroll to position [735, 0]
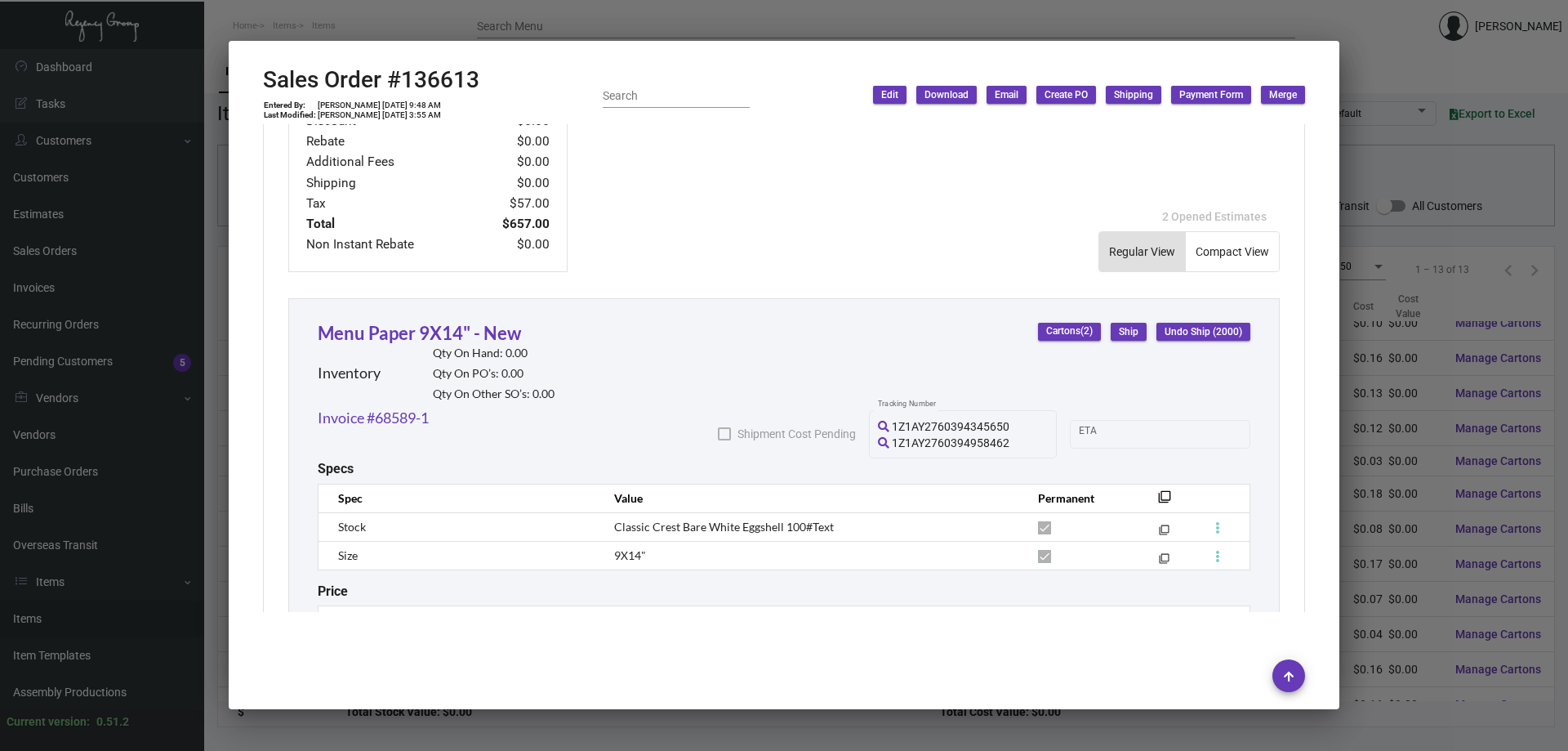
click at [530, 17] on div at bounding box center [784, 375] width 1568 height 751
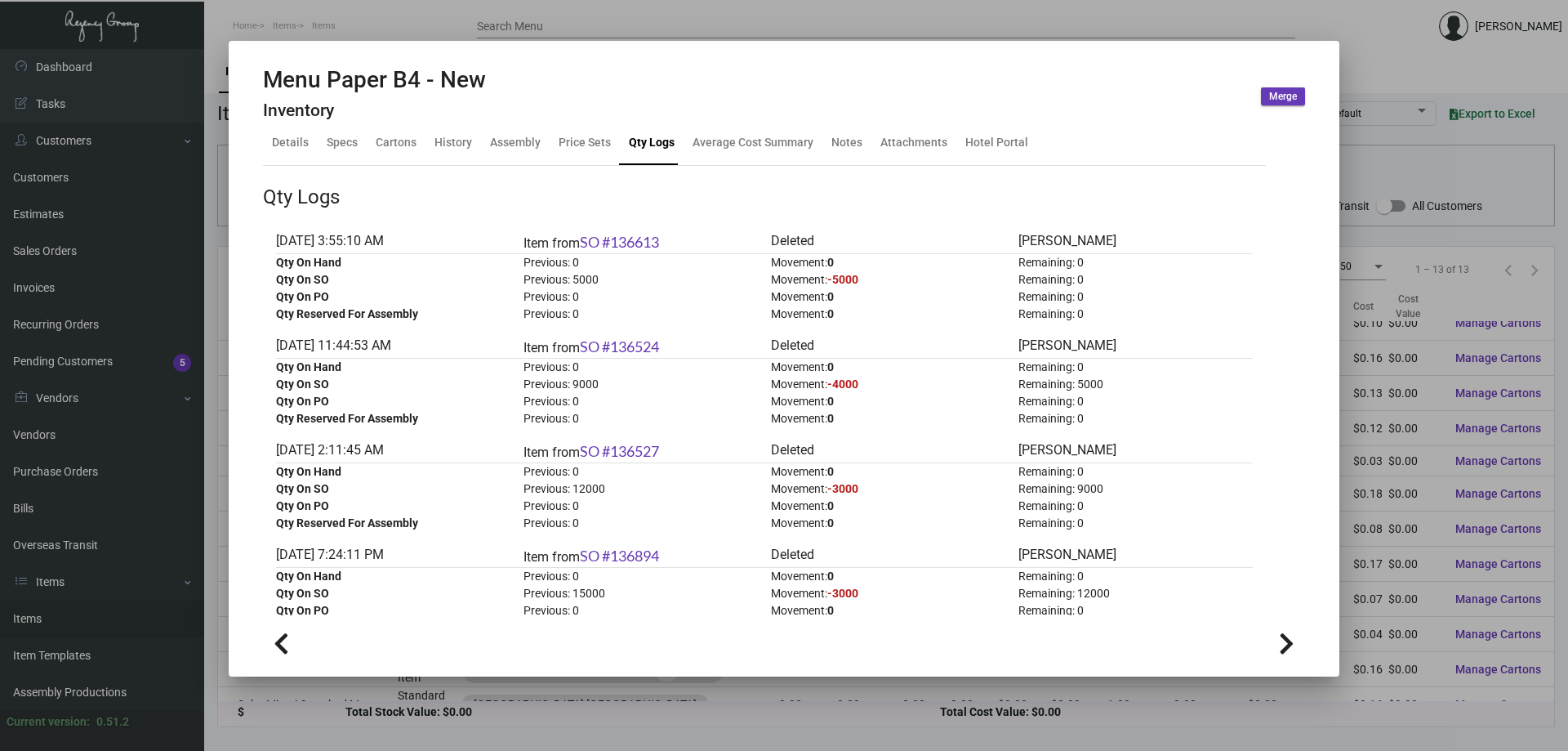
scroll to position [0, 0]
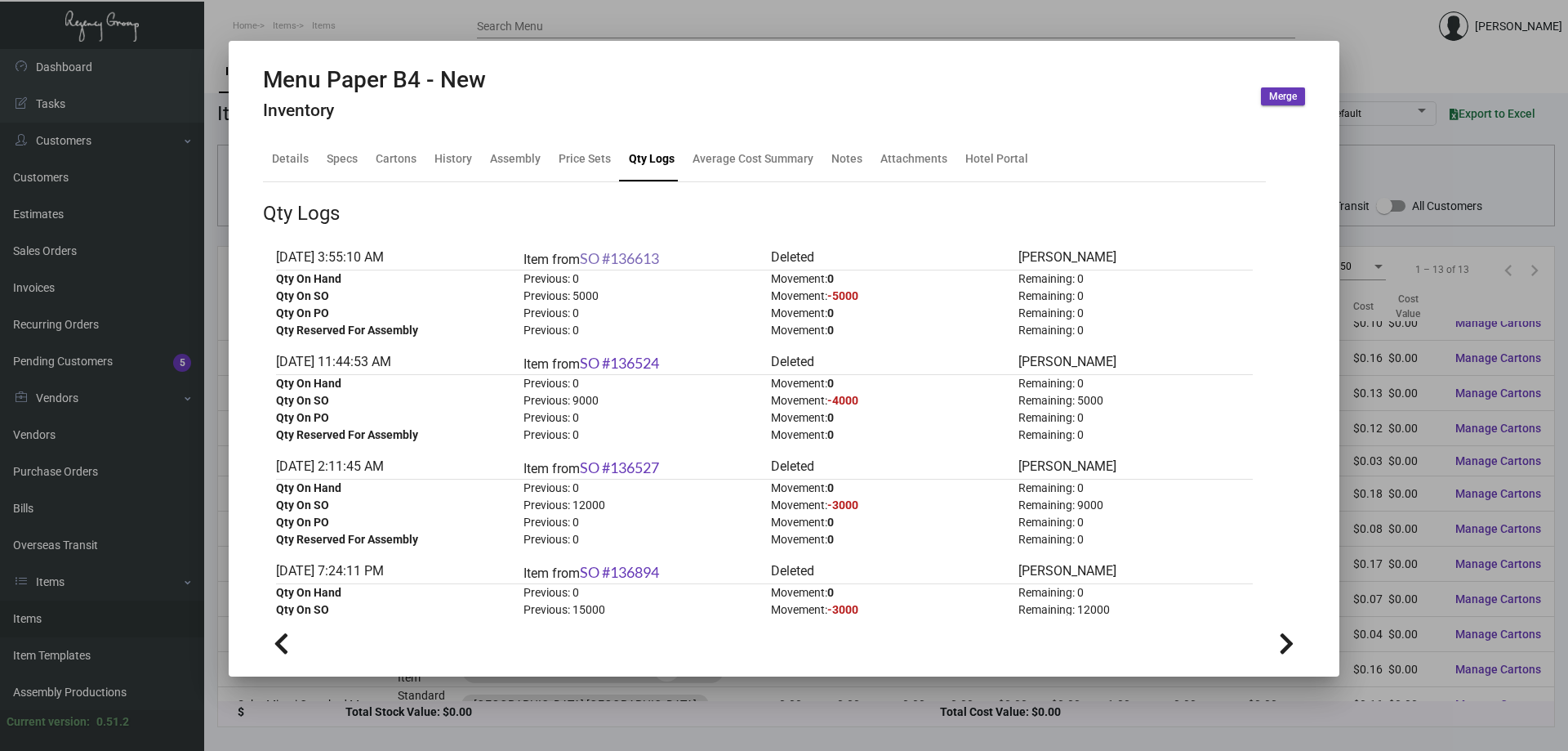
click at [642, 256] on link "SO #136613" at bounding box center [620, 258] width 79 height 18
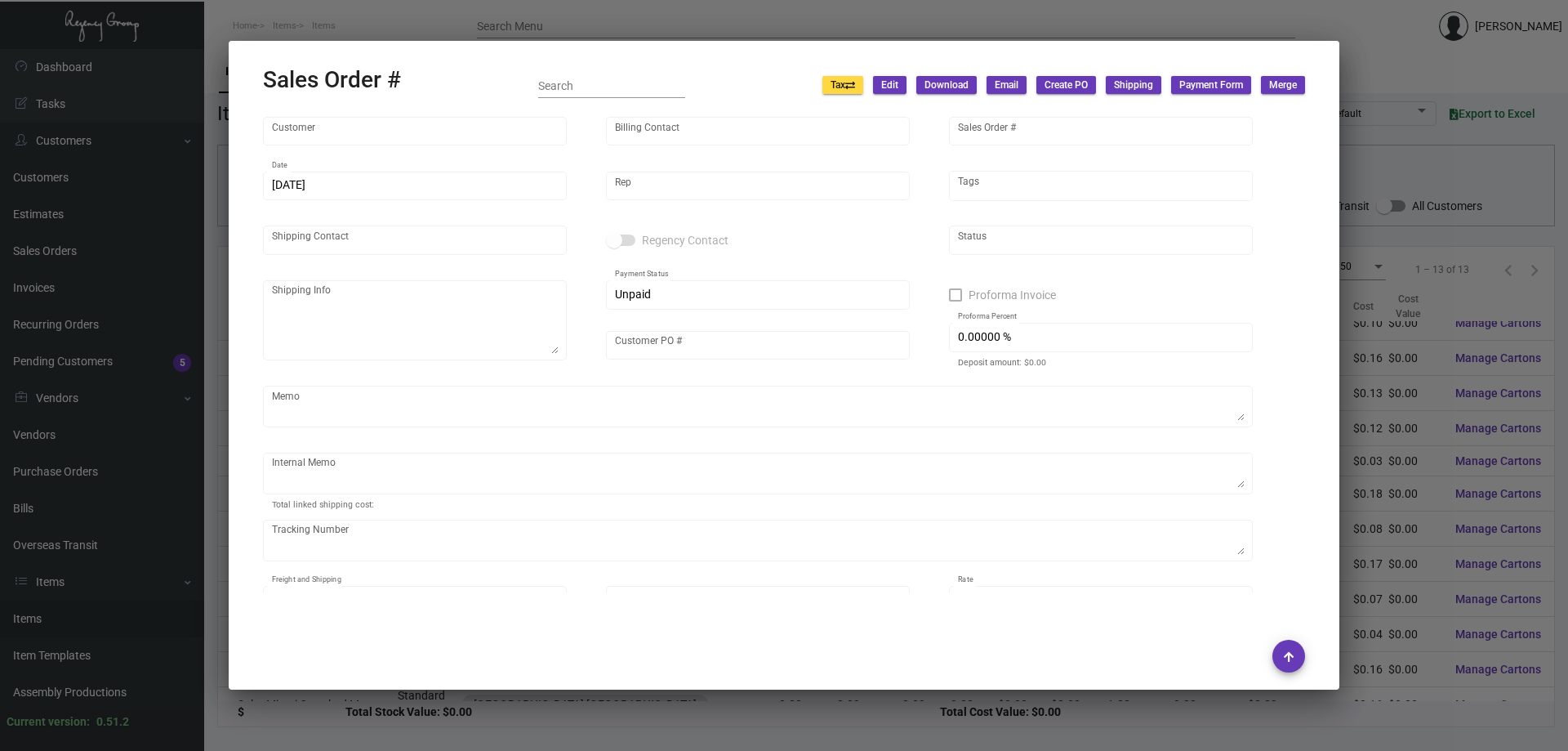
type input "[GEOGRAPHIC_DATA] [GEOGRAPHIC_DATA]"
type input "[PERSON_NAME]"
type input "136613"
type input "[DATE]"
type input "[PERSON_NAME]"
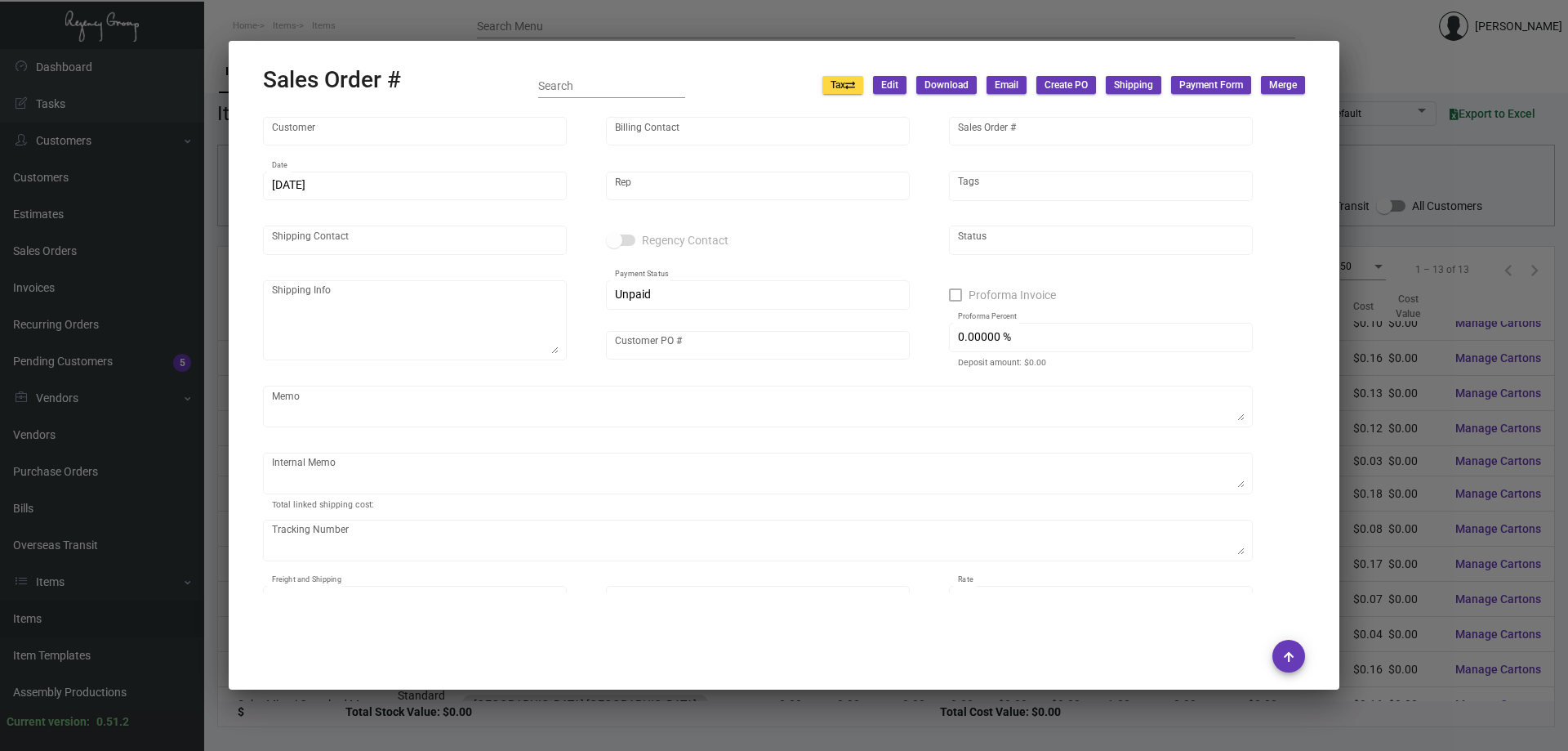
type input "[PERSON_NAME]"
type textarea "[GEOGRAPHIC_DATA] [GEOGRAPHIC_DATA] - [PERSON_NAME] [STREET_ADDRESS]"
type input "20015225"
type textarea "42.28"
type input "United States Dollar $"
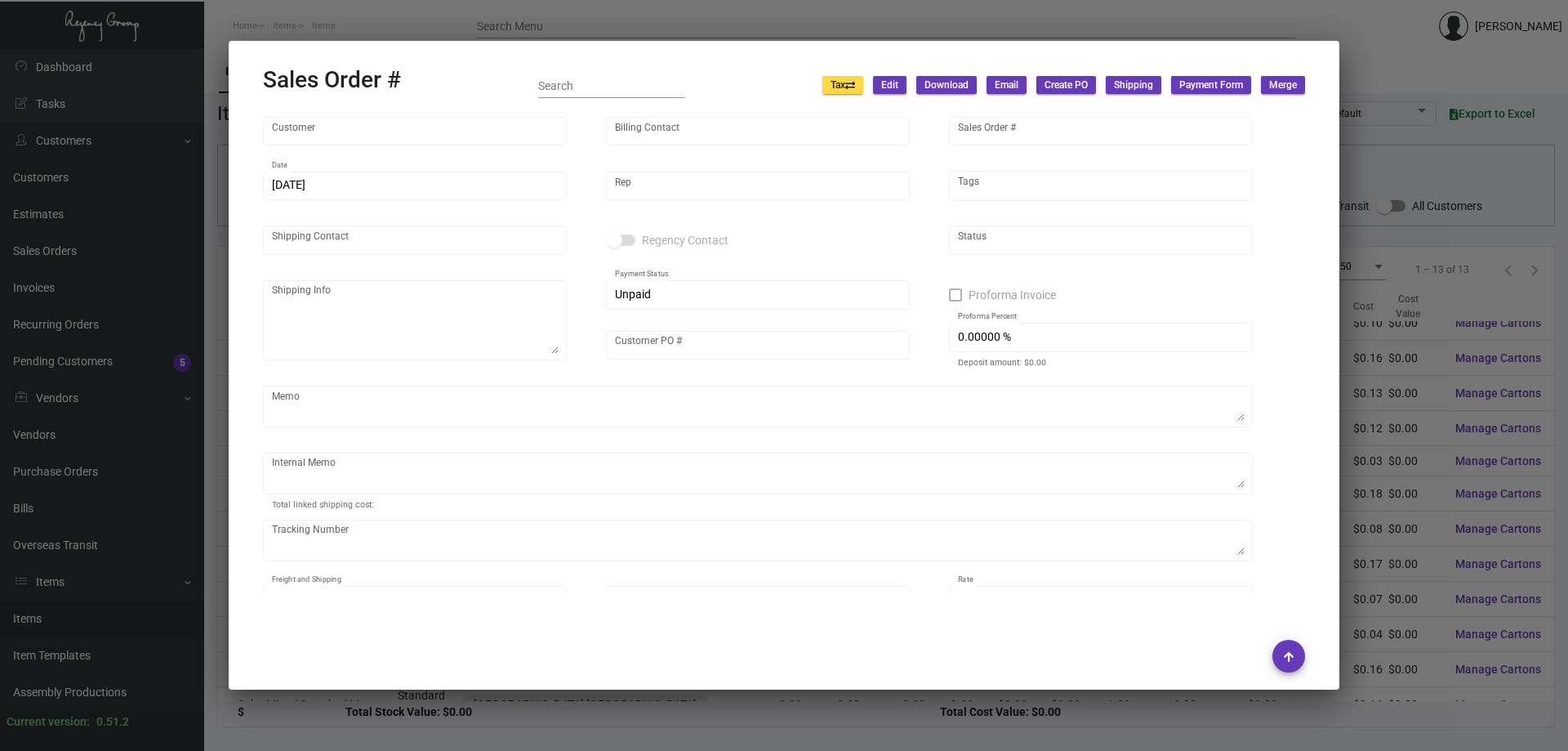
type input "$ 0.00"
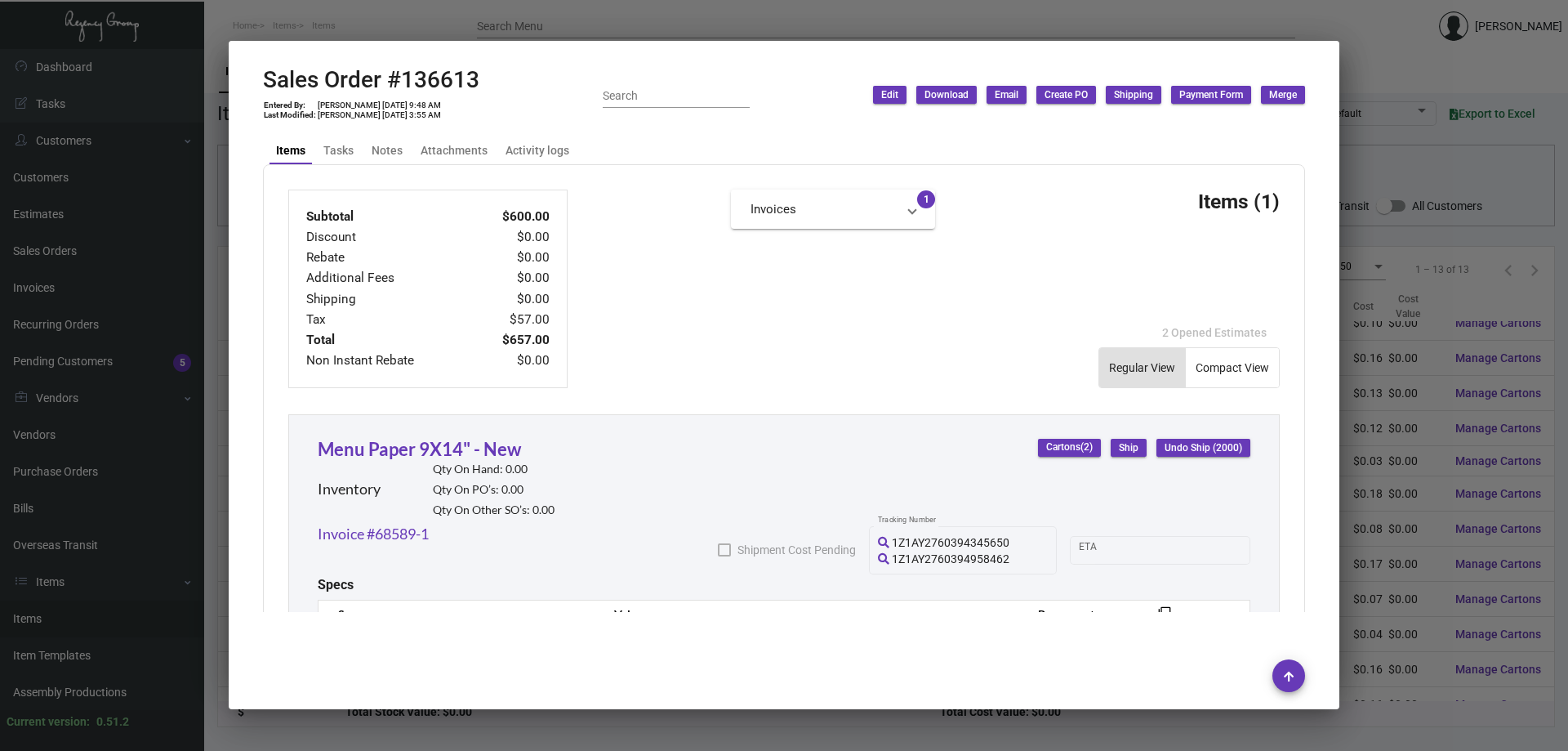
scroll to position [817, 0]
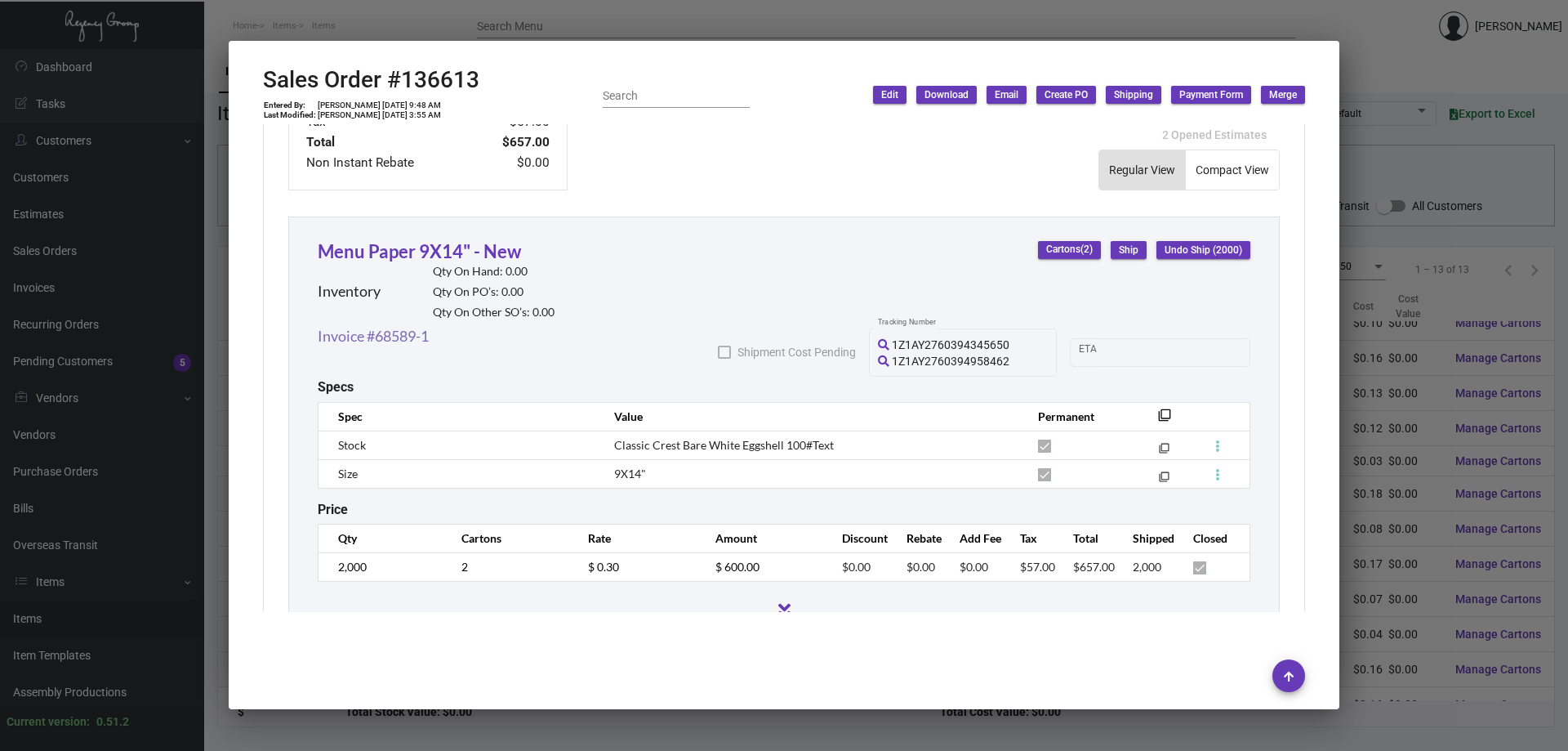
click at [393, 325] on link "Invoice #68589-1" at bounding box center [373, 336] width 111 height 22
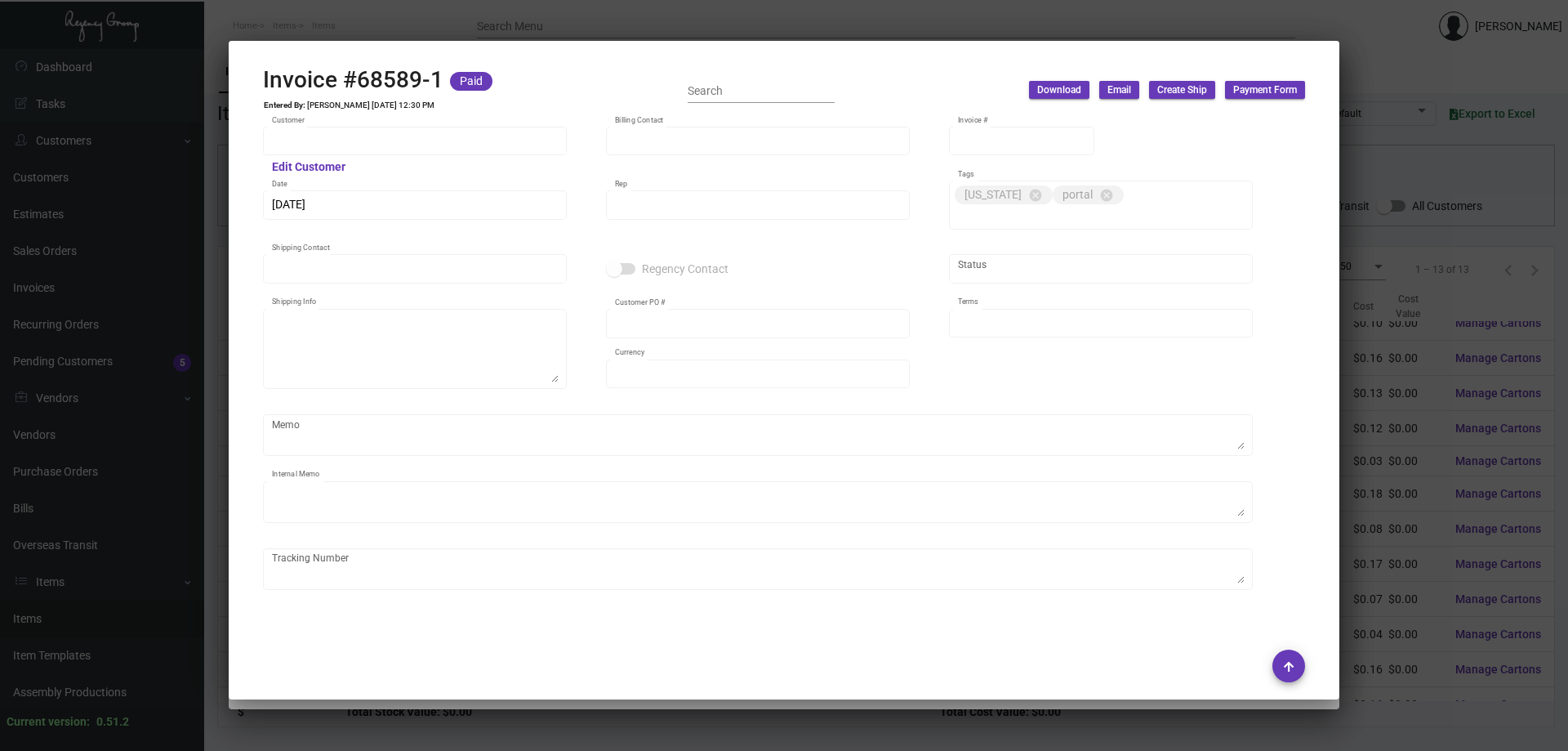
type input "[GEOGRAPHIC_DATA] [GEOGRAPHIC_DATA]"
type input "[PERSON_NAME]"
type input "68589-1"
type input "[DATE]"
type input "[PERSON_NAME]"
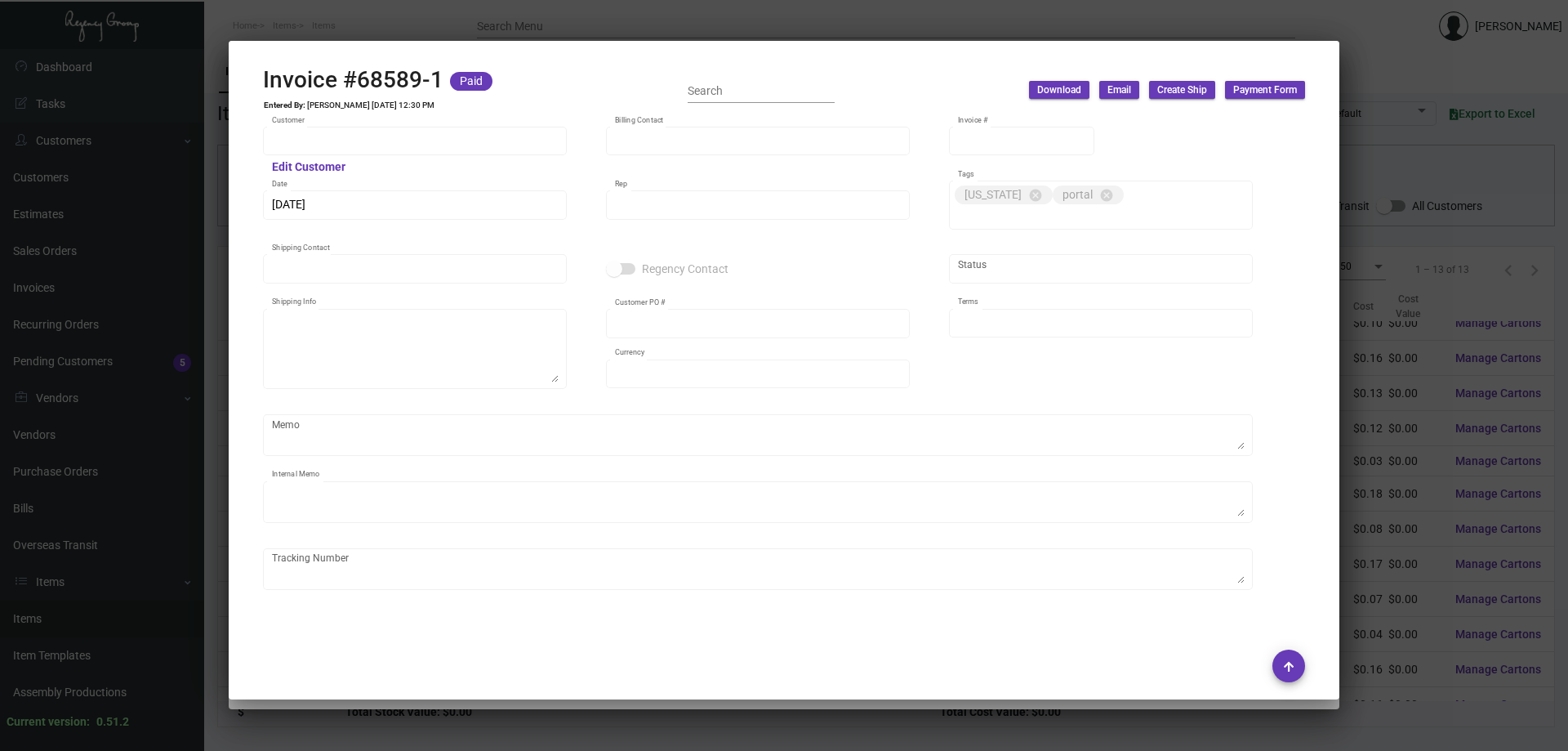
type input "[PERSON_NAME]"
type textarea "[GEOGRAPHIC_DATA] [GEOGRAPHIC_DATA] - [PERSON_NAME] [STREET_ADDRESS]"
type input "20015225"
type input "United States Dollar $"
type input "Net 30"
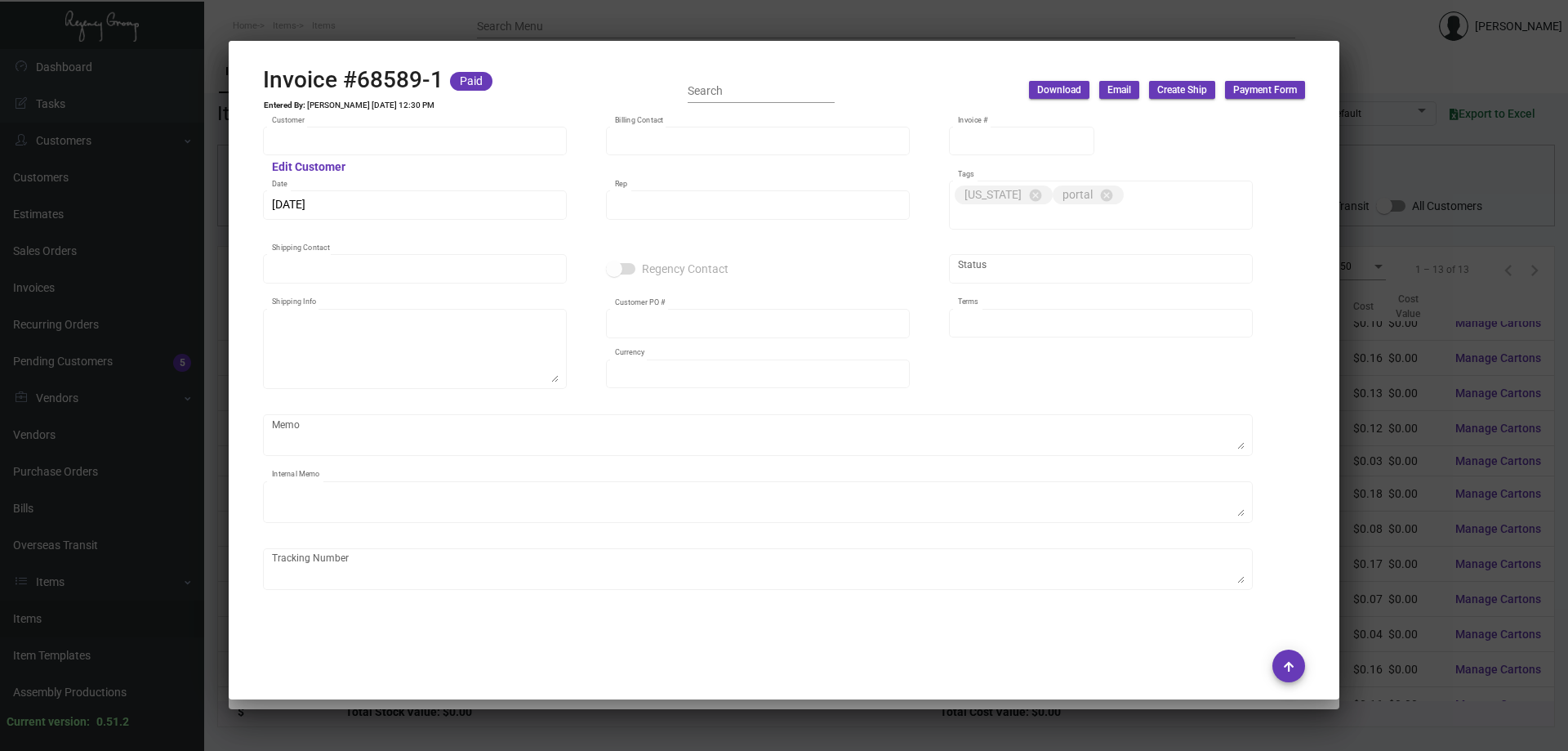
type textarea "42.28"
type input "$ 67.28"
type input "[DATE]"
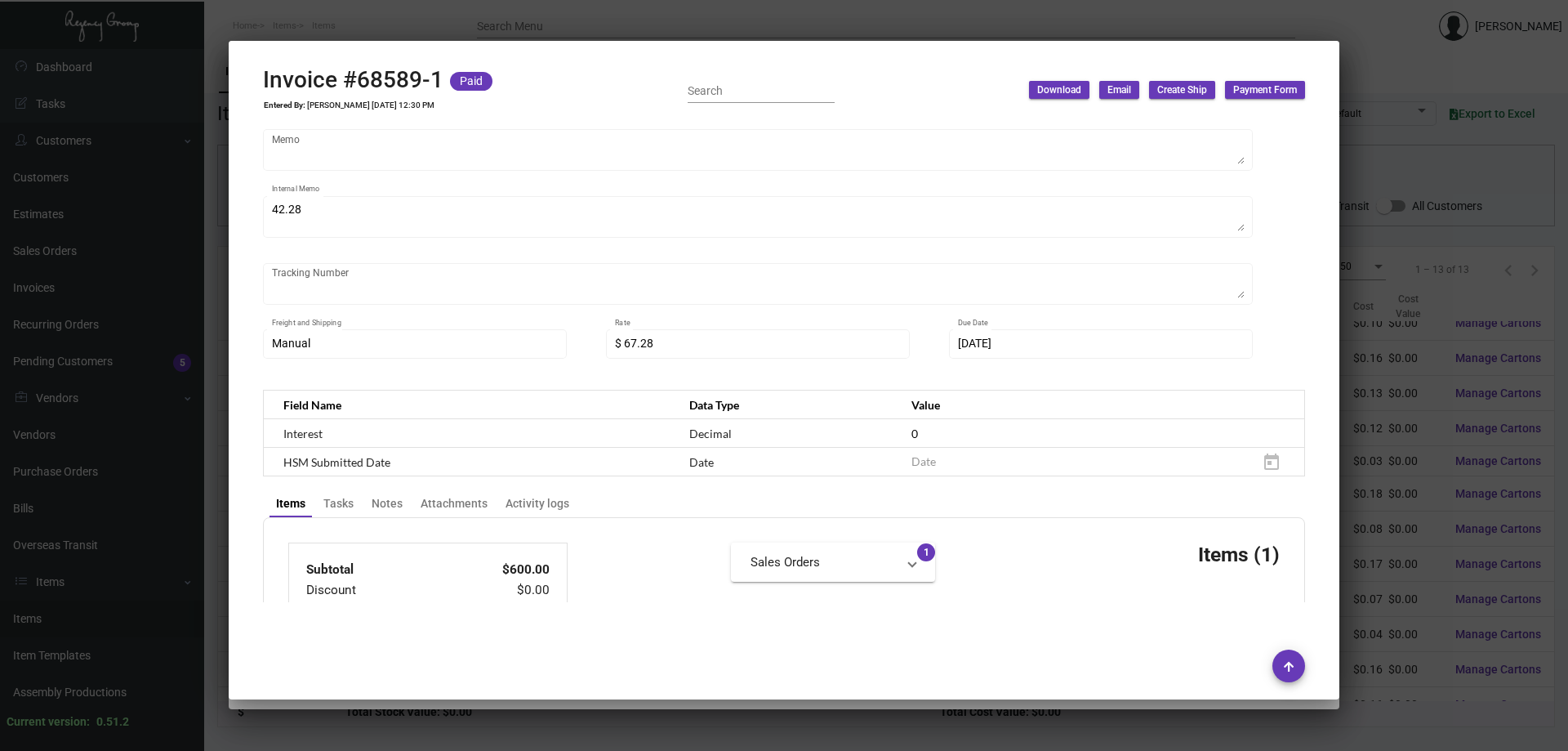
scroll to position [0, 0]
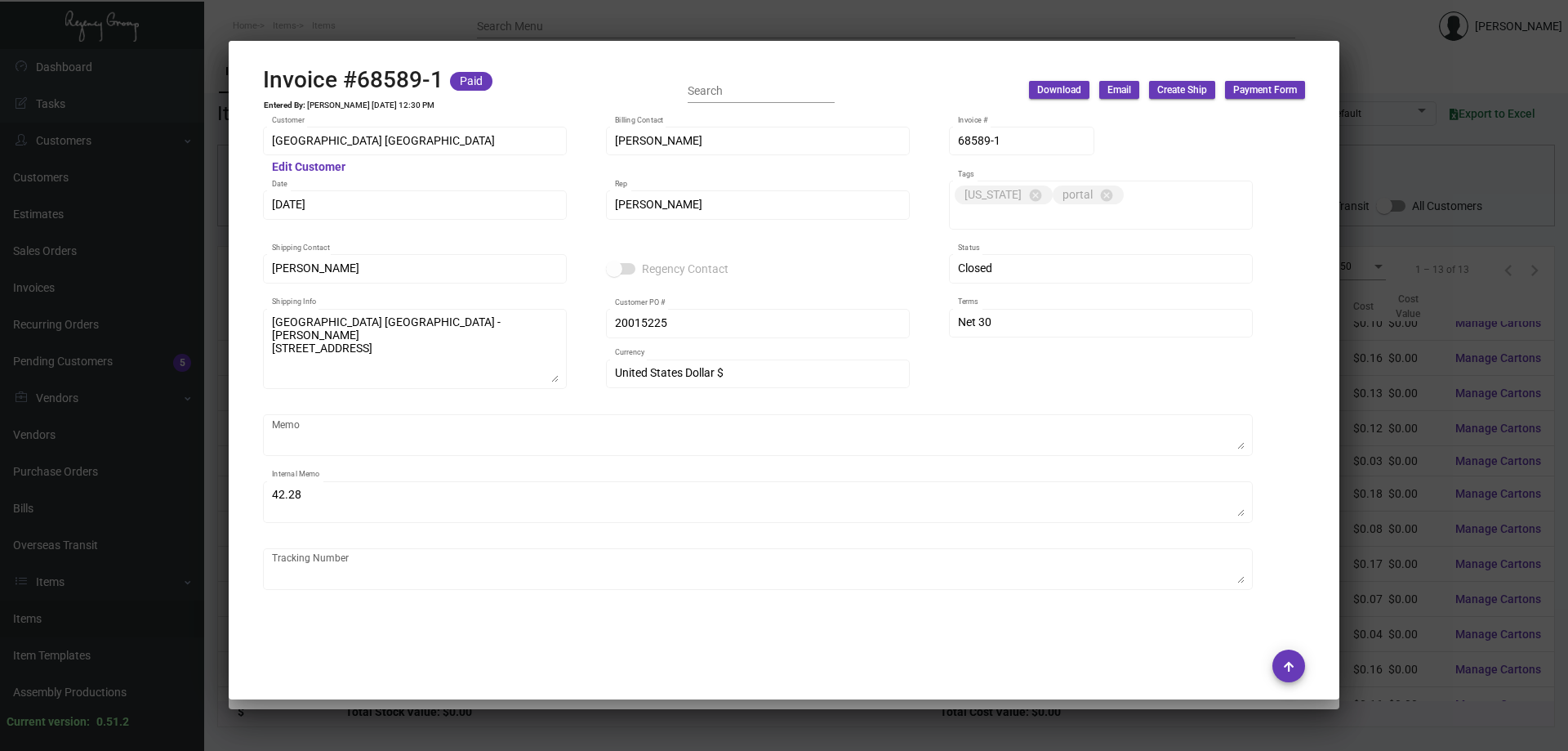
click at [522, 30] on div at bounding box center [784, 375] width 1568 height 751
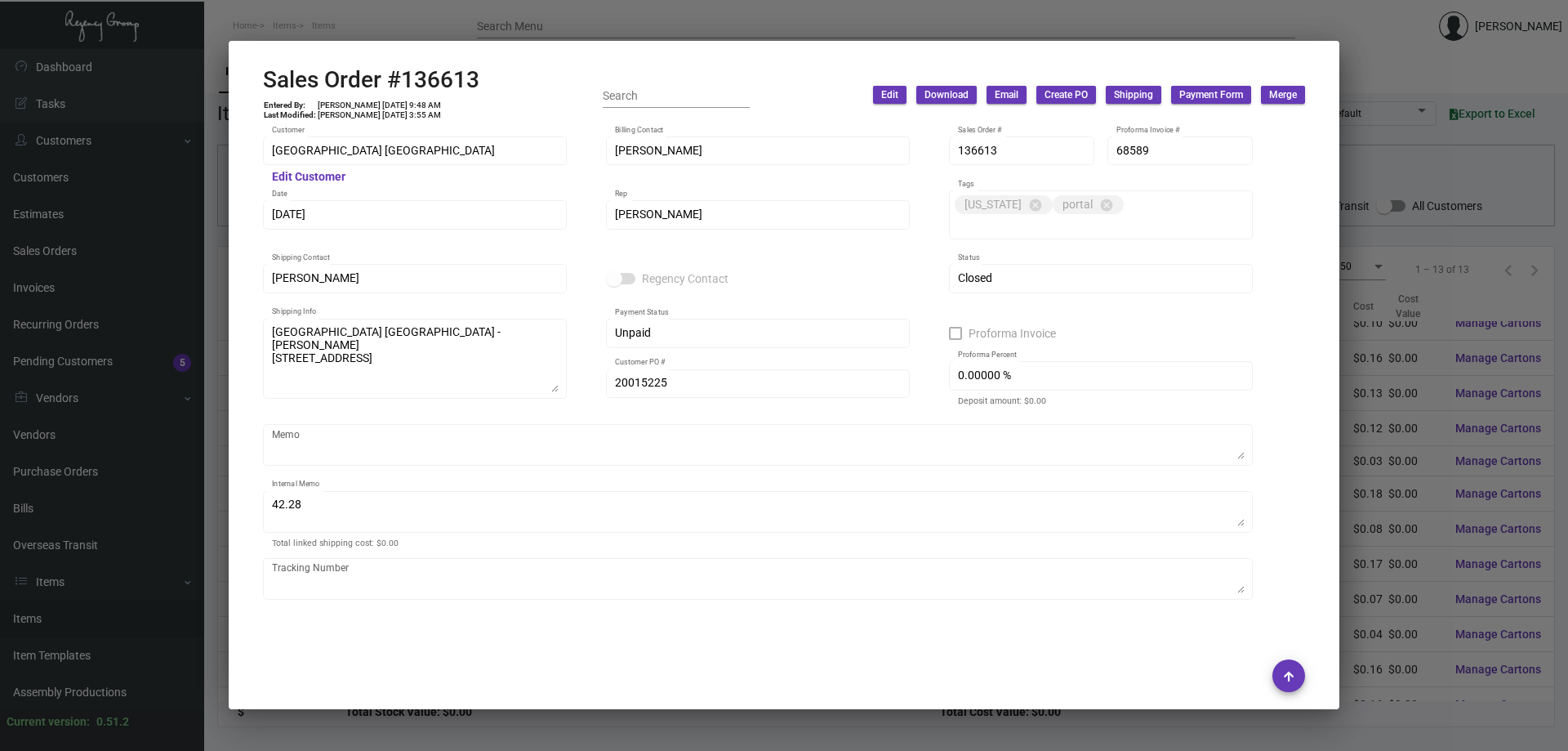
click at [420, 26] on div at bounding box center [784, 375] width 1568 height 751
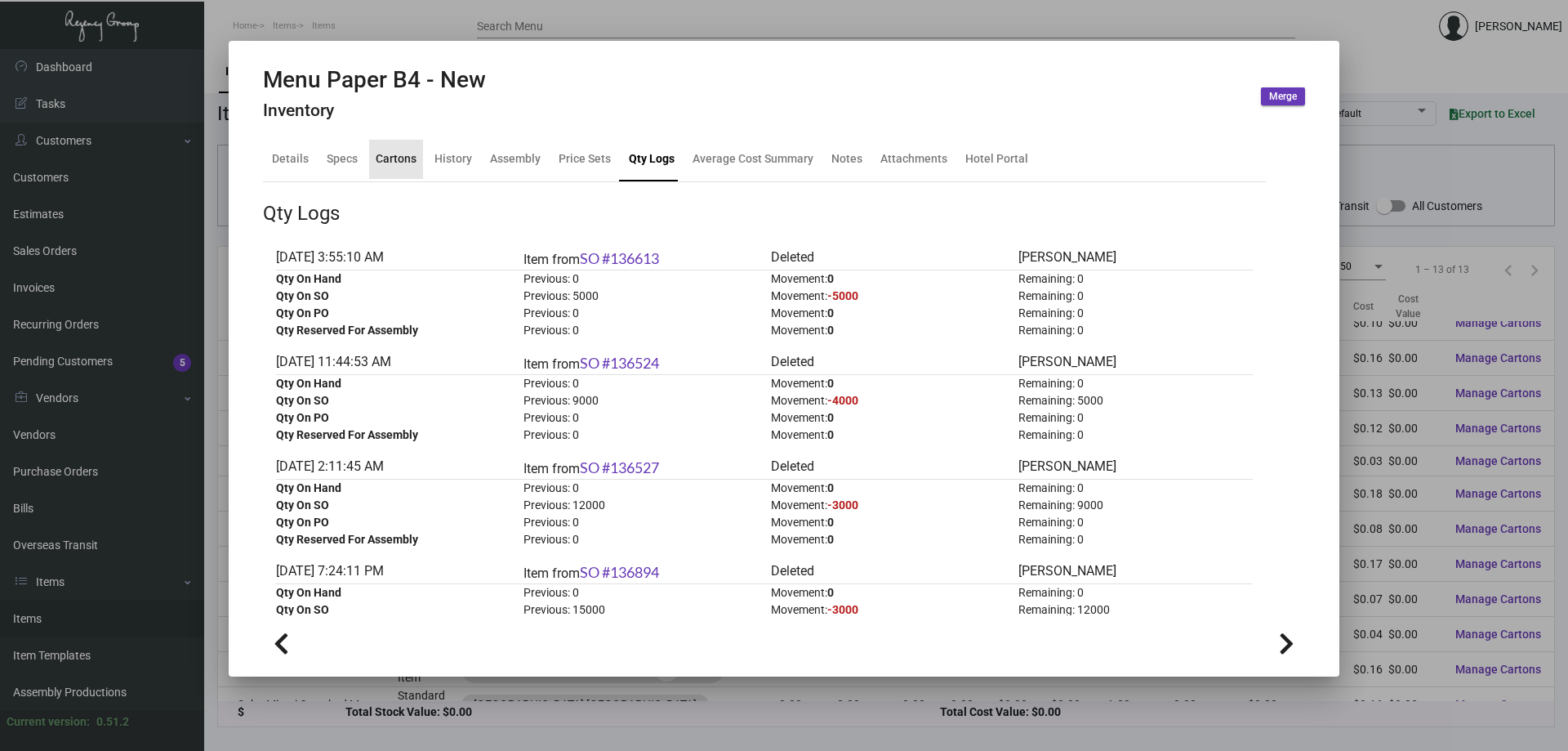
click at [402, 166] on div "Cartons" at bounding box center [396, 159] width 41 height 17
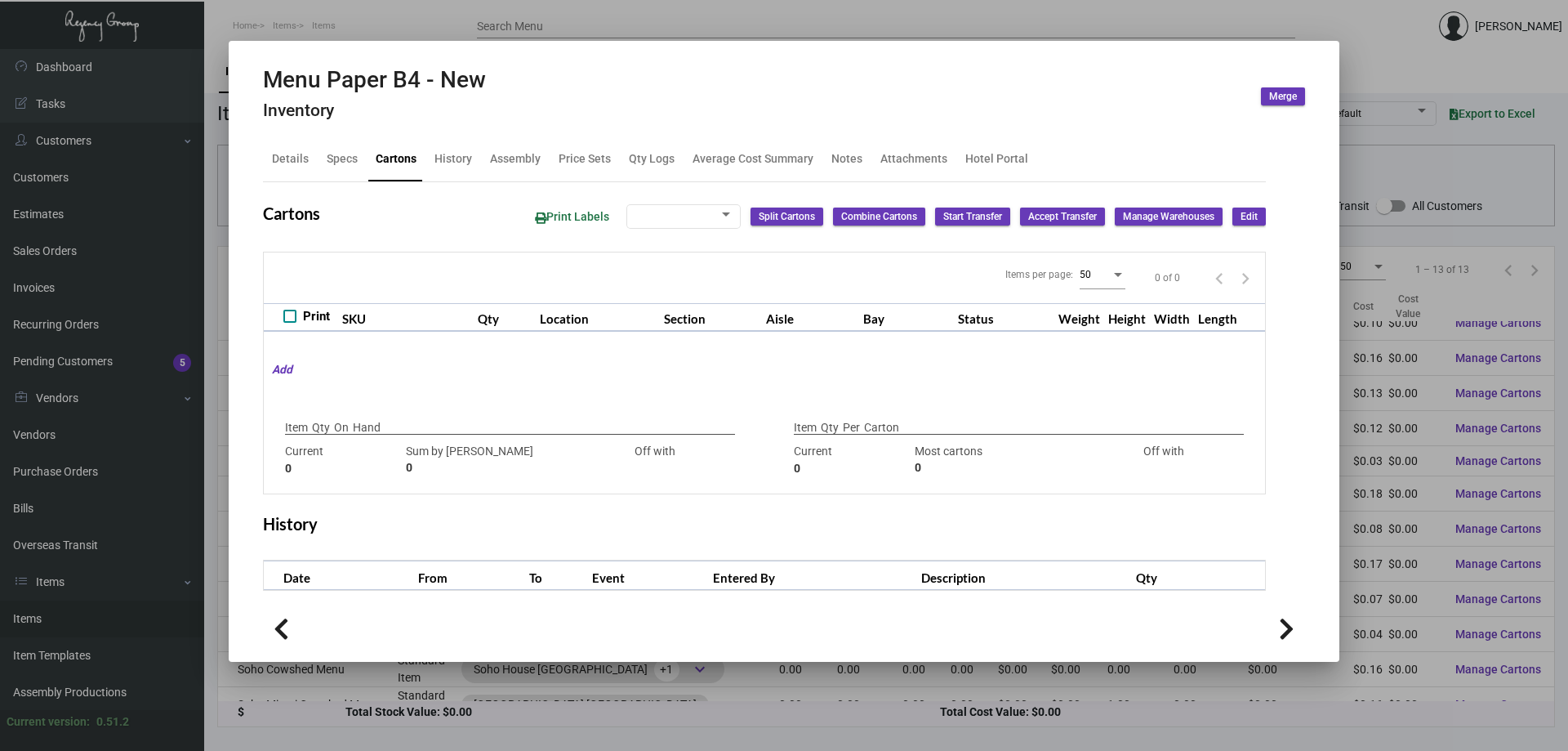
type input "0"
type input "1,500"
type input "1500"
type input "0"
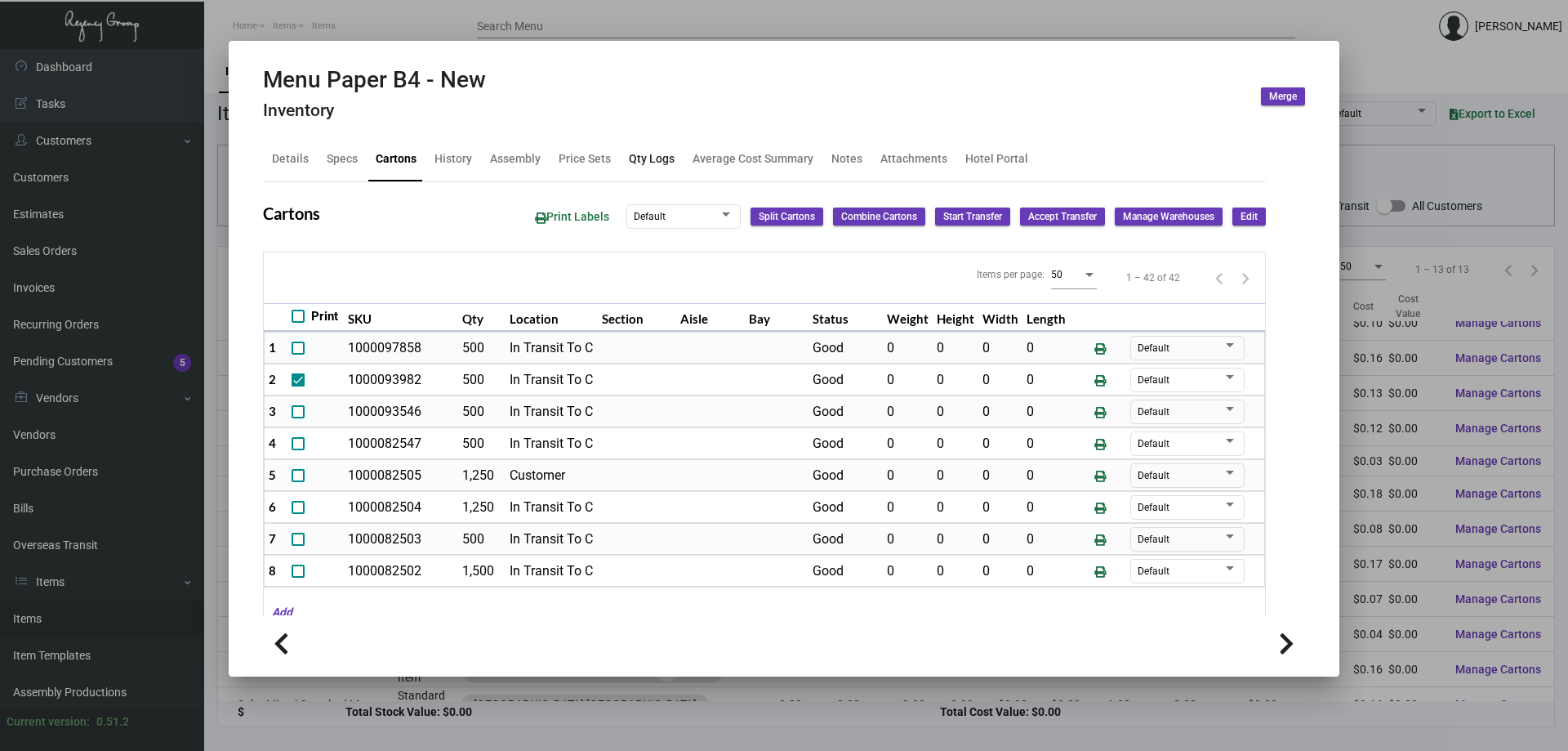
click at [640, 153] on div "Qty Logs" at bounding box center [652, 159] width 46 height 17
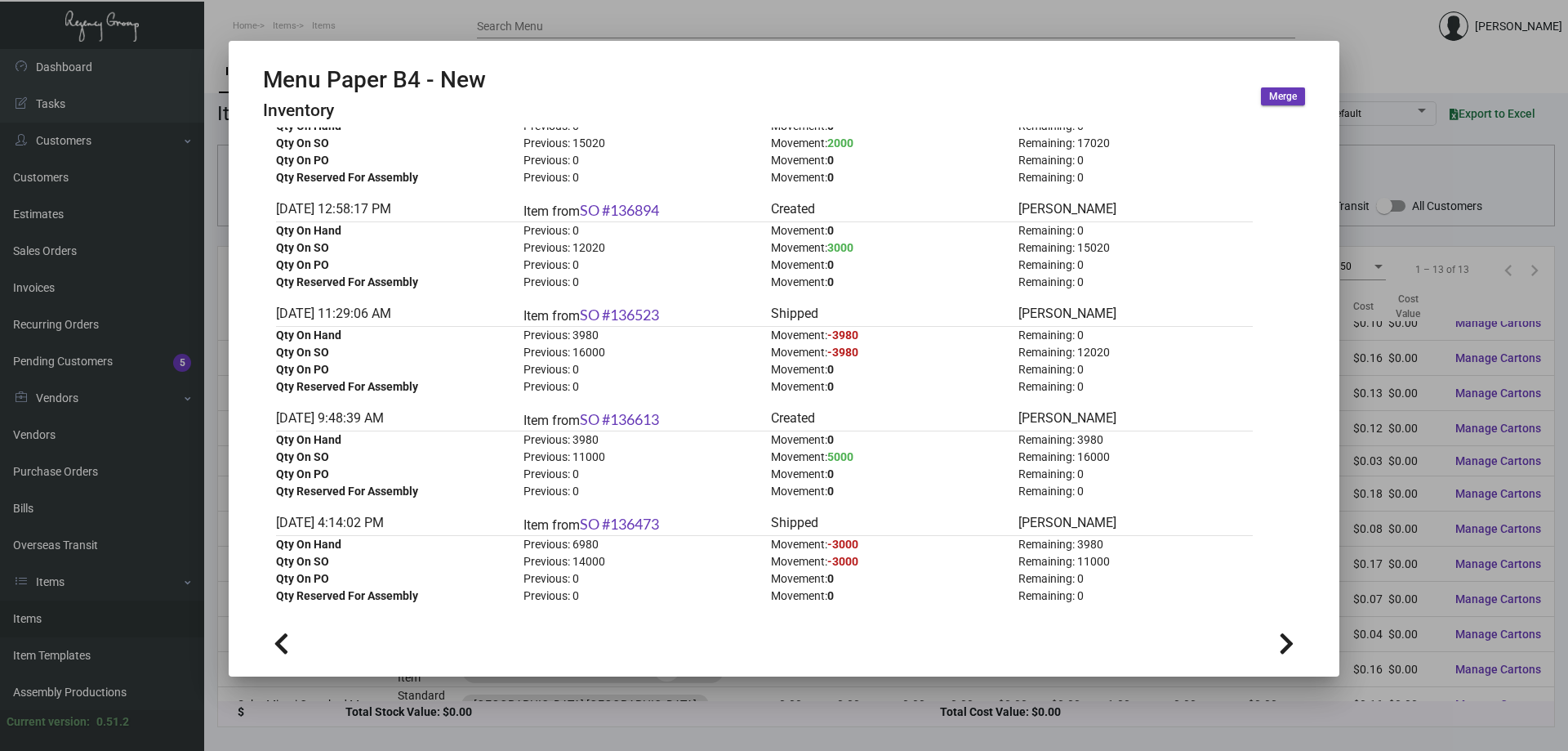
scroll to position [1389, 0]
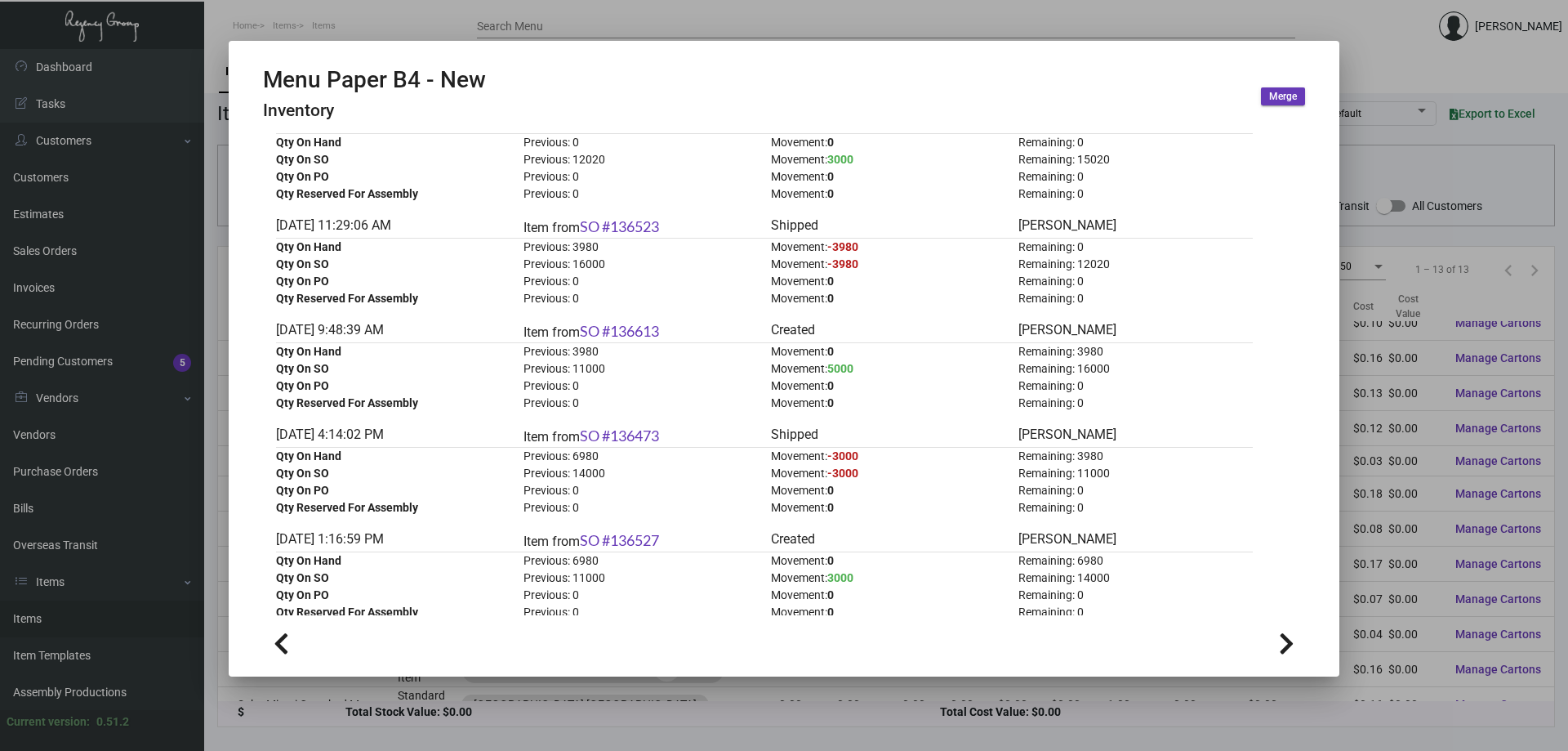
click at [337, 28] on div at bounding box center [784, 375] width 1568 height 751
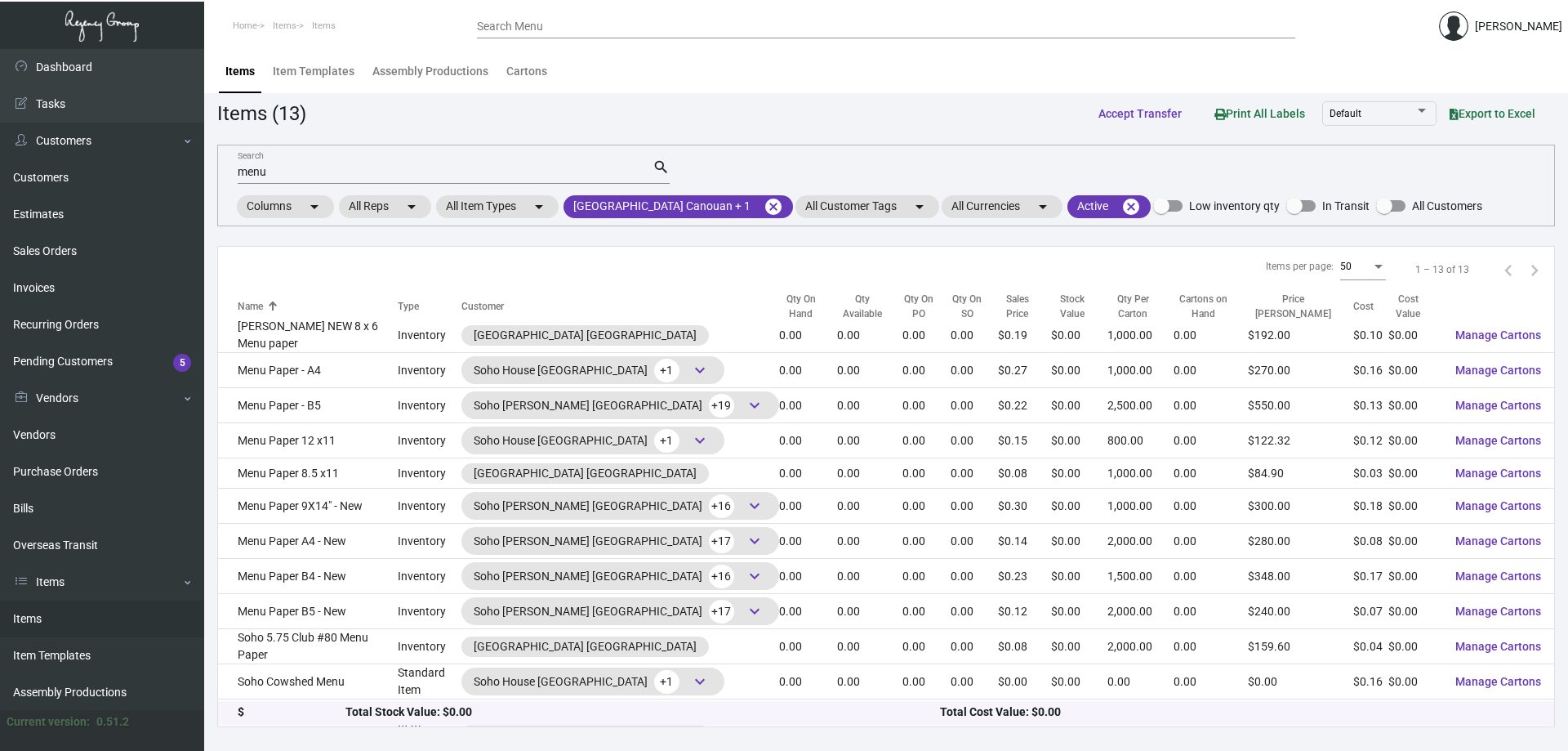
scroll to position [53, 0]
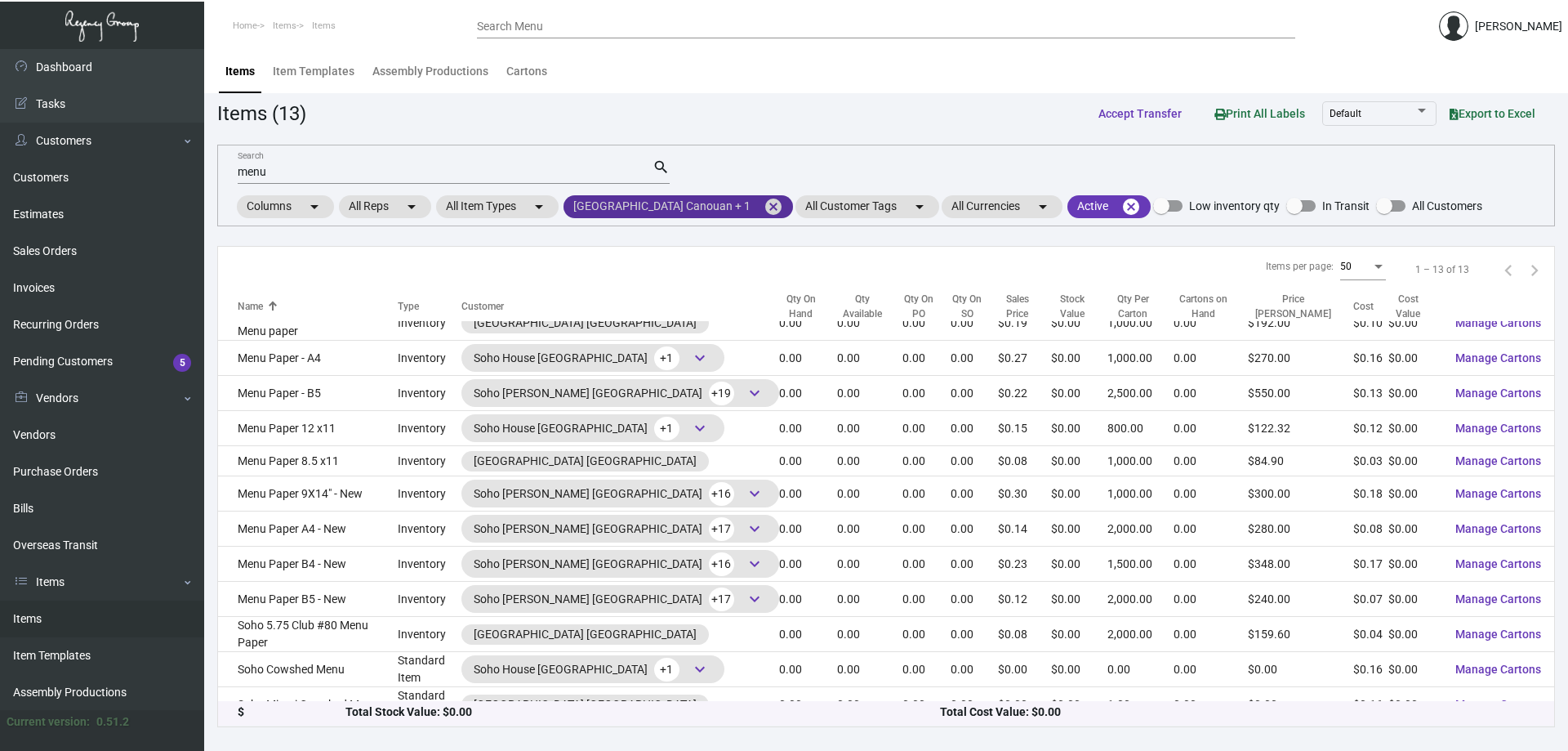
click at [765, 204] on mat-icon "cancel" at bounding box center [773, 206] width 20 height 20
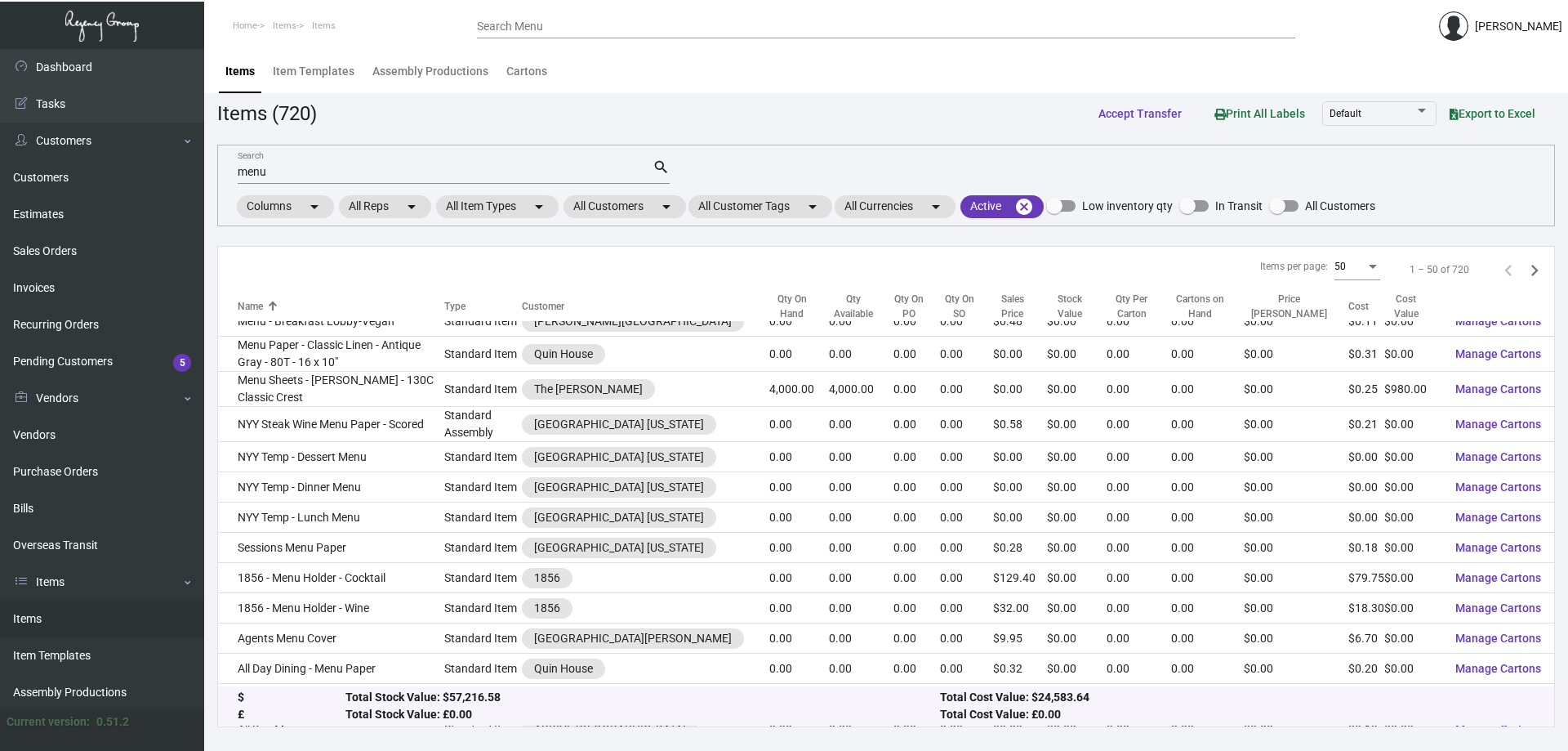
scroll to position [0, 0]
